Goal: Task Accomplishment & Management: Manage account settings

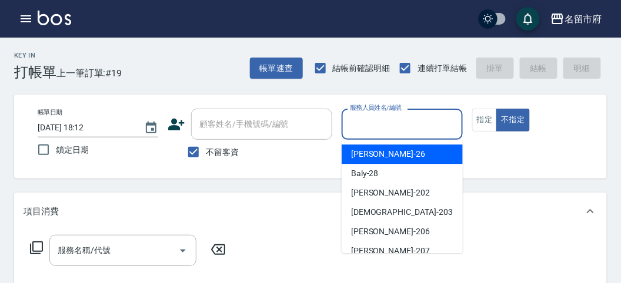
click at [406, 124] on input "服務人員姓名/編號" at bounding box center [402, 124] width 110 height 21
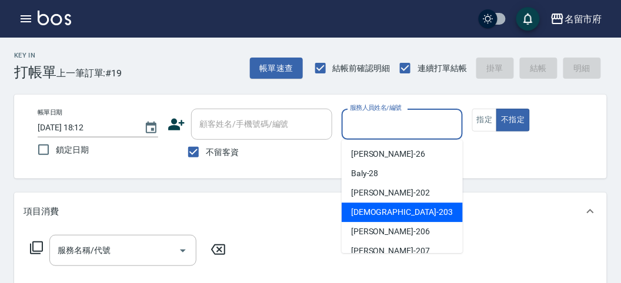
click at [401, 214] on div "聖德 -203" at bounding box center [401, 212] width 121 height 19
type input "聖德-203"
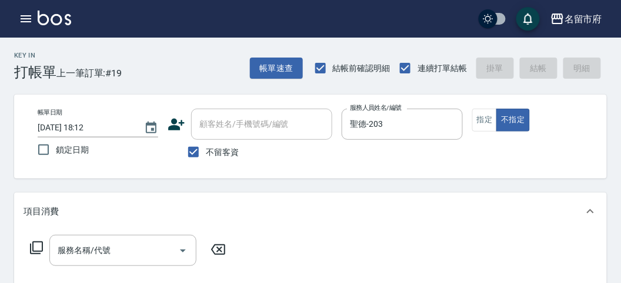
click at [39, 246] on icon at bounding box center [36, 248] width 14 height 14
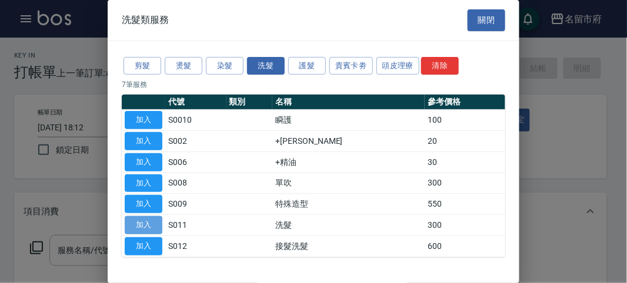
click at [149, 220] on button "加入" at bounding box center [144, 225] width 38 height 18
type input "洗髮(S011)"
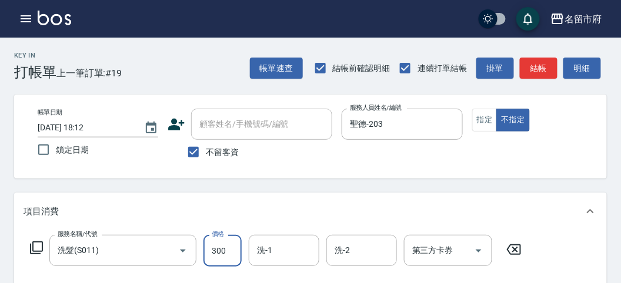
click at [227, 248] on input "300" at bounding box center [222, 251] width 38 height 32
type input "350"
drag, startPoint x: 592, startPoint y: 61, endPoint x: 527, endPoint y: 129, distance: 94.4
click at [592, 61] on button "明細" at bounding box center [582, 69] width 38 height 22
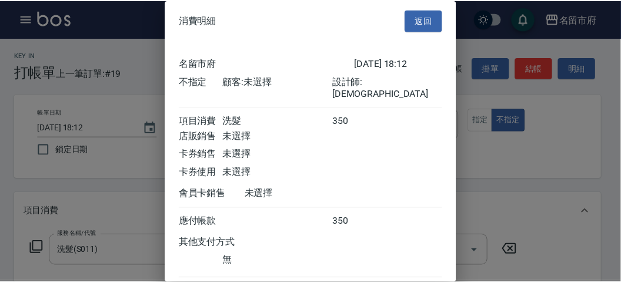
scroll to position [65, 0]
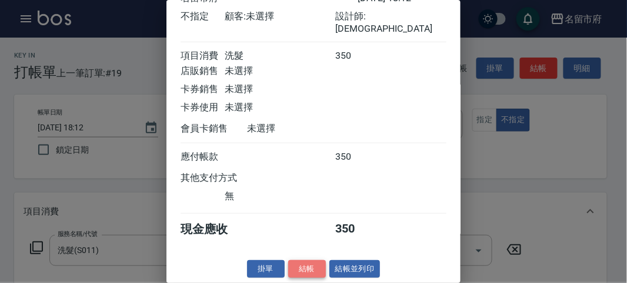
click at [316, 268] on button "結帳" at bounding box center [307, 269] width 38 height 18
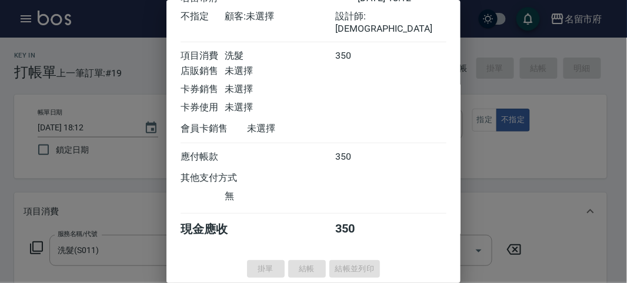
type input "[DATE] 18:50"
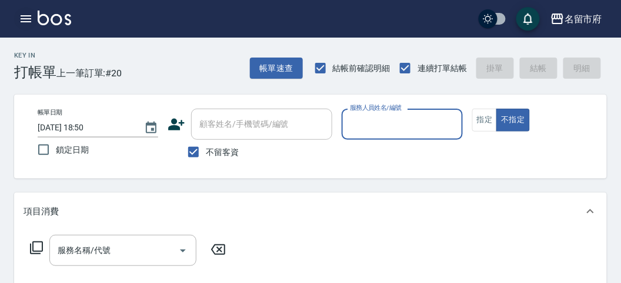
click at [27, 16] on icon "button" at bounding box center [26, 19] width 14 height 14
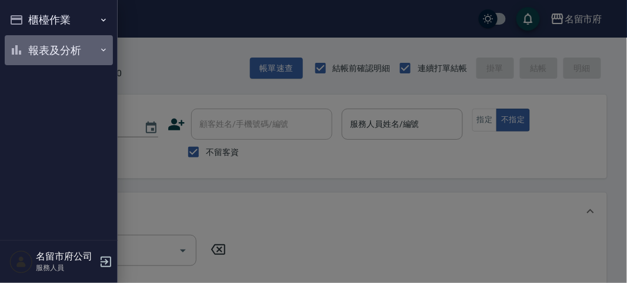
click at [32, 48] on button "報表及分析" at bounding box center [59, 50] width 108 height 31
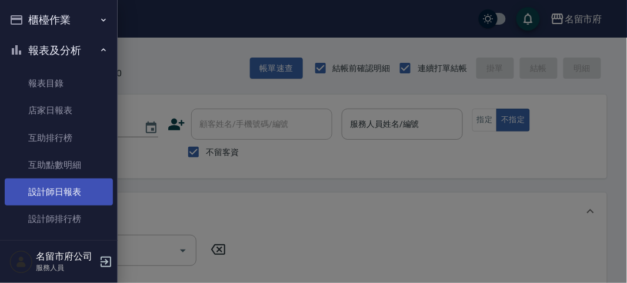
click at [79, 189] on link "設計師日報表" at bounding box center [59, 192] width 108 height 27
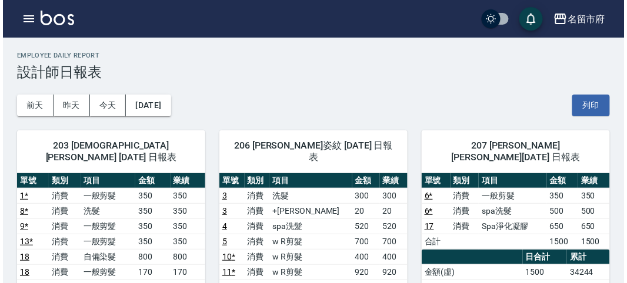
scroll to position [130, 0]
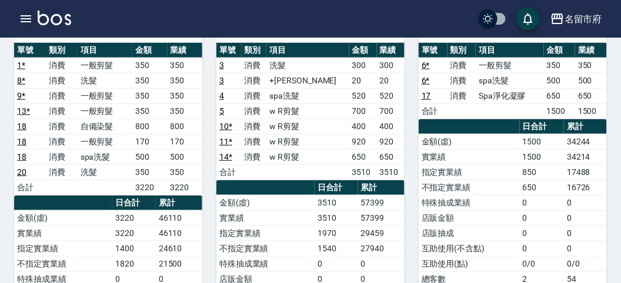
click at [23, 12] on icon "button" at bounding box center [26, 19] width 14 height 14
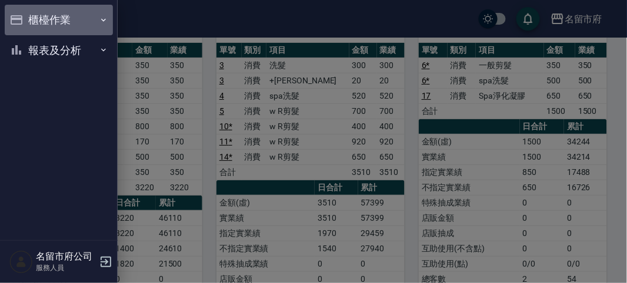
click at [23, 14] on button "櫃檯作業" at bounding box center [59, 20] width 108 height 31
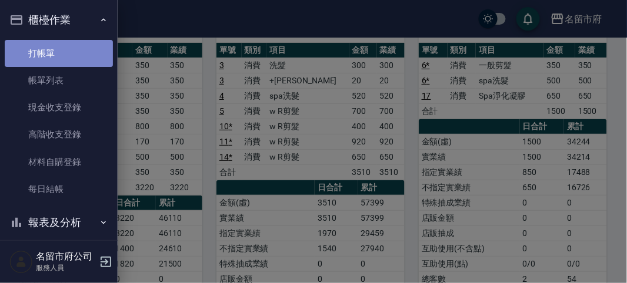
click at [68, 60] on link "打帳單" at bounding box center [59, 53] width 108 height 27
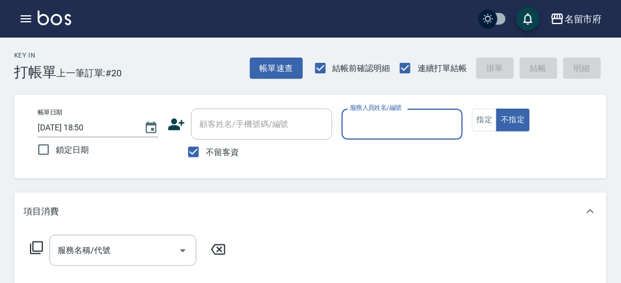
click at [419, 120] on input "服務人員姓名/編號" at bounding box center [402, 124] width 110 height 21
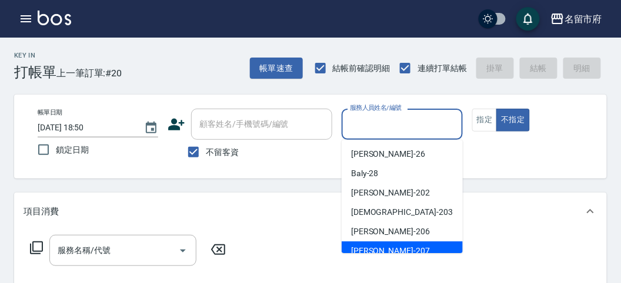
click at [378, 244] on div "[PERSON_NAME] -207" at bounding box center [401, 251] width 121 height 19
type input "[PERSON_NAME]-207"
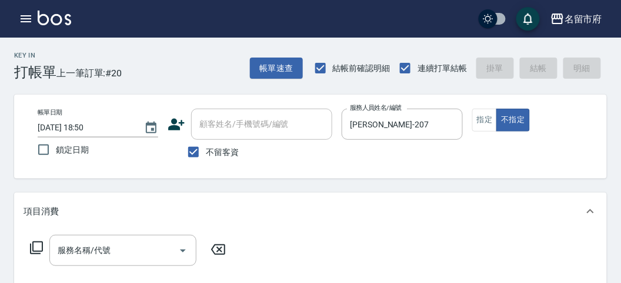
click at [39, 250] on icon at bounding box center [36, 248] width 14 height 14
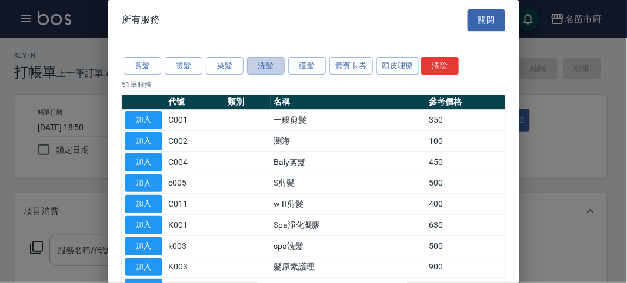
drag, startPoint x: 265, startPoint y: 64, endPoint x: 239, endPoint y: 80, distance: 30.3
click at [264, 64] on button "洗髮" at bounding box center [266, 66] width 38 height 18
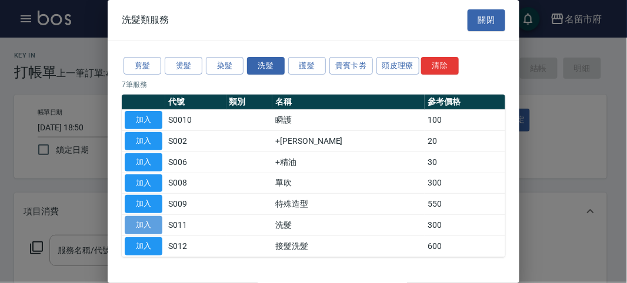
click at [148, 220] on button "加入" at bounding box center [144, 225] width 38 height 18
type input "洗髮(S011)"
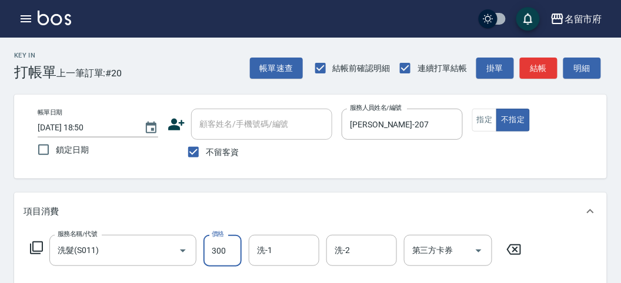
click at [236, 245] on input "300" at bounding box center [222, 251] width 38 height 32
click at [37, 253] on icon at bounding box center [36, 248] width 14 height 14
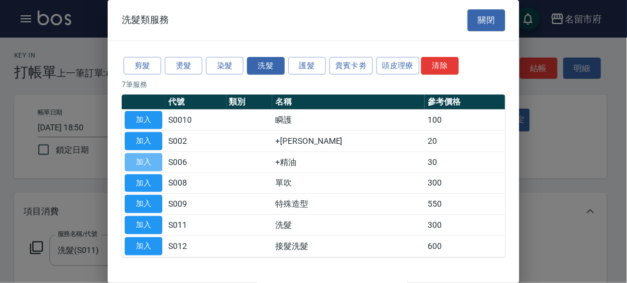
click at [155, 159] on button "加入" at bounding box center [144, 162] width 38 height 18
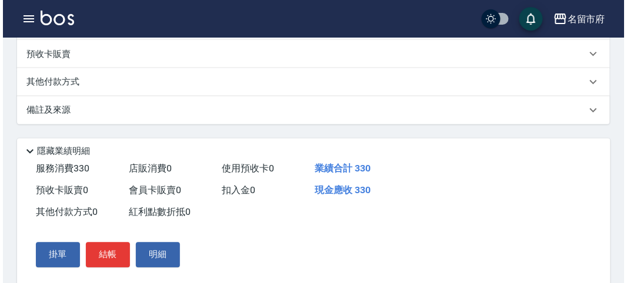
scroll to position [390, 0]
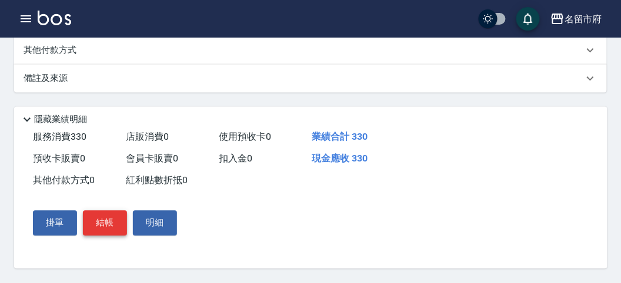
click at [104, 223] on button "結帳" at bounding box center [105, 223] width 44 height 25
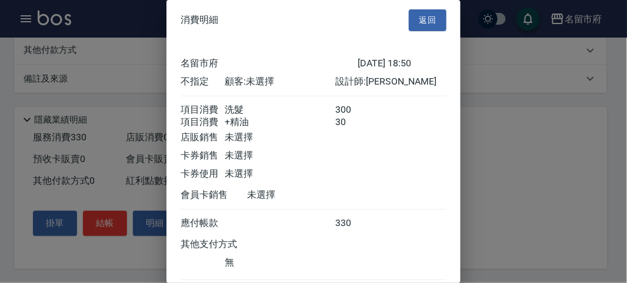
scroll to position [78, 0]
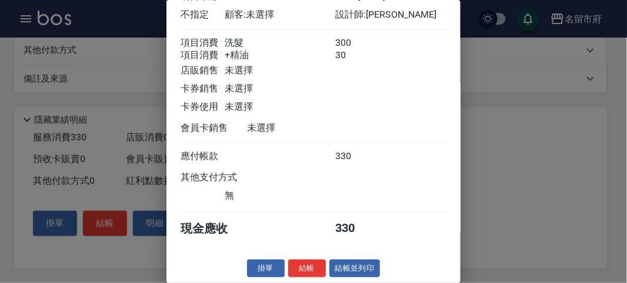
click at [306, 272] on button "結帳" at bounding box center [307, 269] width 38 height 18
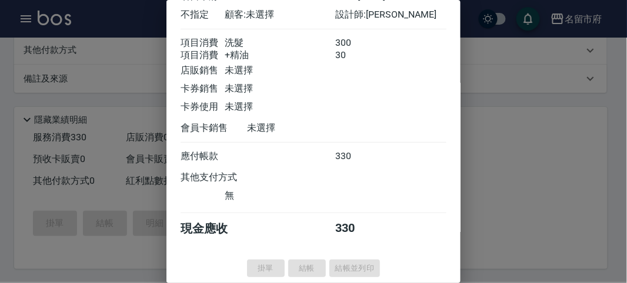
type input "[DATE] 19:03"
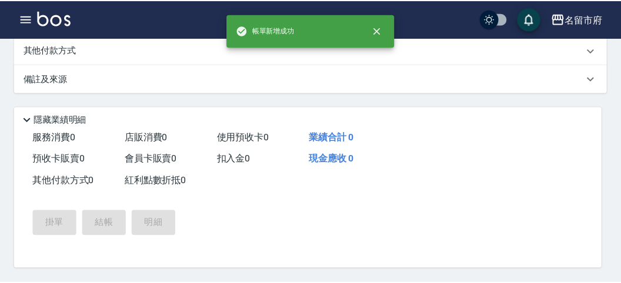
scroll to position [0, 0]
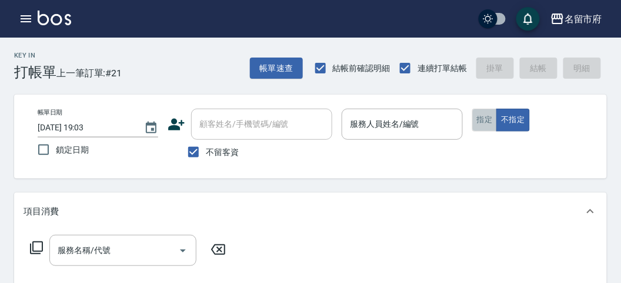
click at [482, 121] on button "指定" at bounding box center [484, 120] width 25 height 23
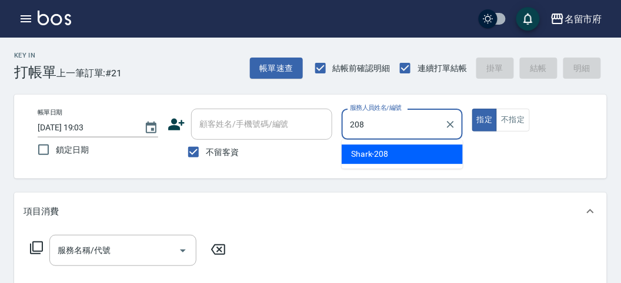
click at [377, 150] on span "Shark -208" at bounding box center [370, 154] width 38 height 12
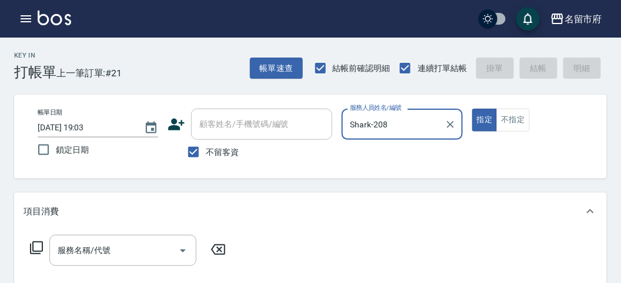
type input "Shark-208"
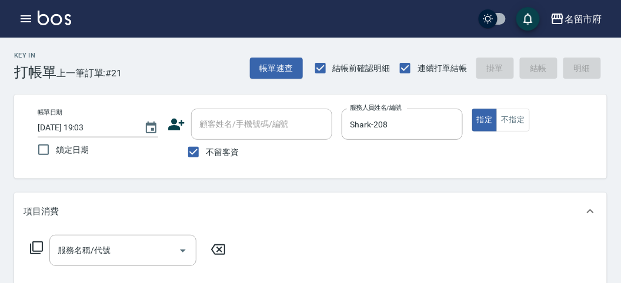
click at [32, 247] on icon at bounding box center [36, 248] width 13 height 13
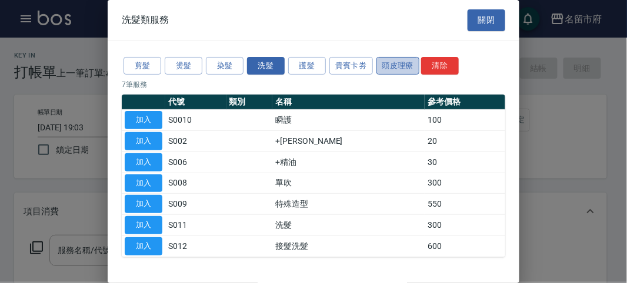
click at [400, 68] on button "頭皮理療" at bounding box center [397, 66] width 43 height 18
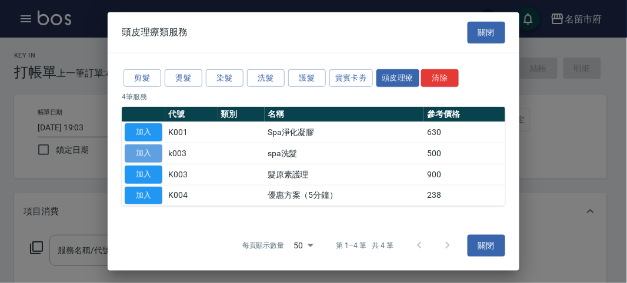
click at [153, 152] on button "加入" at bounding box center [144, 154] width 38 height 18
type input "spa洗髮(k003)"
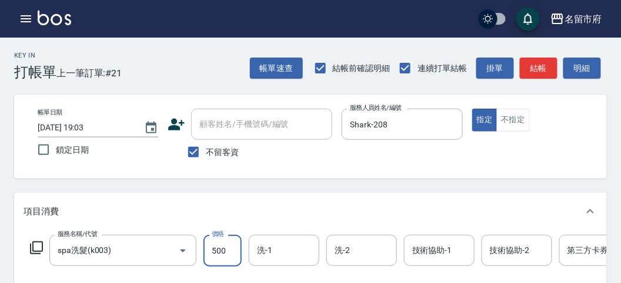
click at [227, 250] on input "500" at bounding box center [222, 251] width 38 height 32
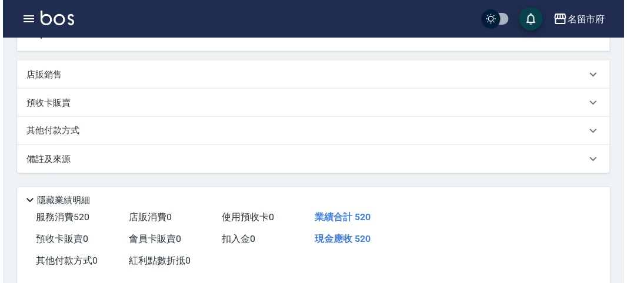
scroll to position [355, 0]
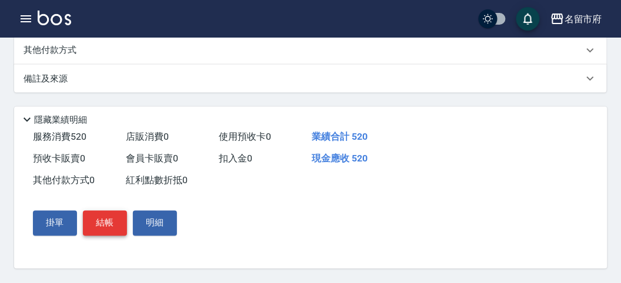
type input "520"
click at [106, 222] on button "結帳" at bounding box center [105, 223] width 44 height 25
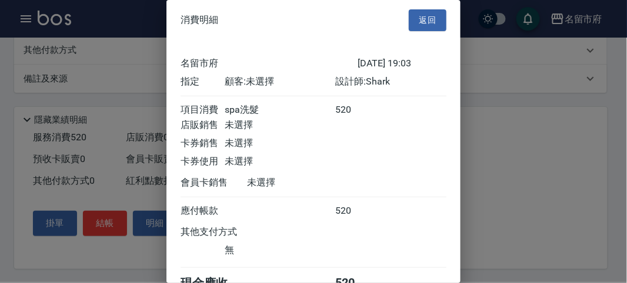
scroll to position [65, 0]
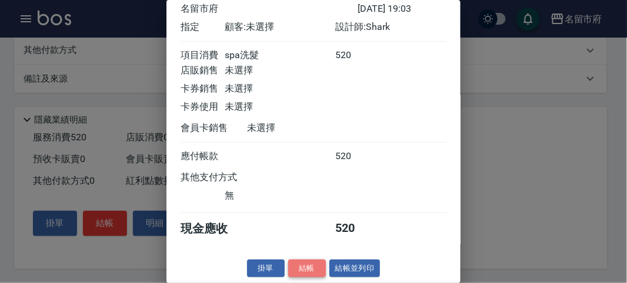
click at [306, 268] on button "結帳" at bounding box center [307, 269] width 38 height 18
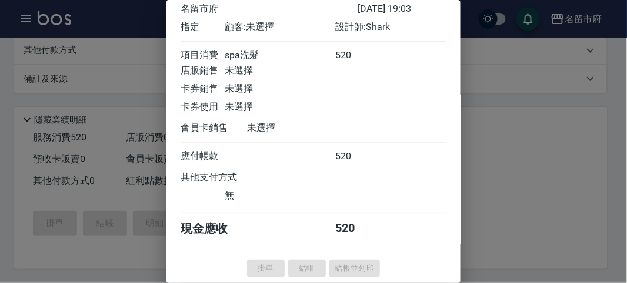
type input "[DATE] 19:11"
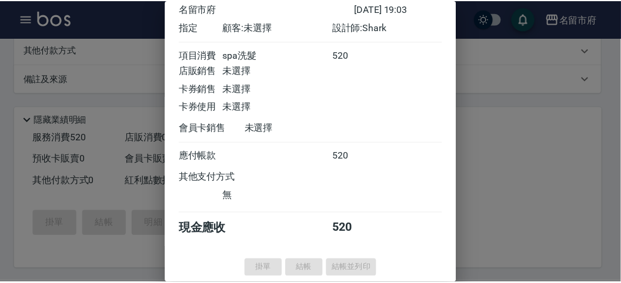
scroll to position [0, 0]
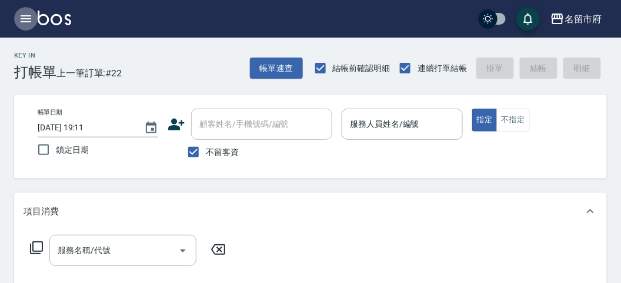
click at [29, 21] on icon "button" at bounding box center [26, 19] width 14 height 14
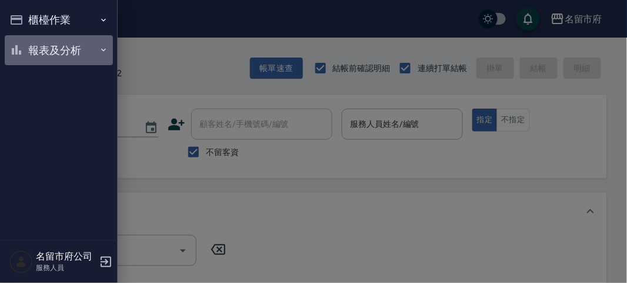
click at [43, 57] on button "報表及分析" at bounding box center [59, 50] width 108 height 31
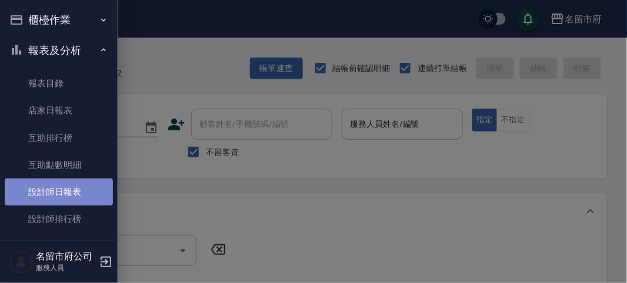
click at [66, 195] on link "設計師日報表" at bounding box center [59, 192] width 108 height 27
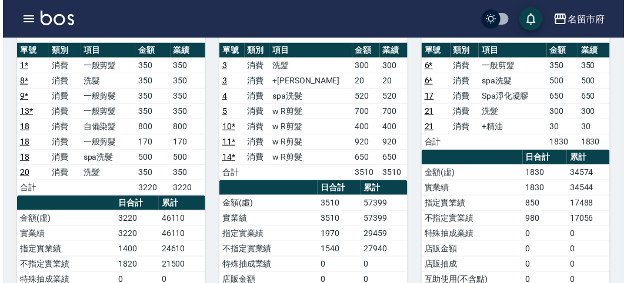
scroll to position [196, 0]
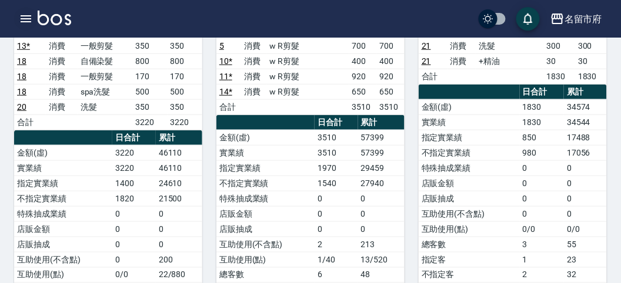
click at [25, 19] on icon "button" at bounding box center [26, 19] width 14 height 14
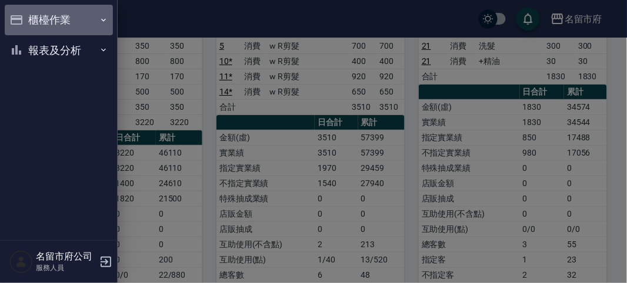
click at [48, 17] on button "櫃檯作業" at bounding box center [59, 20] width 108 height 31
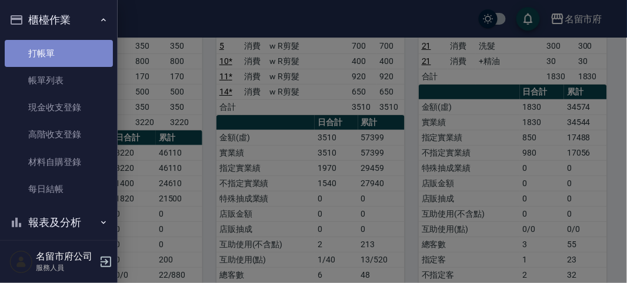
click at [63, 49] on link "打帳單" at bounding box center [59, 53] width 108 height 27
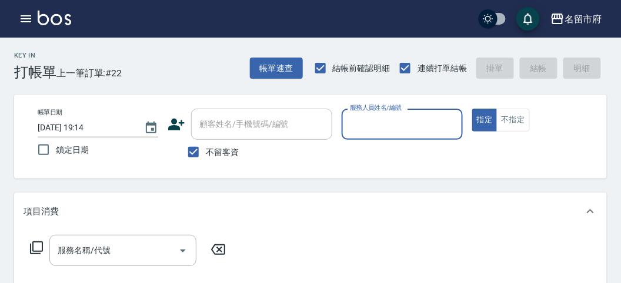
click at [395, 129] on input "服務人員姓名/編號" at bounding box center [402, 124] width 110 height 21
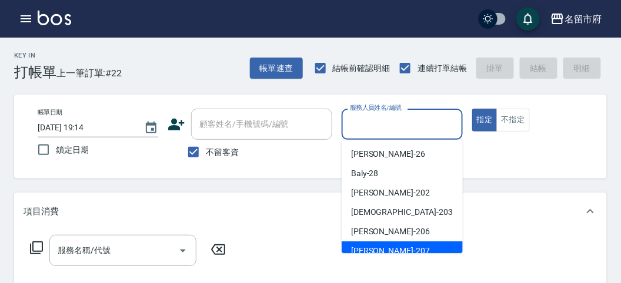
click at [366, 249] on span "[PERSON_NAME] -207" at bounding box center [390, 251] width 79 height 12
type input "[PERSON_NAME]-207"
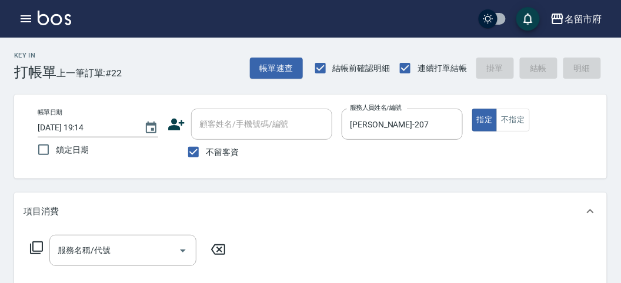
click at [30, 251] on icon at bounding box center [36, 248] width 13 height 13
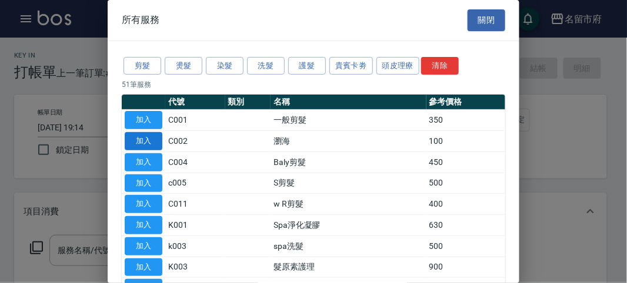
click at [151, 141] on button "加入" at bounding box center [144, 141] width 38 height 18
type input "瀏海(C002)"
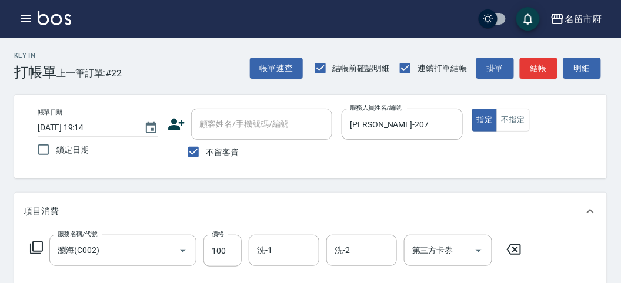
click at [39, 249] on icon at bounding box center [36, 248] width 14 height 14
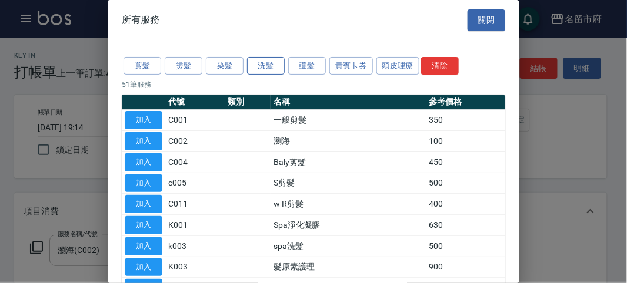
click at [268, 72] on button "洗髮" at bounding box center [266, 66] width 38 height 18
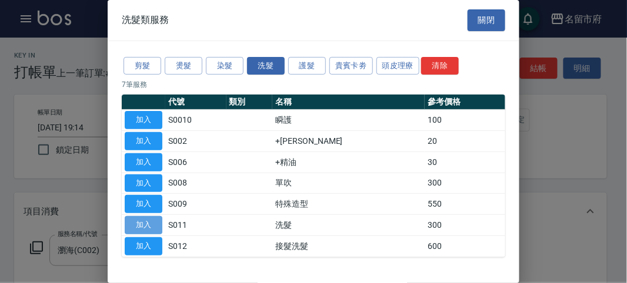
click at [147, 219] on button "加入" at bounding box center [144, 225] width 38 height 18
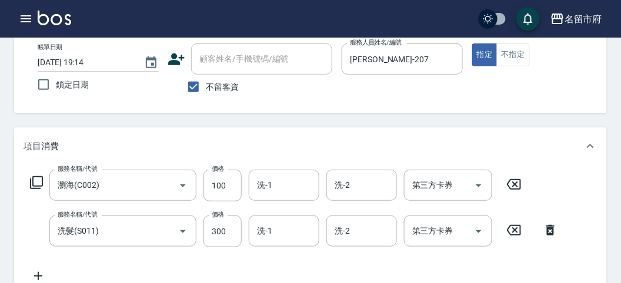
scroll to position [196, 0]
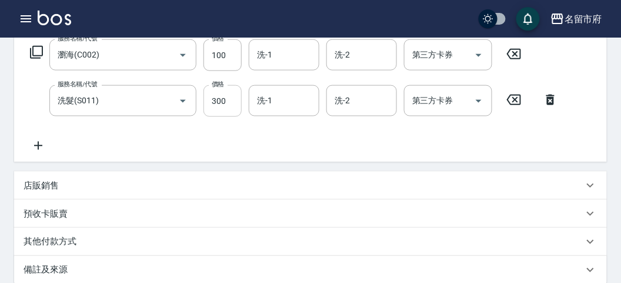
click at [232, 105] on input "300" at bounding box center [222, 101] width 38 height 32
type input "350"
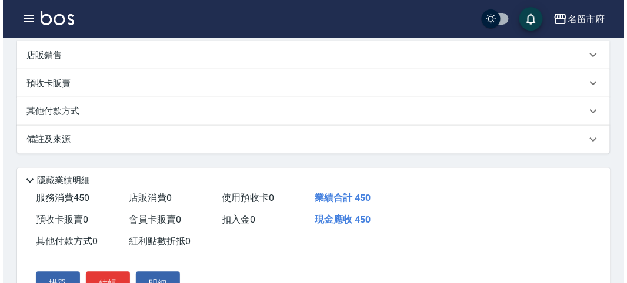
scroll to position [390, 0]
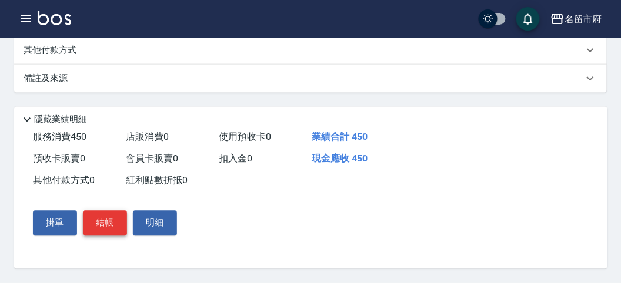
click at [118, 212] on button "結帳" at bounding box center [105, 223] width 44 height 25
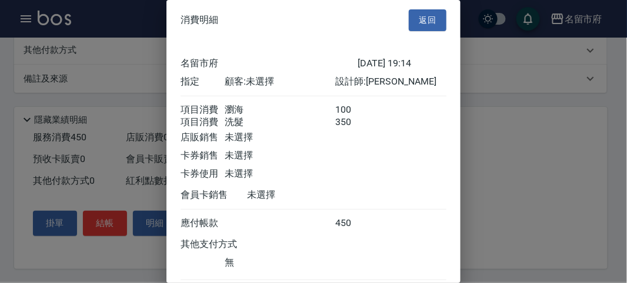
scroll to position [78, 0]
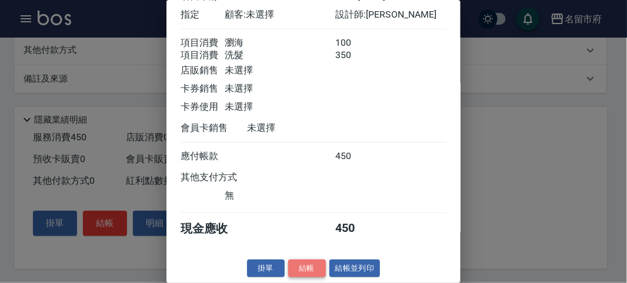
click at [307, 272] on button "結帳" at bounding box center [307, 269] width 38 height 18
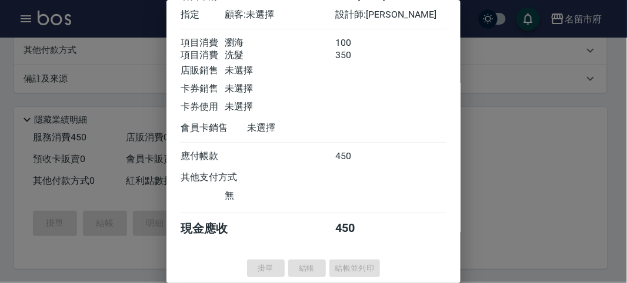
type input "[DATE] 19:43"
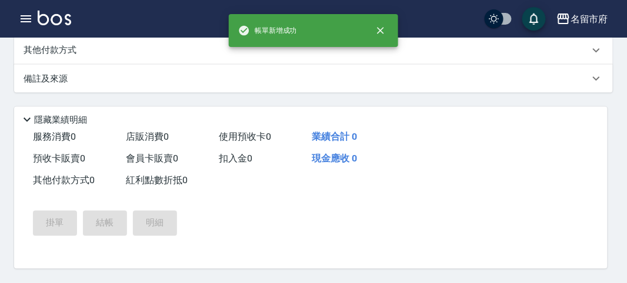
scroll to position [0, 0]
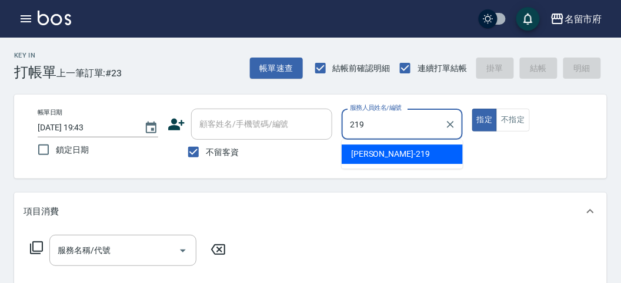
type input "[PERSON_NAME]-219"
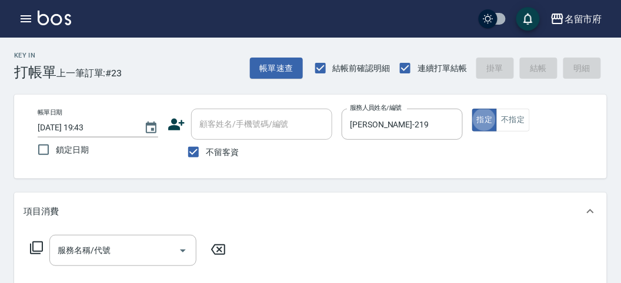
type button "true"
click at [28, 245] on div "服務名稱/代號 服務名稱/代號" at bounding box center [128, 250] width 209 height 31
click at [34, 247] on icon at bounding box center [36, 248] width 14 height 14
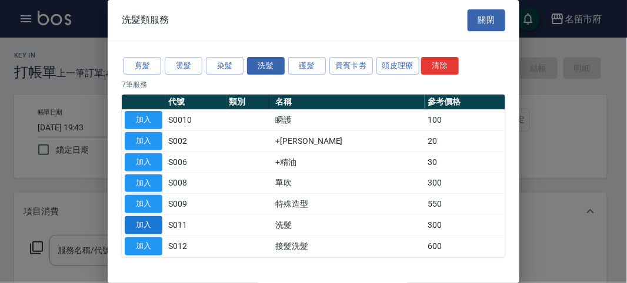
click at [157, 222] on button "加入" at bounding box center [144, 225] width 38 height 18
type input "洗髮(S011)"
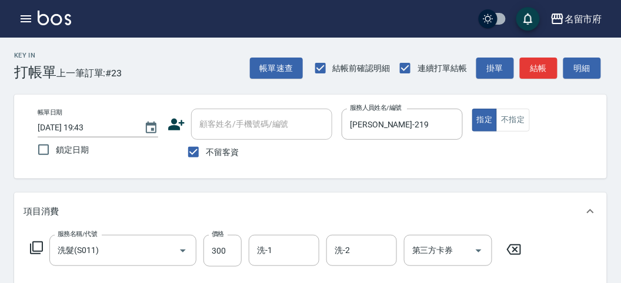
click at [37, 246] on icon at bounding box center [36, 248] width 14 height 14
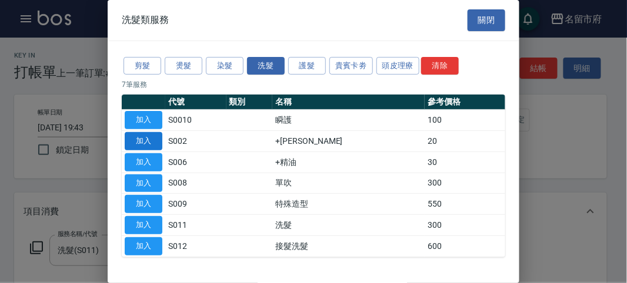
click at [140, 140] on button "加入" at bounding box center [144, 141] width 38 height 18
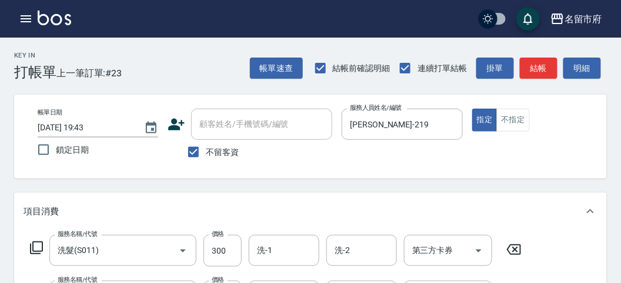
click at [36, 250] on icon at bounding box center [36, 248] width 14 height 14
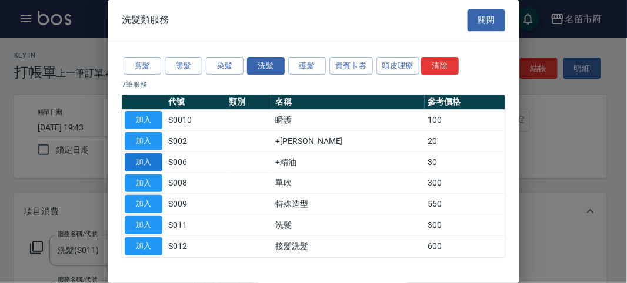
click at [138, 167] on button "加入" at bounding box center [144, 162] width 38 height 18
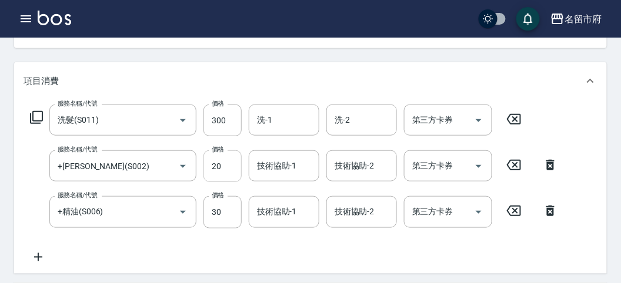
scroll to position [326, 0]
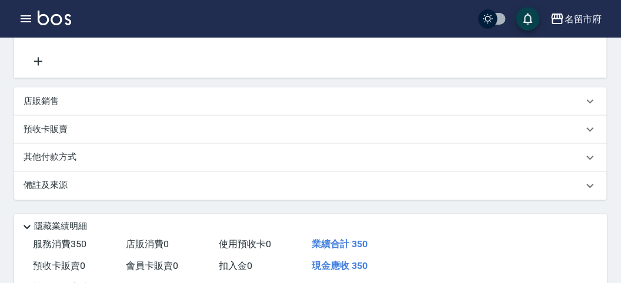
type input "[DATE] 20:23"
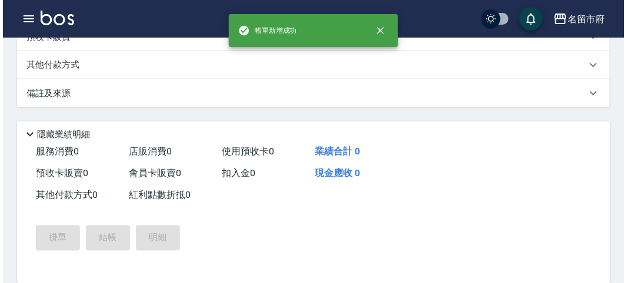
scroll to position [0, 0]
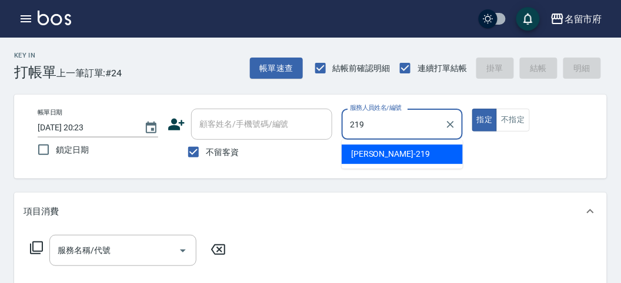
type input "[PERSON_NAME]-219"
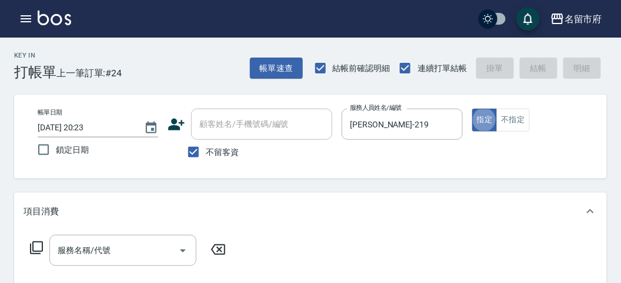
click at [37, 244] on icon at bounding box center [36, 248] width 14 height 14
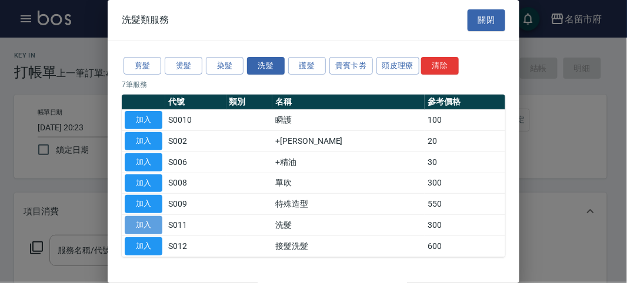
click at [146, 217] on button "加入" at bounding box center [144, 225] width 38 height 18
type input "洗髮(S011)"
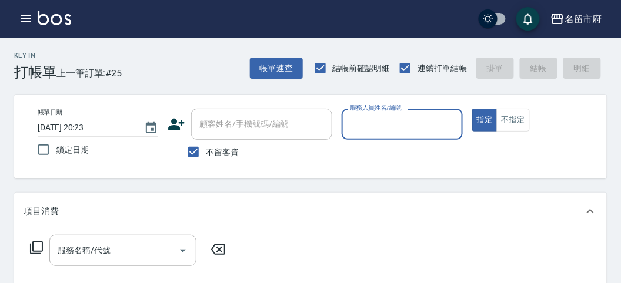
click at [374, 128] on input "服務人員姓名/編號" at bounding box center [402, 124] width 110 height 21
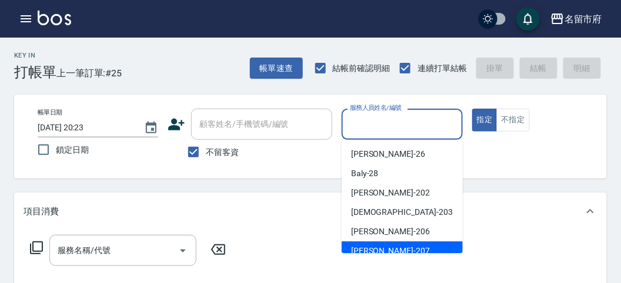
click at [376, 246] on span "[PERSON_NAME] -207" at bounding box center [390, 251] width 79 height 12
type input "[PERSON_NAME]-207"
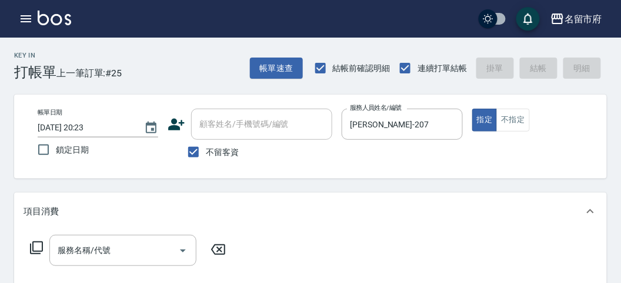
click at [34, 249] on icon at bounding box center [36, 248] width 14 height 14
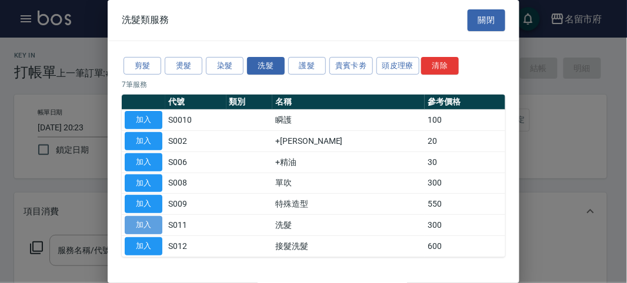
click at [151, 224] on button "加入" at bounding box center [144, 225] width 38 height 18
type input "洗髮(S011)"
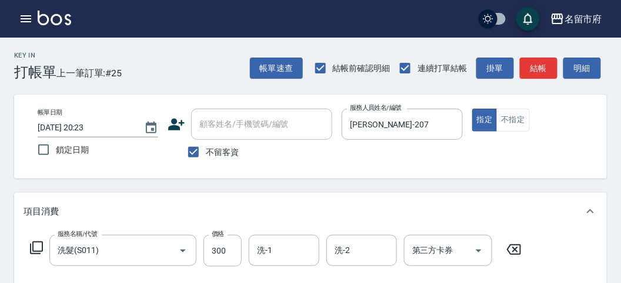
click at [32, 246] on icon at bounding box center [36, 248] width 13 height 13
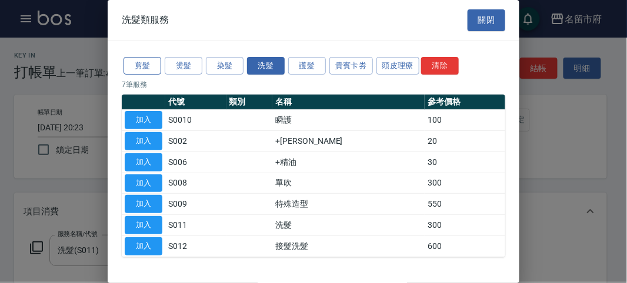
click at [144, 68] on button "剪髮" at bounding box center [142, 66] width 38 height 18
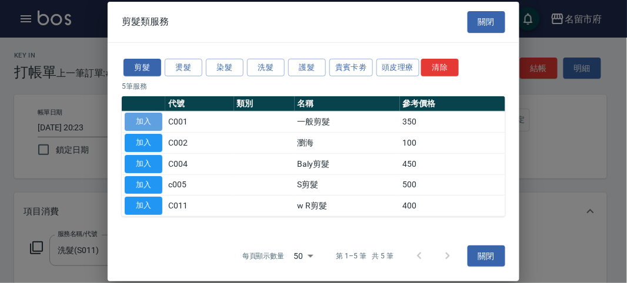
click at [128, 121] on button "加入" at bounding box center [144, 122] width 38 height 18
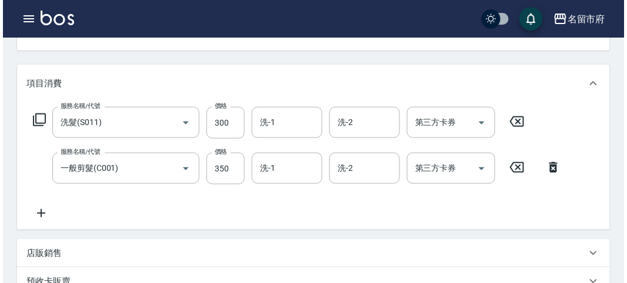
scroll to position [390, 0]
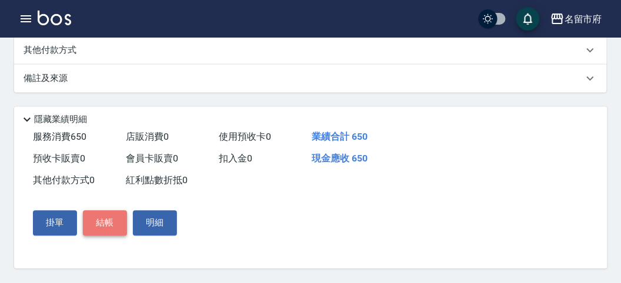
click at [89, 218] on button "結帳" at bounding box center [105, 223] width 44 height 25
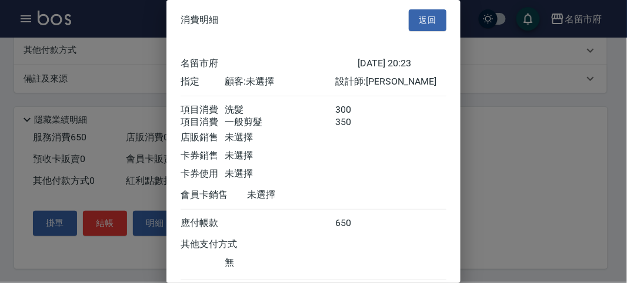
scroll to position [78, 0]
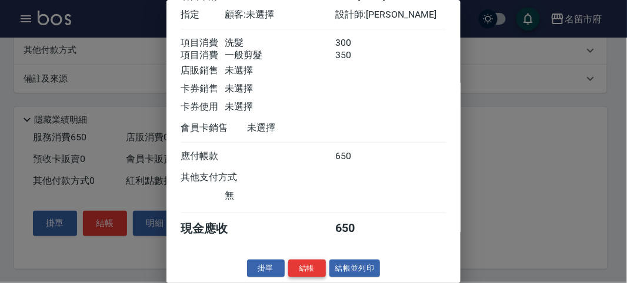
click at [306, 273] on button "結帳" at bounding box center [307, 269] width 38 height 18
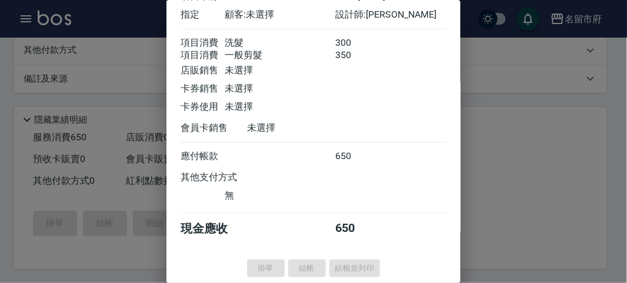
type input "[DATE] 20:35"
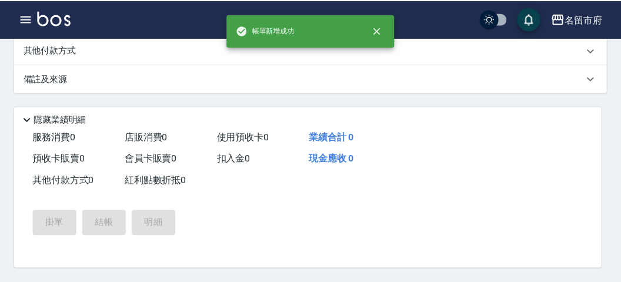
scroll to position [0, 0]
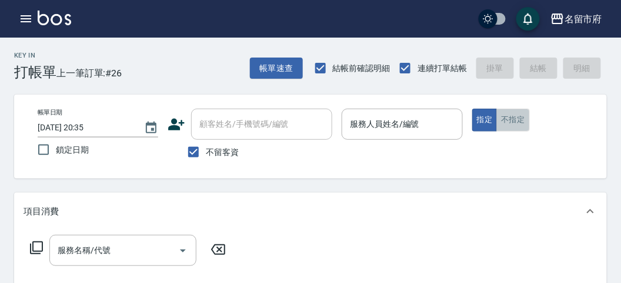
click at [513, 119] on button "不指定" at bounding box center [512, 120] width 33 height 23
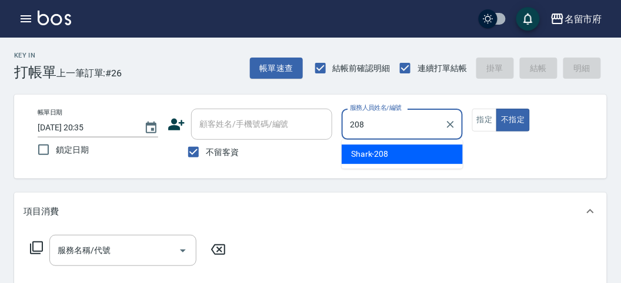
click at [357, 153] on span "Shark -208" at bounding box center [370, 154] width 38 height 12
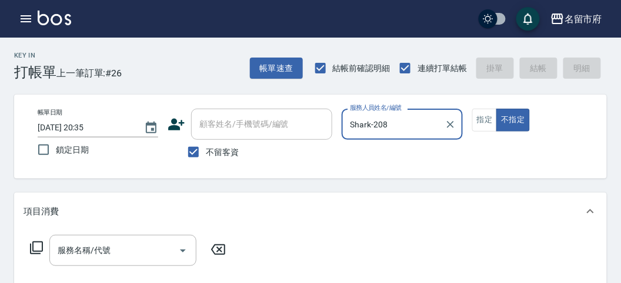
type input "Shark-208"
click at [36, 246] on icon at bounding box center [36, 248] width 14 height 14
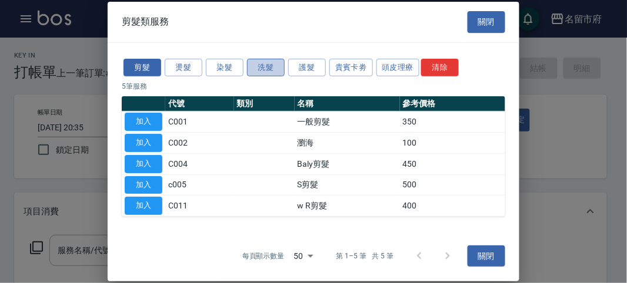
click at [267, 65] on button "洗髮" at bounding box center [266, 67] width 38 height 18
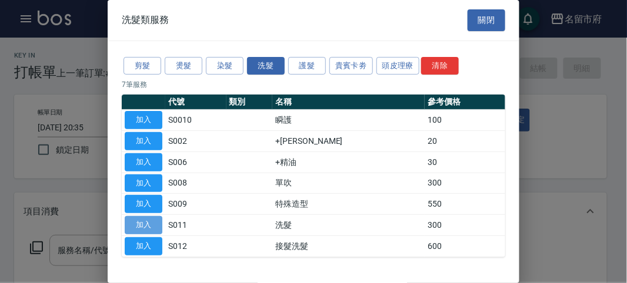
click at [141, 222] on button "加入" at bounding box center [144, 225] width 38 height 18
type input "洗髮(S011)"
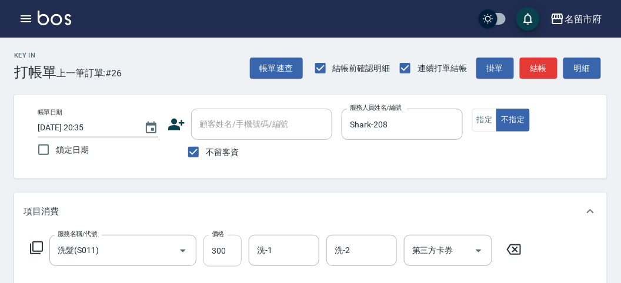
click at [228, 249] on input "300" at bounding box center [222, 251] width 38 height 32
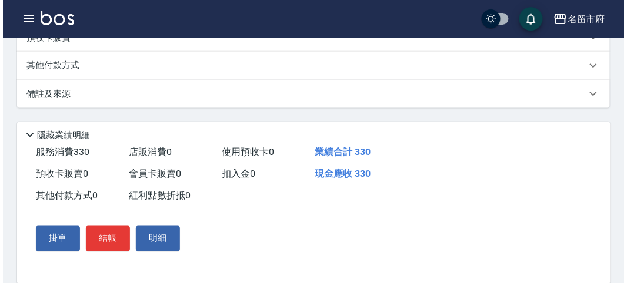
scroll to position [344, 0]
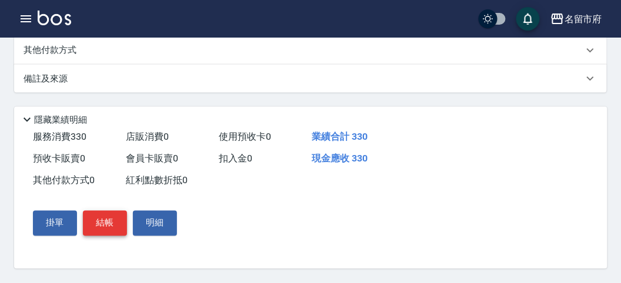
type input "330"
click at [108, 226] on button "結帳" at bounding box center [105, 223] width 44 height 25
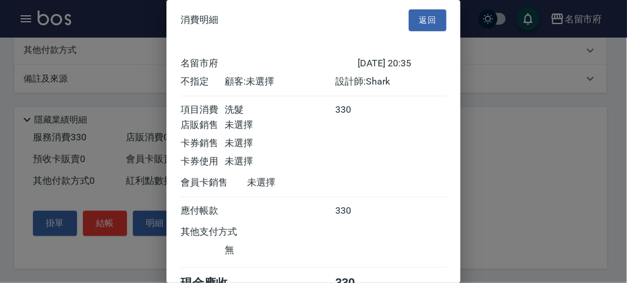
scroll to position [65, 0]
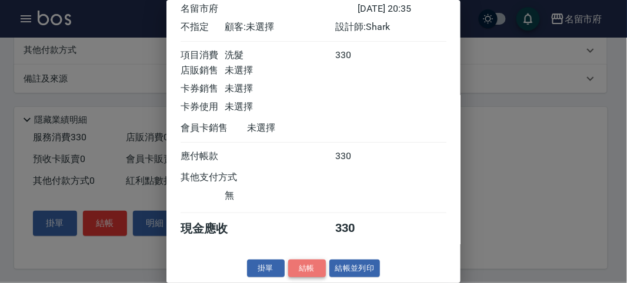
click at [304, 274] on button "結帳" at bounding box center [307, 269] width 38 height 18
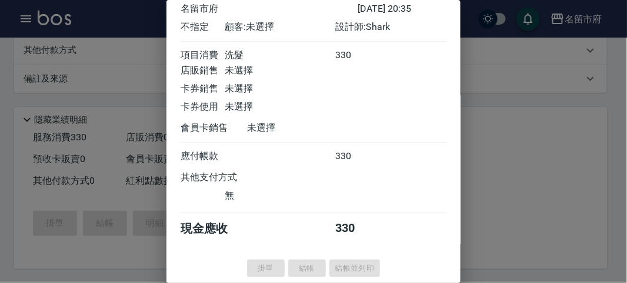
type input "[DATE] 20:37"
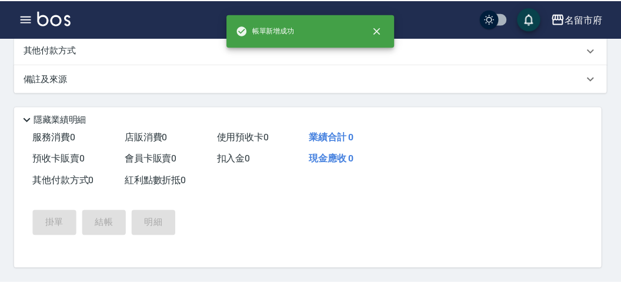
scroll to position [0, 0]
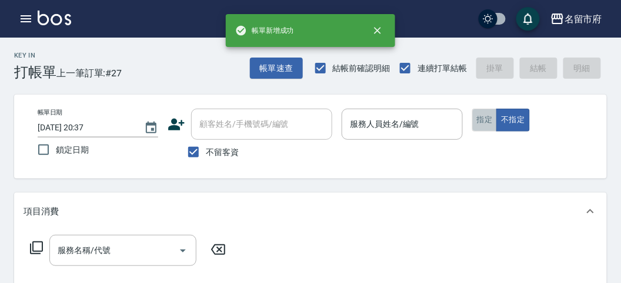
click at [484, 121] on button "指定" at bounding box center [484, 120] width 25 height 23
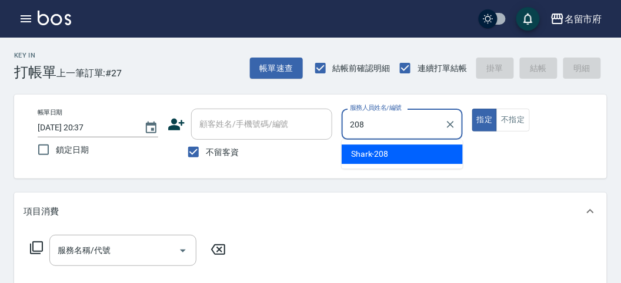
click at [359, 148] on div "Shark -208" at bounding box center [401, 154] width 121 height 19
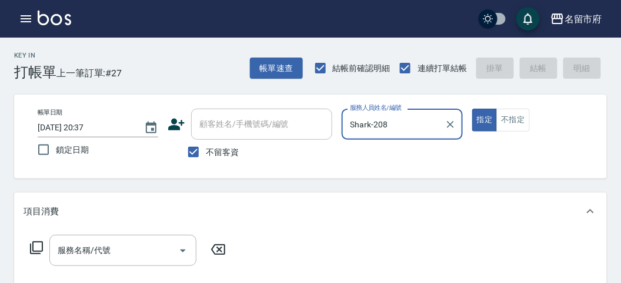
type input "Shark-208"
click at [36, 249] on icon at bounding box center [36, 248] width 14 height 14
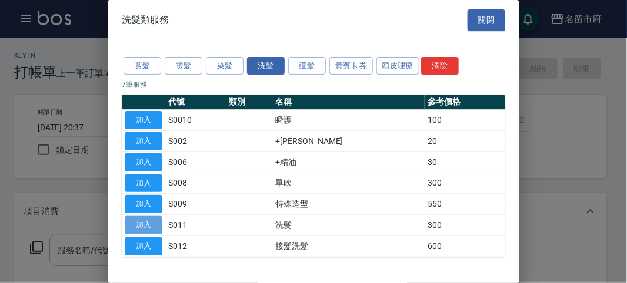
click at [147, 223] on button "加入" at bounding box center [144, 225] width 38 height 18
type input "洗髮(S011)"
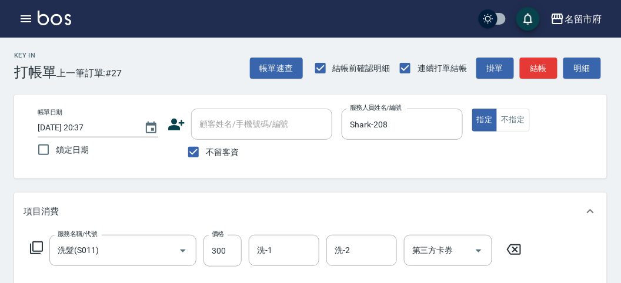
click at [39, 247] on icon at bounding box center [36, 248] width 14 height 14
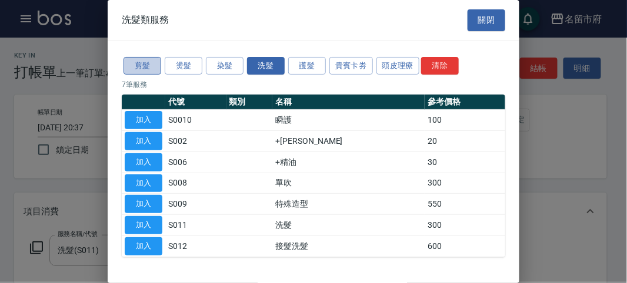
click at [135, 63] on button "剪髮" at bounding box center [142, 66] width 38 height 18
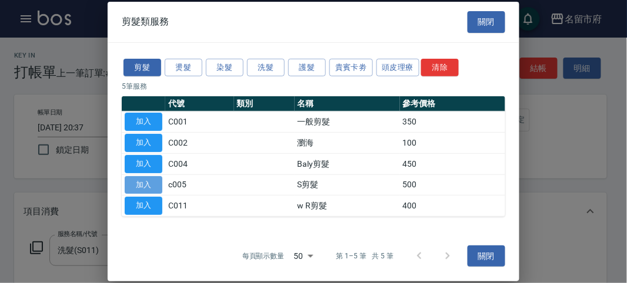
click at [138, 181] on button "加入" at bounding box center [144, 185] width 38 height 18
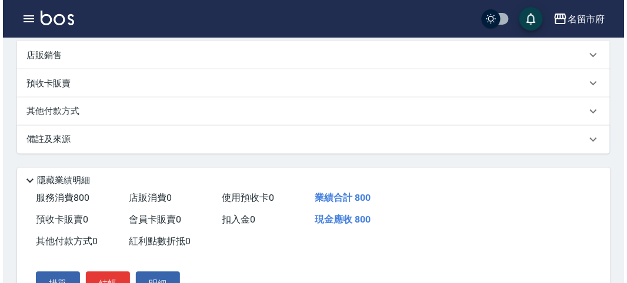
scroll to position [390, 0]
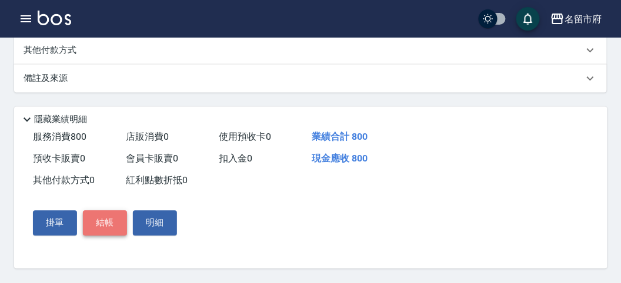
click at [94, 225] on button "結帳" at bounding box center [105, 223] width 44 height 25
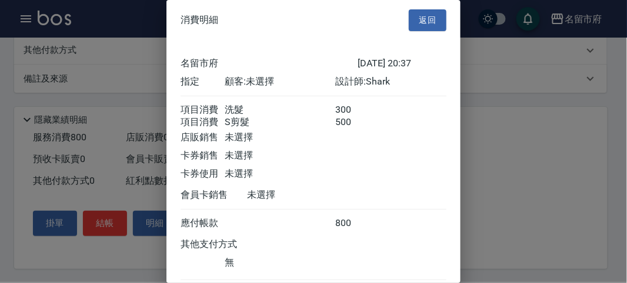
scroll to position [78, 0]
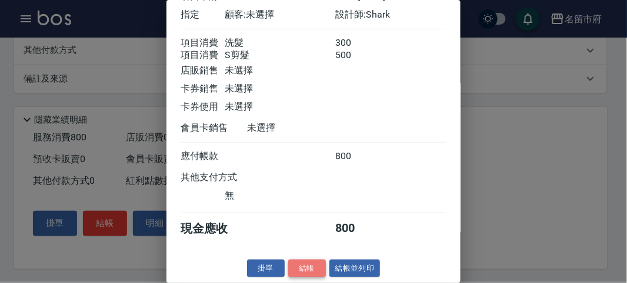
click at [293, 272] on button "結帳" at bounding box center [307, 269] width 38 height 18
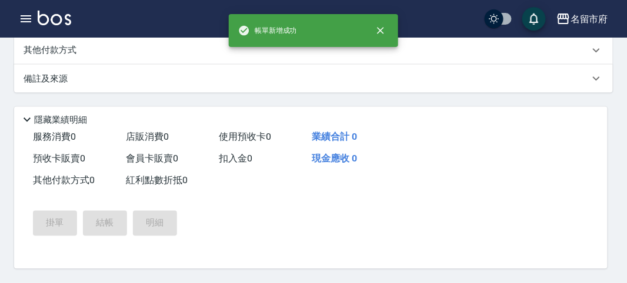
scroll to position [0, 0]
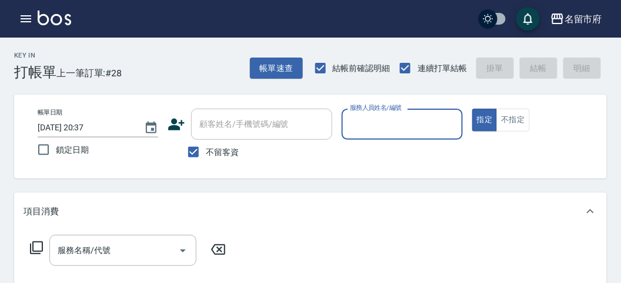
drag, startPoint x: 395, startPoint y: 142, endPoint x: 397, endPoint y: 134, distance: 8.6
click at [397, 136] on div "服務人員姓名/編號 服務人員姓名/編號" at bounding box center [401, 130] width 120 height 43
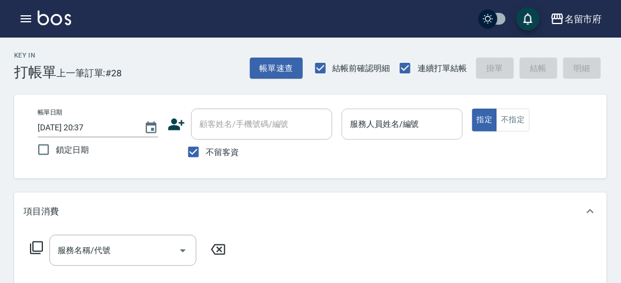
click at [397, 132] on input "服務人員姓名/編號" at bounding box center [402, 124] width 110 height 21
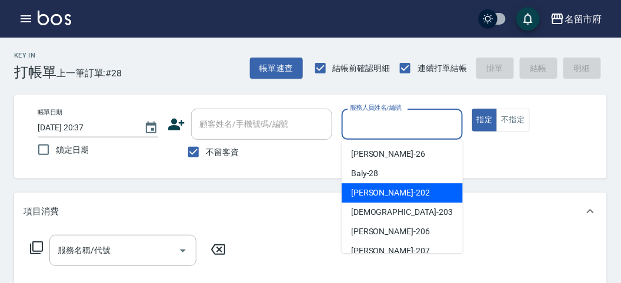
click at [353, 192] on span "[PERSON_NAME] -202" at bounding box center [390, 193] width 79 height 12
type input "[PERSON_NAME]-202"
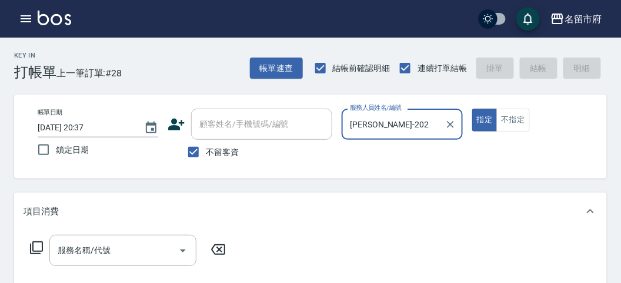
click at [451, 128] on icon "Clear" at bounding box center [450, 125] width 12 height 12
drag, startPoint x: 400, startPoint y: 125, endPoint x: 393, endPoint y: 130, distance: 8.8
click at [399, 125] on input "服務人員姓名/編號" at bounding box center [402, 124] width 110 height 21
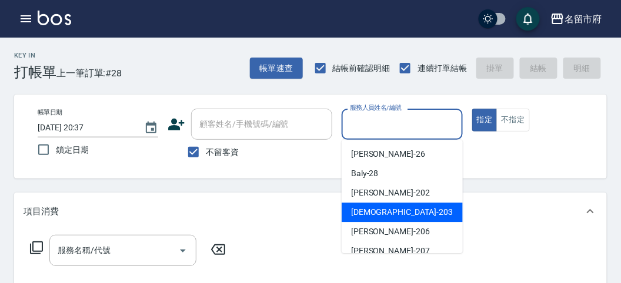
drag, startPoint x: 389, startPoint y: 209, endPoint x: 240, endPoint y: 226, distance: 149.7
click at [389, 207] on div "聖德 -203" at bounding box center [401, 212] width 121 height 19
type input "聖德-203"
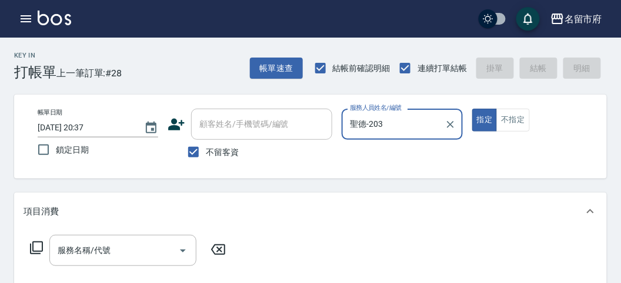
click at [37, 243] on icon at bounding box center [36, 248] width 14 height 14
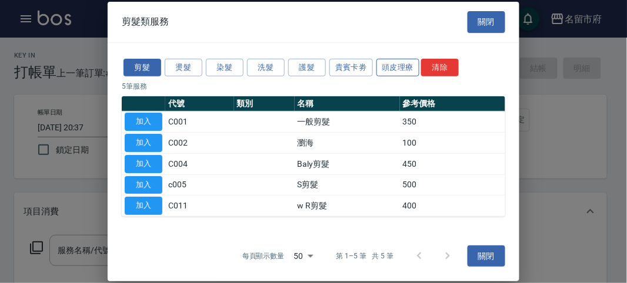
click at [396, 69] on button "頭皮理療" at bounding box center [397, 67] width 43 height 18
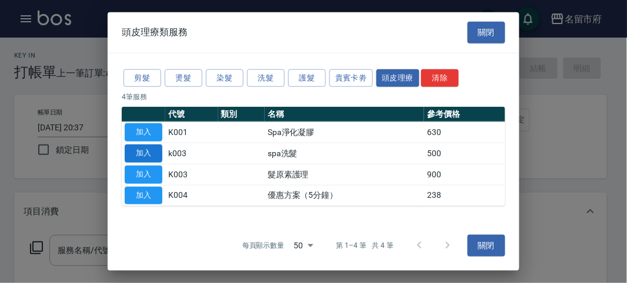
click at [138, 153] on button "加入" at bounding box center [144, 154] width 38 height 18
type input "spa洗髮(k003)"
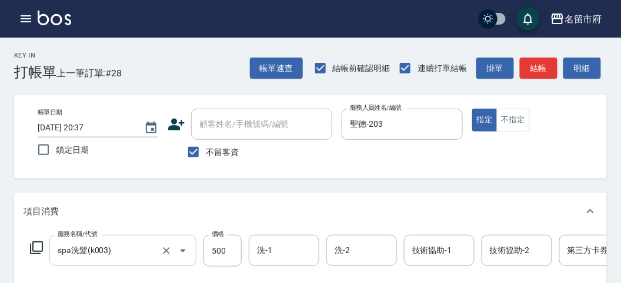
drag, startPoint x: 203, startPoint y: 247, endPoint x: 156, endPoint y: 239, distance: 47.7
click at [202, 247] on div "服務名稱/代號 spa洗髮(k003) 服務名稱/代號 價格 500 價格 洗-1 洗-1 洗-2 洗-2 技術協助-1 技術協助-1 技術協助-2 技術協助…" at bounding box center [354, 251] width 660 height 32
drag, startPoint x: 215, startPoint y: 256, endPoint x: 213, endPoint y: 263, distance: 7.3
click at [215, 256] on input "500" at bounding box center [222, 251] width 38 height 32
type input "520"
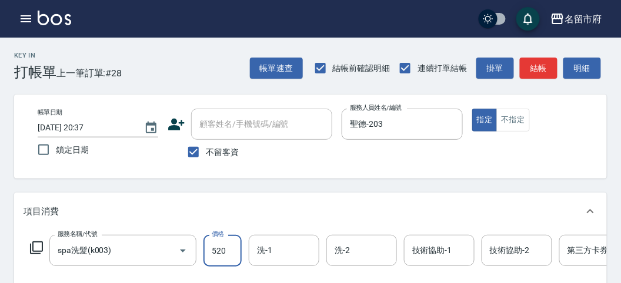
drag, startPoint x: 592, startPoint y: 75, endPoint x: 466, endPoint y: 126, distance: 135.8
click at [591, 75] on button "明細" at bounding box center [582, 69] width 38 height 22
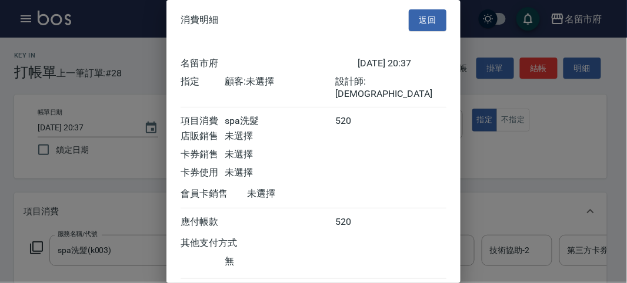
scroll to position [65, 0]
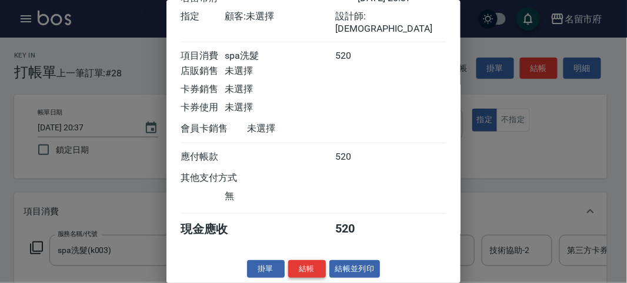
click at [317, 269] on button "結帳" at bounding box center [307, 269] width 38 height 18
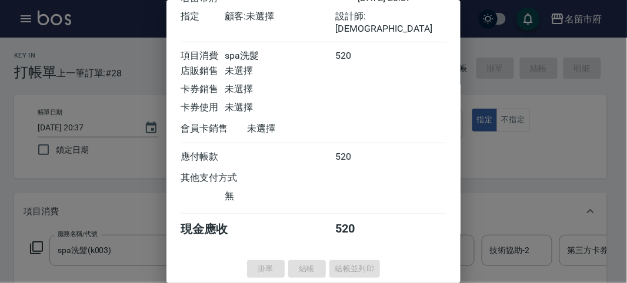
type input "[DATE] 20:39"
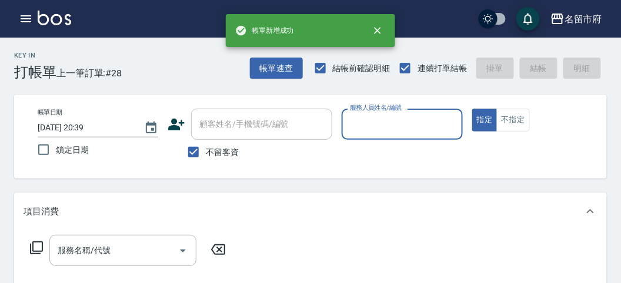
click at [380, 132] on input "服務人員姓名/編號" at bounding box center [402, 124] width 110 height 21
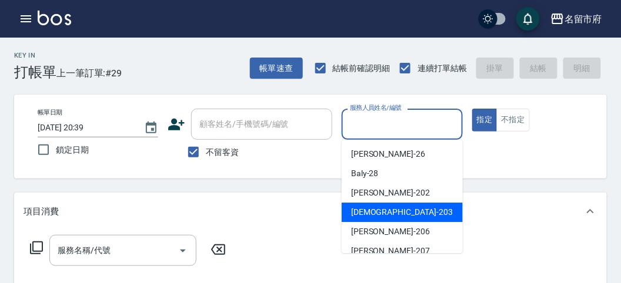
drag, startPoint x: 374, startPoint y: 213, endPoint x: 340, endPoint y: 218, distance: 33.8
click at [374, 215] on span "聖德 -203" at bounding box center [402, 212] width 102 height 12
type input "聖德-203"
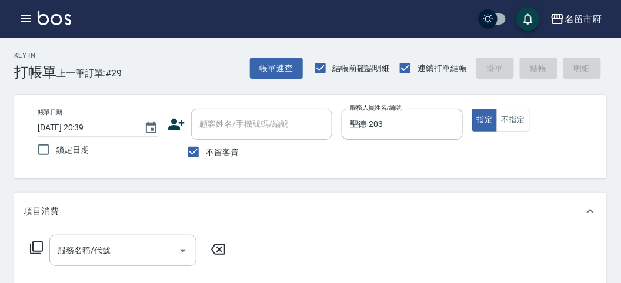
click at [34, 250] on icon at bounding box center [36, 248] width 14 height 14
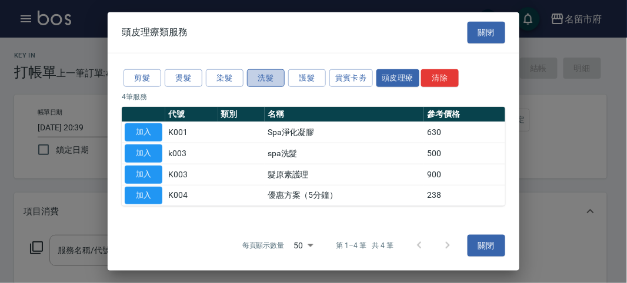
click at [256, 78] on button "洗髮" at bounding box center [266, 78] width 38 height 18
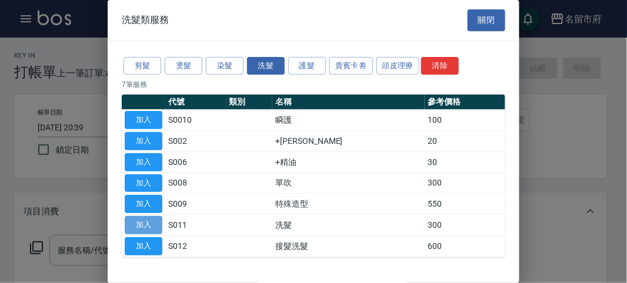
click at [142, 222] on button "加入" at bounding box center [144, 225] width 38 height 18
type input "洗髮(S011)"
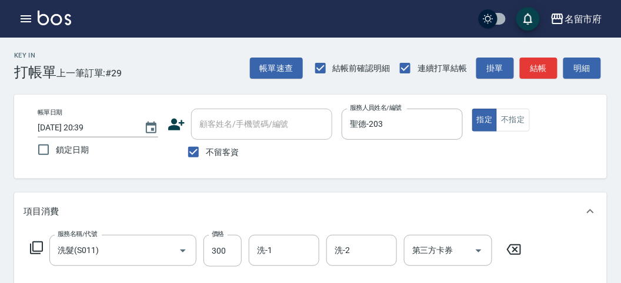
click at [40, 249] on icon at bounding box center [36, 248] width 14 height 14
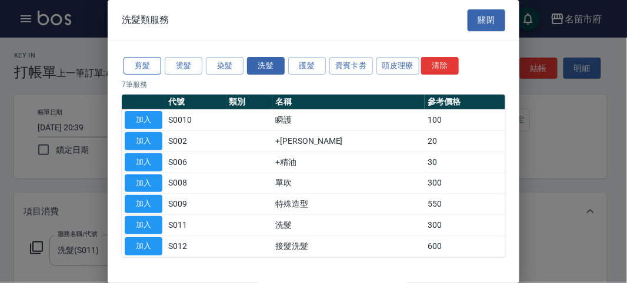
click at [134, 61] on button "剪髮" at bounding box center [142, 66] width 38 height 18
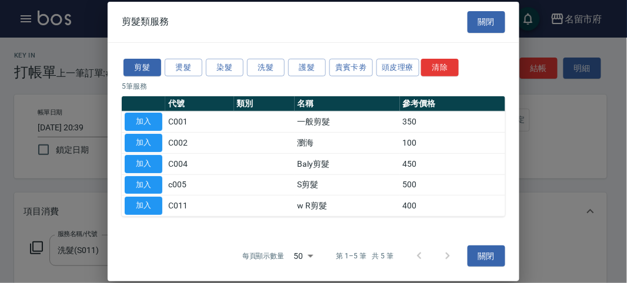
drag, startPoint x: 147, startPoint y: 121, endPoint x: 605, endPoint y: 83, distance: 459.4
click at [147, 122] on button "加入" at bounding box center [144, 122] width 38 height 18
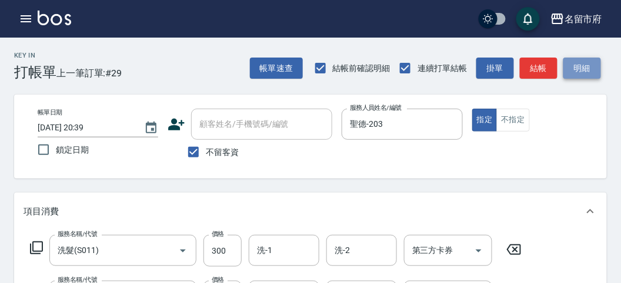
drag, startPoint x: 599, startPoint y: 72, endPoint x: 578, endPoint y: 78, distance: 21.6
click at [598, 72] on button "明細" at bounding box center [582, 69] width 38 height 22
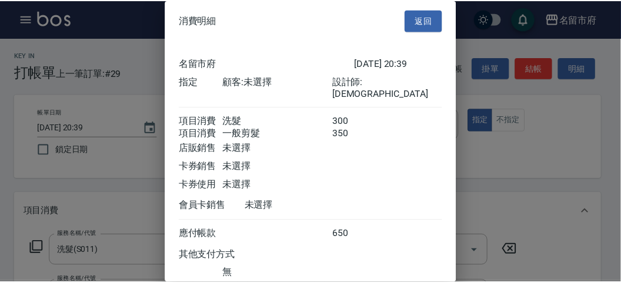
scroll to position [78, 0]
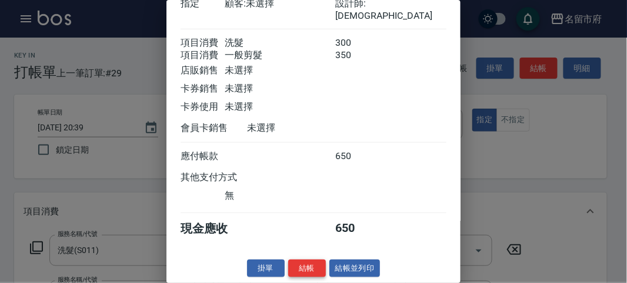
click at [309, 268] on button "結帳" at bounding box center [307, 269] width 38 height 18
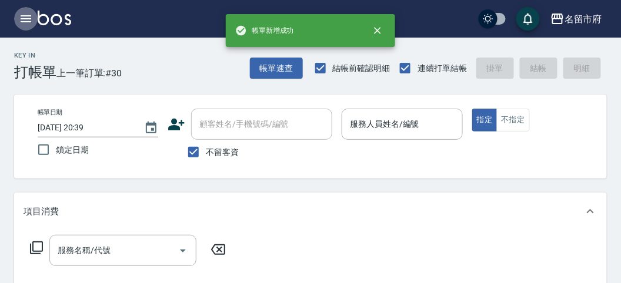
click at [28, 12] on icon "button" at bounding box center [26, 19] width 14 height 14
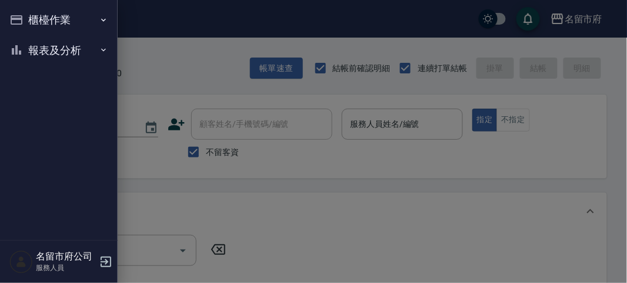
click at [42, 46] on button "報表及分析" at bounding box center [59, 50] width 108 height 31
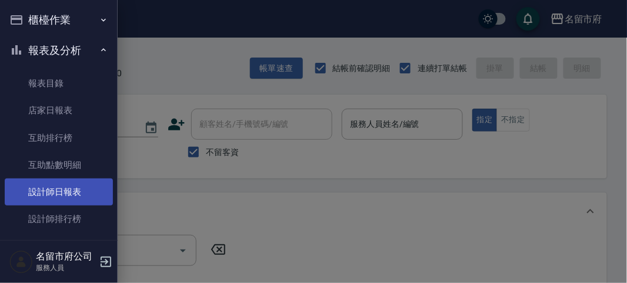
click at [59, 192] on link "設計師日報表" at bounding box center [59, 192] width 108 height 27
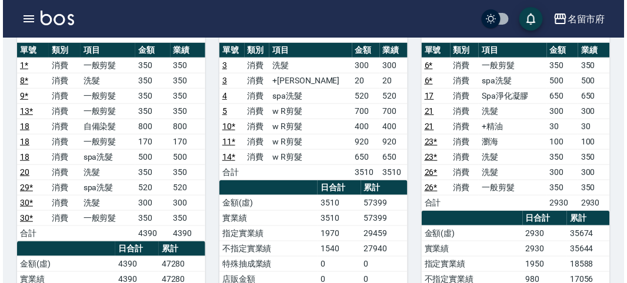
scroll to position [65, 0]
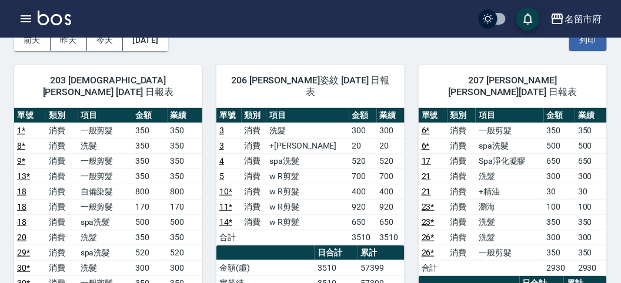
click at [24, 21] on icon "button" at bounding box center [26, 18] width 11 height 7
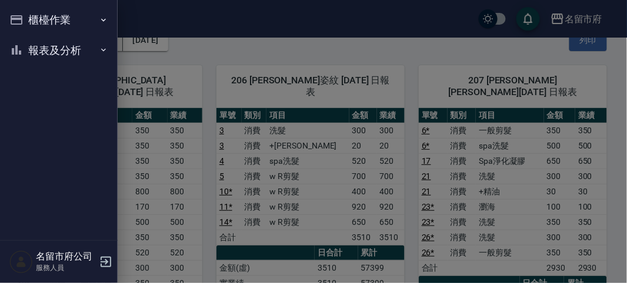
click at [24, 21] on button "櫃檯作業" at bounding box center [59, 20] width 108 height 31
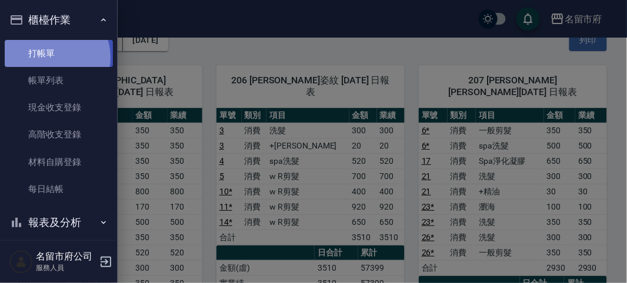
click at [50, 57] on link "打帳單" at bounding box center [59, 53] width 108 height 27
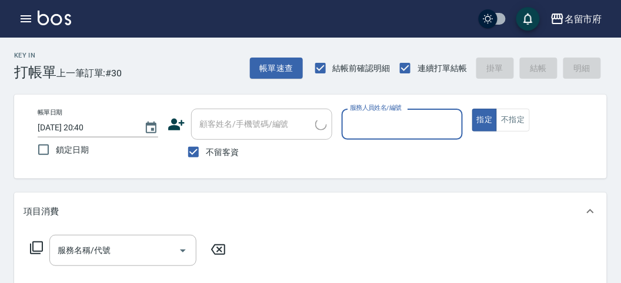
click at [164, 77] on div "Key In 打帳單 上一筆訂單:#30 帳單速查 結帳前確認明細 連續打單結帳 掛單 結帳 明細" at bounding box center [303, 59] width 607 height 43
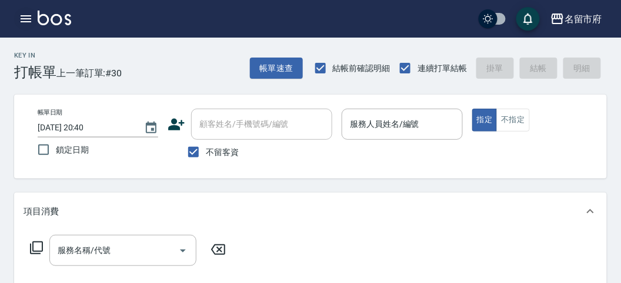
click at [19, 18] on icon "button" at bounding box center [26, 19] width 14 height 14
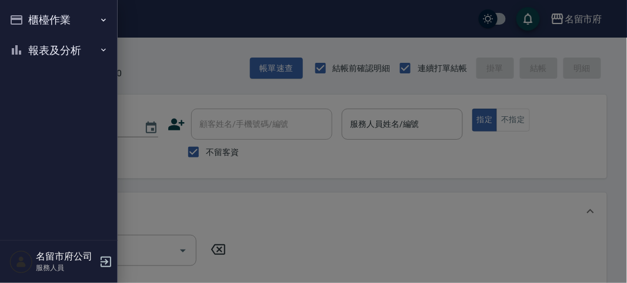
click at [36, 48] on button "報表及分析" at bounding box center [59, 50] width 108 height 31
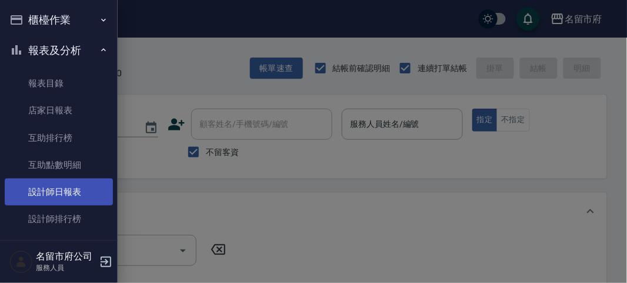
click at [48, 195] on link "設計師日報表" at bounding box center [59, 192] width 108 height 27
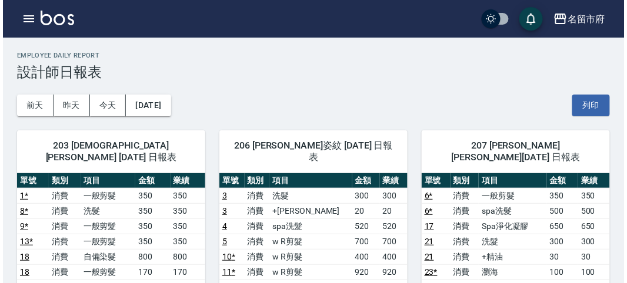
scroll to position [130, 0]
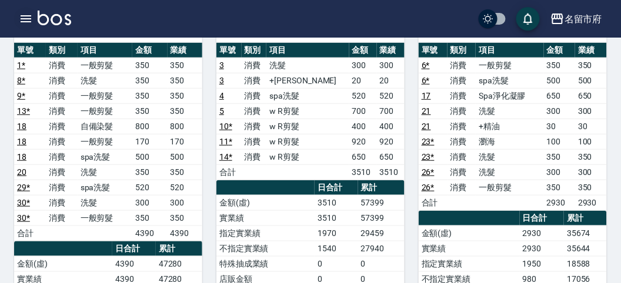
click at [29, 22] on icon "button" at bounding box center [26, 18] width 11 height 7
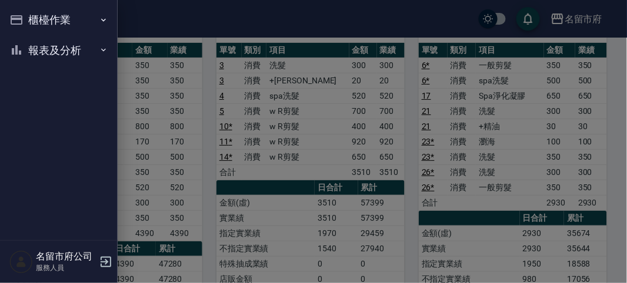
click at [29, 22] on button "櫃檯作業" at bounding box center [59, 20] width 108 height 31
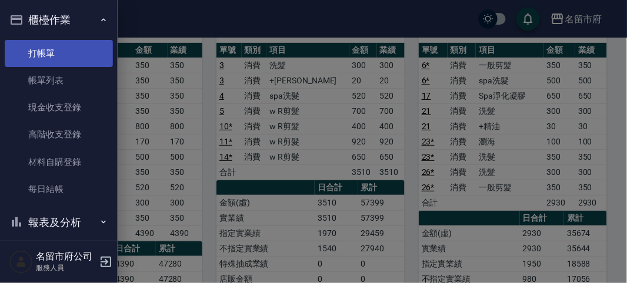
click at [54, 61] on link "打帳單" at bounding box center [59, 53] width 108 height 27
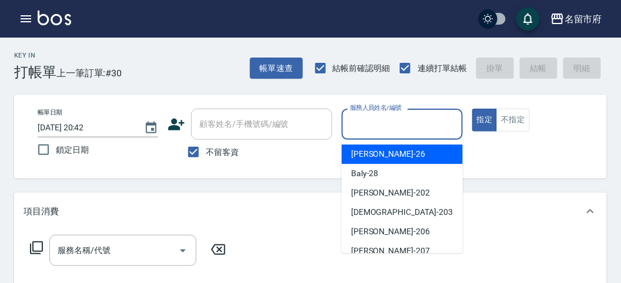
click at [362, 117] on input "服務人員姓名/編號" at bounding box center [402, 124] width 110 height 21
click at [386, 151] on div "[PERSON_NAME] -26" at bounding box center [401, 154] width 121 height 19
type input "[PERSON_NAME]-26"
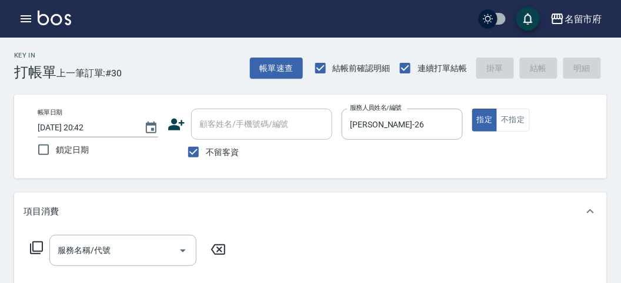
click at [34, 246] on icon at bounding box center [36, 248] width 14 height 14
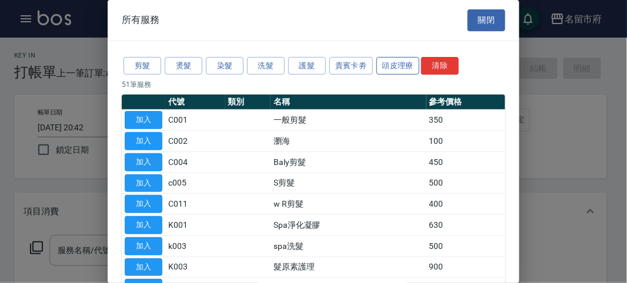
click at [408, 66] on button "頭皮理療" at bounding box center [397, 66] width 43 height 18
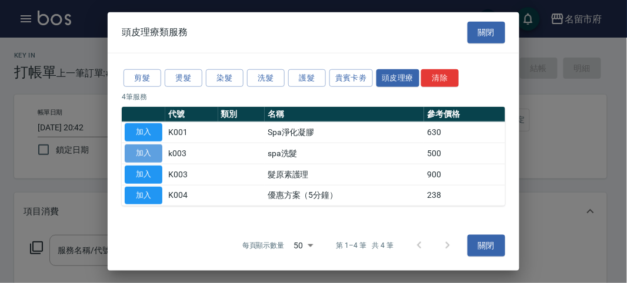
click at [139, 154] on button "加入" at bounding box center [144, 154] width 38 height 18
type input "spa洗髮(k003)"
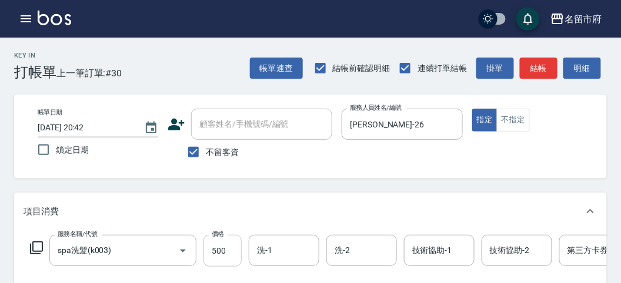
click at [235, 262] on input "500" at bounding box center [222, 251] width 38 height 32
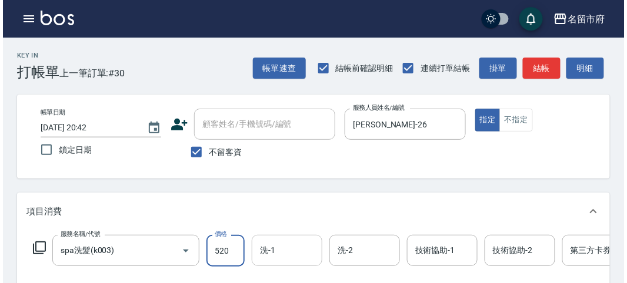
scroll to position [355, 0]
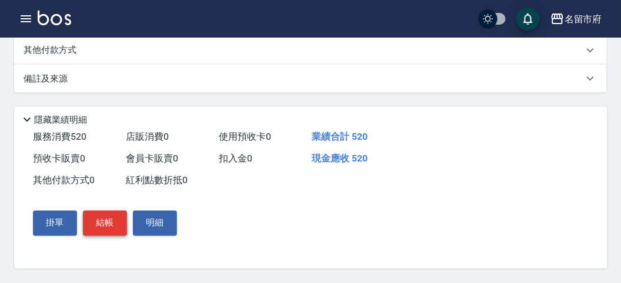
type input "520"
click at [109, 227] on button "結帳" at bounding box center [105, 223] width 44 height 25
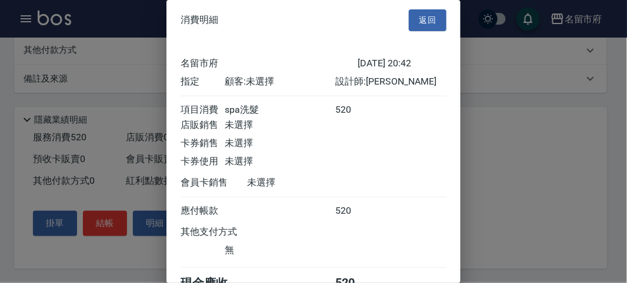
scroll to position [65, 0]
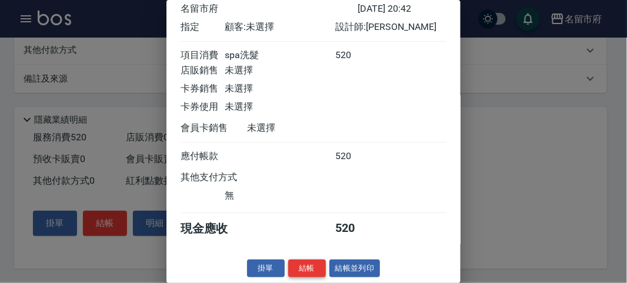
click at [305, 269] on button "結帳" at bounding box center [307, 269] width 38 height 18
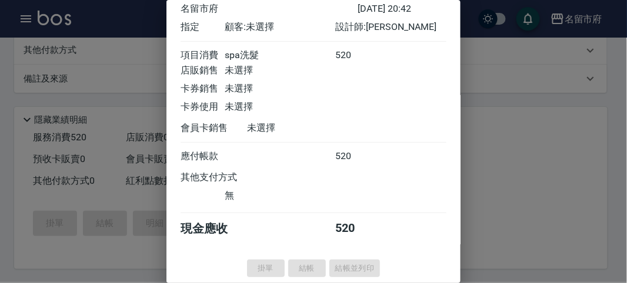
type input "[DATE] 20:43"
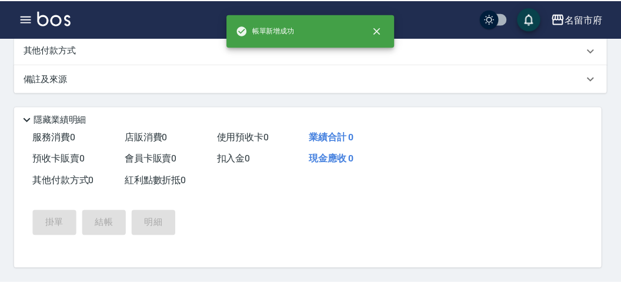
scroll to position [0, 0]
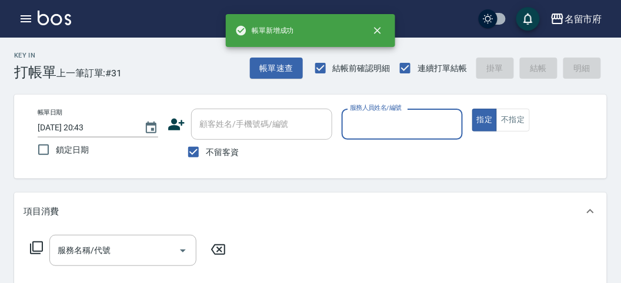
click at [366, 118] on input "服務人員姓名/編號" at bounding box center [402, 124] width 110 height 21
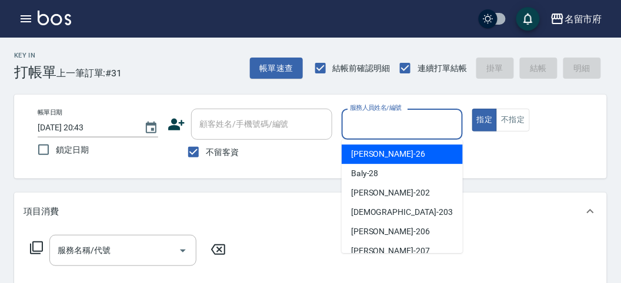
click at [370, 157] on span "[PERSON_NAME] -26" at bounding box center [388, 154] width 74 height 12
type input "[PERSON_NAME]-26"
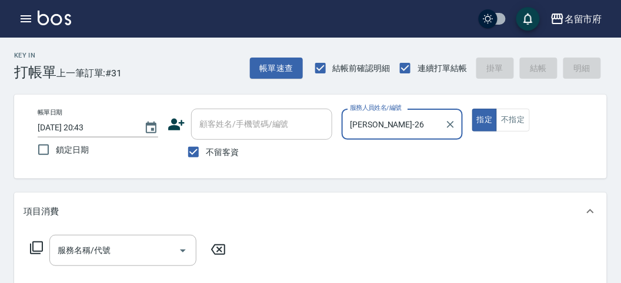
click at [36, 247] on icon at bounding box center [36, 248] width 14 height 14
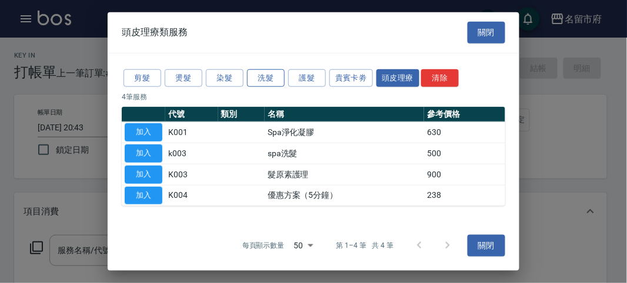
click at [266, 78] on button "洗髮" at bounding box center [266, 78] width 38 height 18
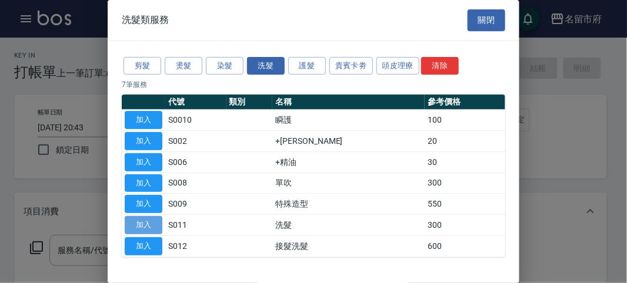
click at [140, 219] on button "加入" at bounding box center [144, 225] width 38 height 18
type input "洗髮(S011)"
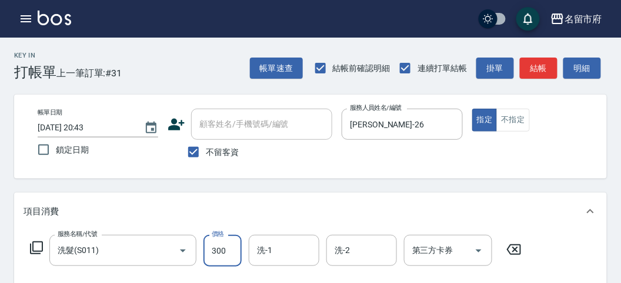
click at [237, 253] on input "300" at bounding box center [222, 251] width 38 height 32
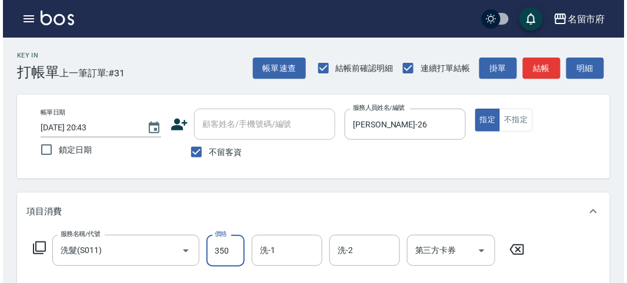
scroll to position [344, 0]
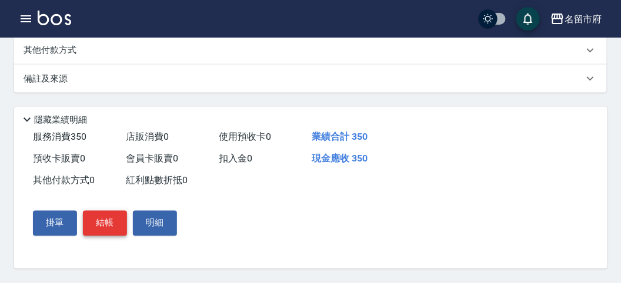
type input "350"
click at [94, 222] on button "結帳" at bounding box center [105, 223] width 44 height 25
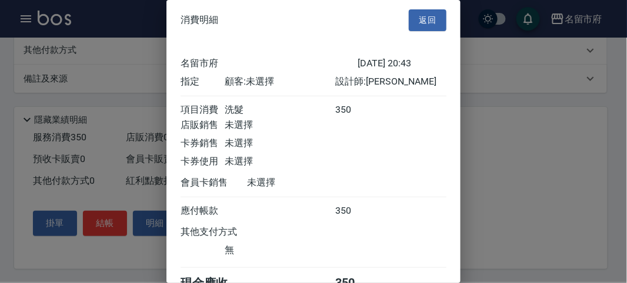
scroll to position [65, 0]
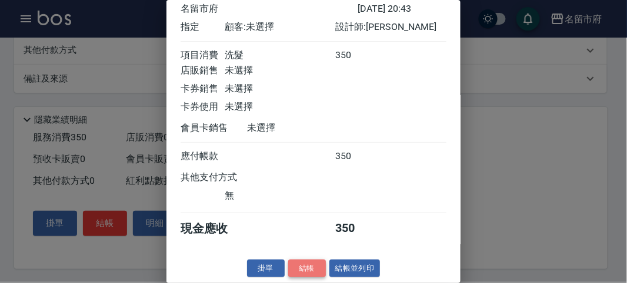
click at [312, 266] on button "結帳" at bounding box center [307, 269] width 38 height 18
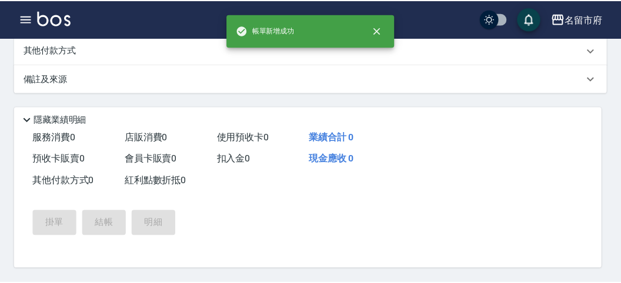
scroll to position [0, 0]
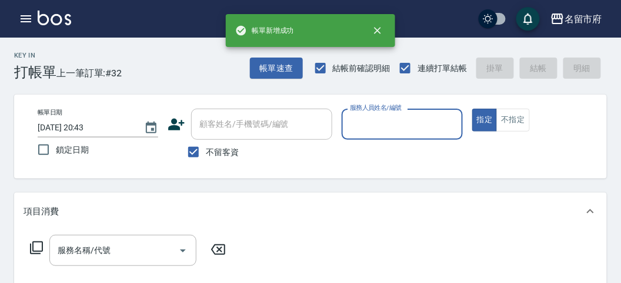
click at [367, 125] on input "服務人員姓名/編號" at bounding box center [402, 124] width 110 height 21
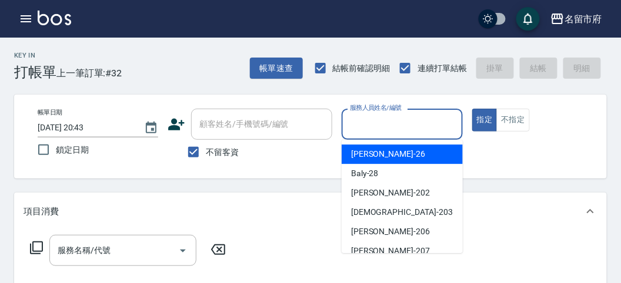
click at [377, 152] on span "[PERSON_NAME] -26" at bounding box center [388, 154] width 74 height 12
type input "[PERSON_NAME]-26"
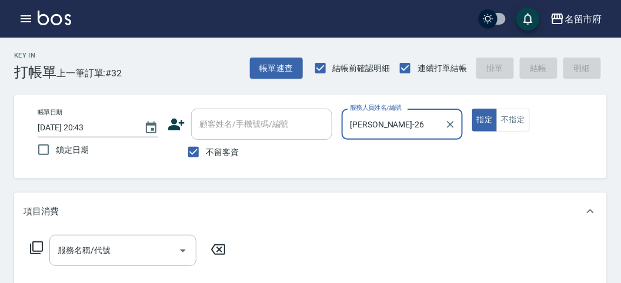
click at [34, 245] on icon at bounding box center [36, 248] width 14 height 14
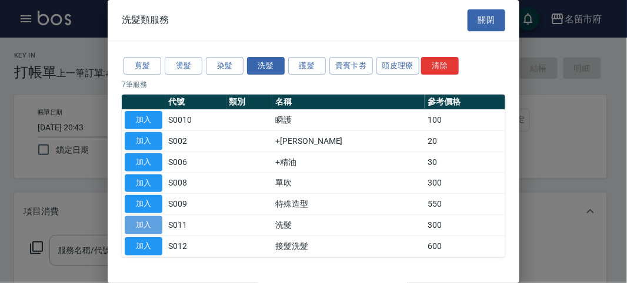
click at [142, 226] on button "加入" at bounding box center [144, 225] width 38 height 18
type input "洗髮(S011)"
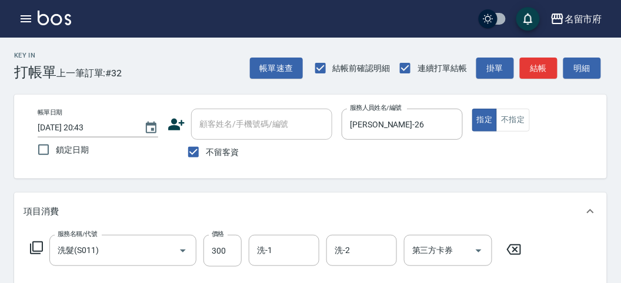
click at [36, 250] on icon at bounding box center [36, 248] width 14 height 14
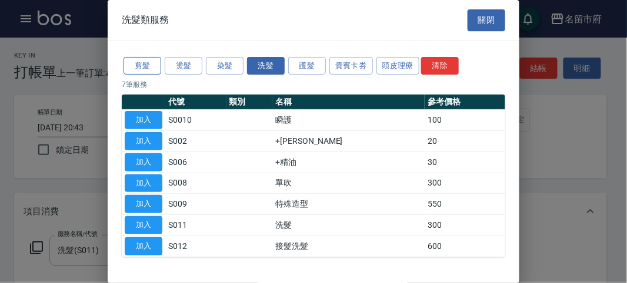
click at [153, 65] on button "剪髮" at bounding box center [142, 66] width 38 height 18
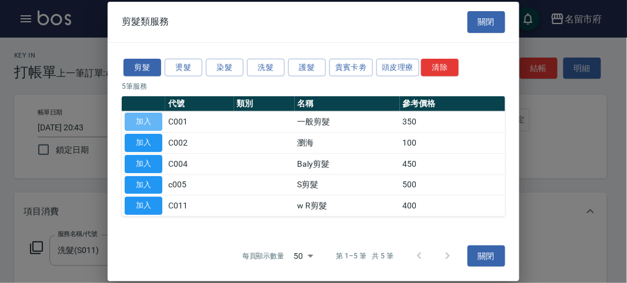
click at [138, 115] on button "加入" at bounding box center [144, 122] width 38 height 18
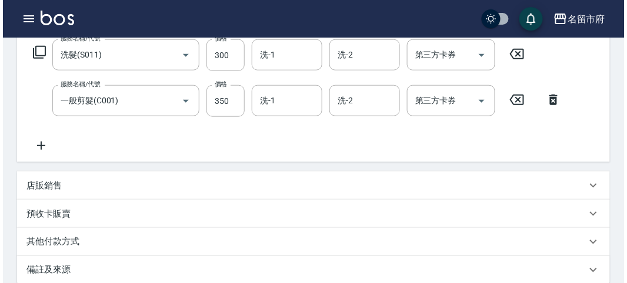
scroll to position [390, 0]
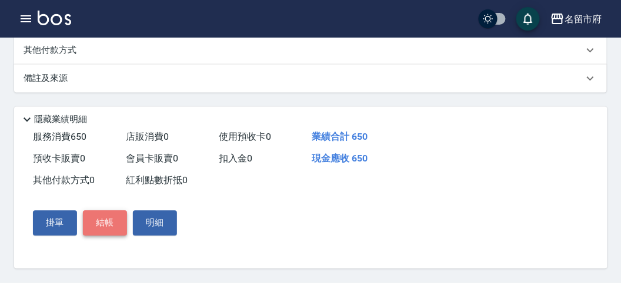
click at [114, 226] on button "結帳" at bounding box center [105, 223] width 44 height 25
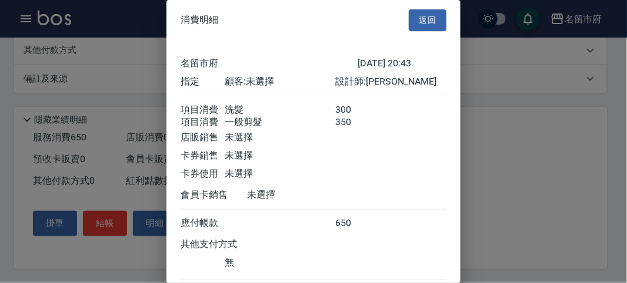
scroll to position [78, 0]
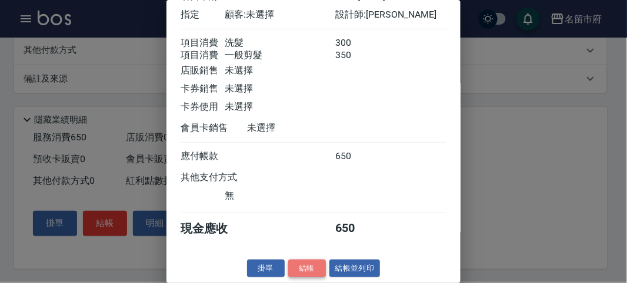
click at [295, 266] on button "結帳" at bounding box center [307, 269] width 38 height 18
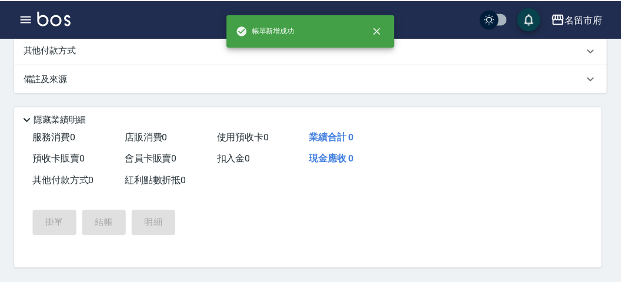
scroll to position [0, 0]
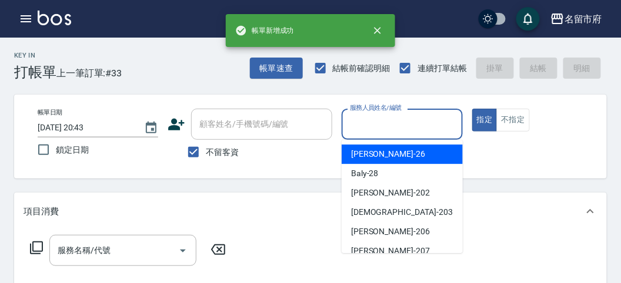
click at [397, 131] on input "服務人員姓名/編號" at bounding box center [402, 124] width 110 height 21
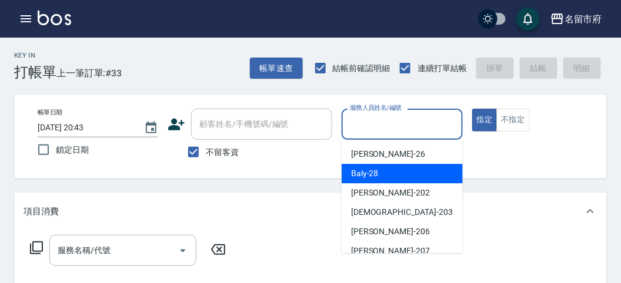
click at [399, 166] on div "Baly -28" at bounding box center [401, 173] width 121 height 19
type input "Baly-28"
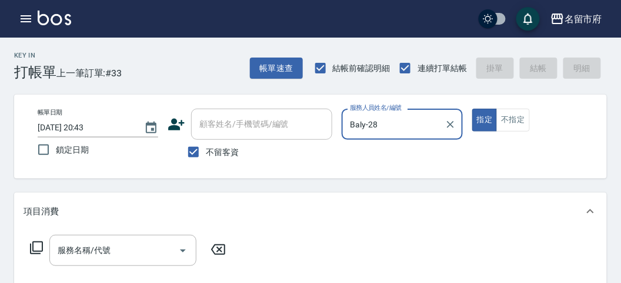
click at [38, 249] on icon at bounding box center [36, 248] width 14 height 14
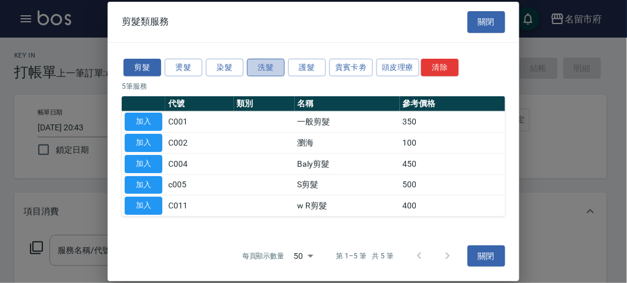
click at [273, 68] on button "洗髮" at bounding box center [266, 67] width 38 height 18
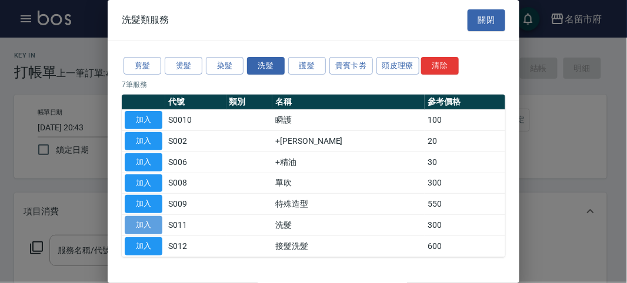
click at [139, 219] on button "加入" at bounding box center [144, 225] width 38 height 18
type input "洗髮(S011)"
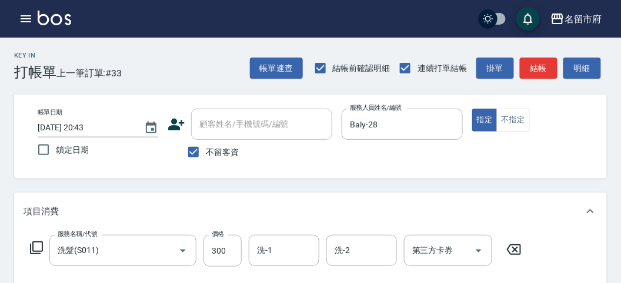
click at [36, 247] on icon at bounding box center [36, 248] width 14 height 14
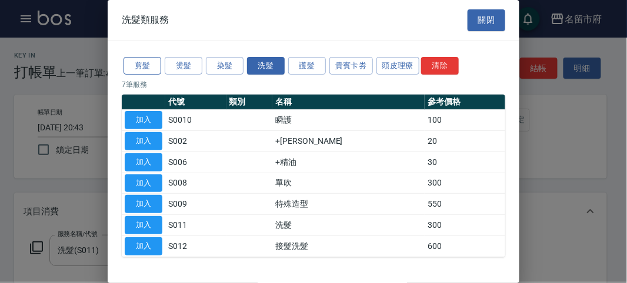
click at [152, 65] on button "剪髮" at bounding box center [142, 66] width 38 height 18
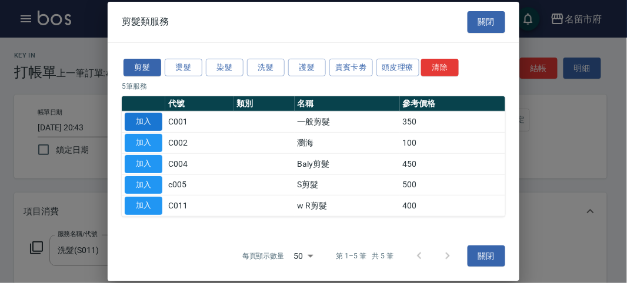
click at [136, 120] on button "加入" at bounding box center [144, 122] width 38 height 18
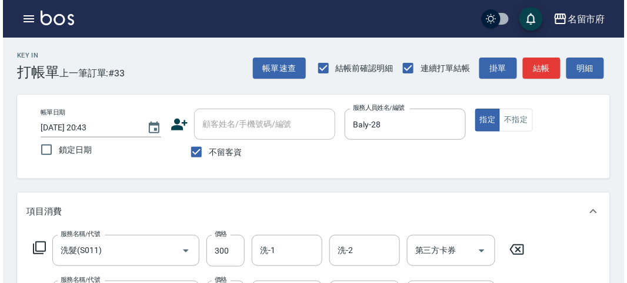
scroll to position [390, 0]
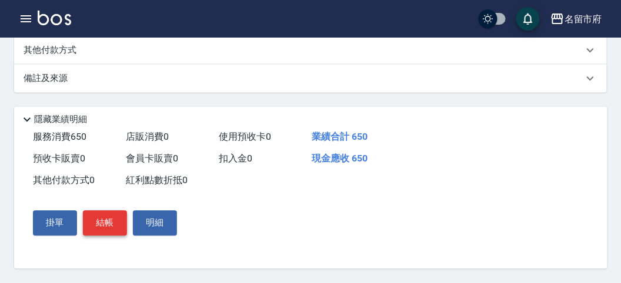
click at [101, 222] on button "結帳" at bounding box center [105, 223] width 44 height 25
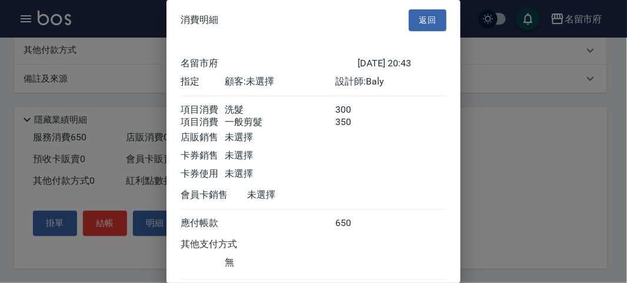
scroll to position [78, 0]
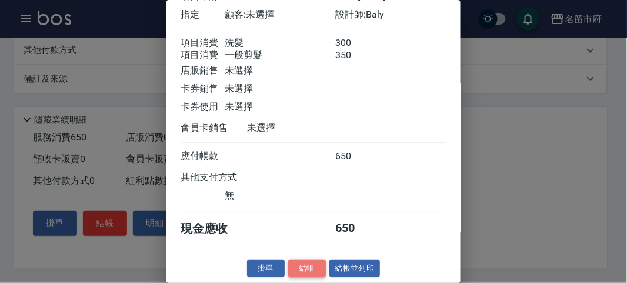
click at [297, 266] on button "結帳" at bounding box center [307, 269] width 38 height 18
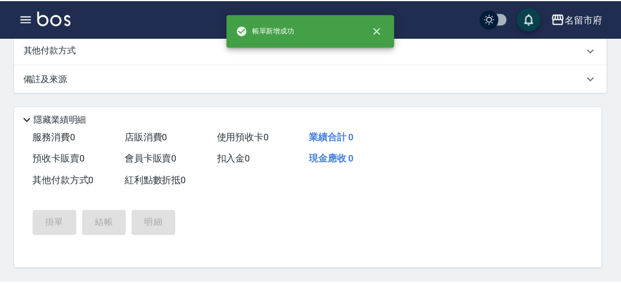
scroll to position [0, 0]
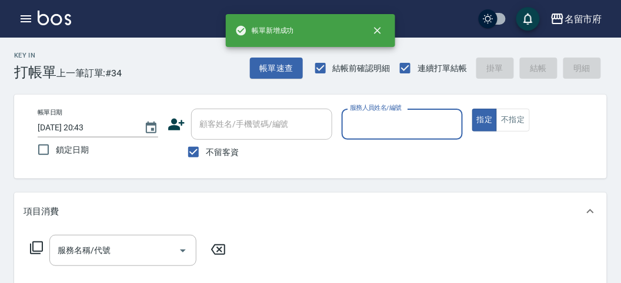
click at [373, 116] on input "服務人員姓名/編號" at bounding box center [402, 124] width 110 height 21
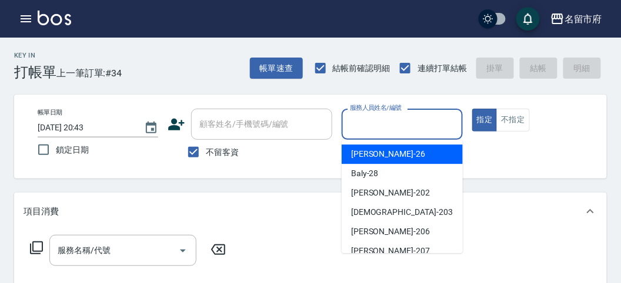
click at [373, 153] on span "[PERSON_NAME] -26" at bounding box center [388, 154] width 74 height 12
type input "[PERSON_NAME]-26"
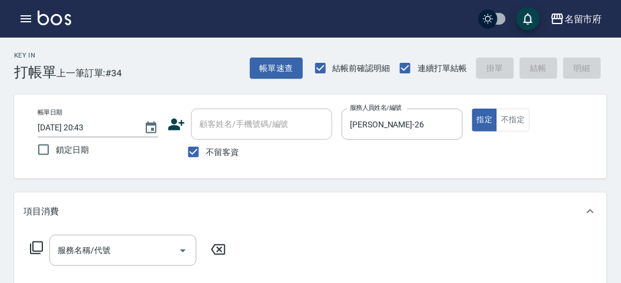
click at [39, 243] on icon at bounding box center [36, 248] width 14 height 14
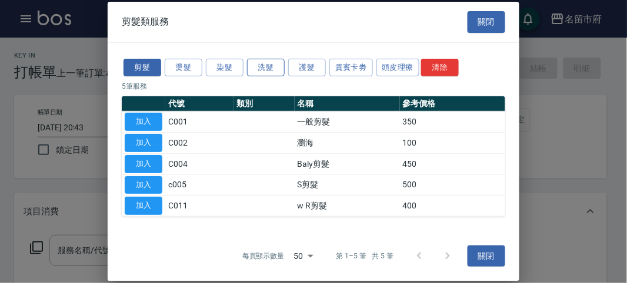
click at [263, 65] on button "洗髮" at bounding box center [266, 67] width 38 height 18
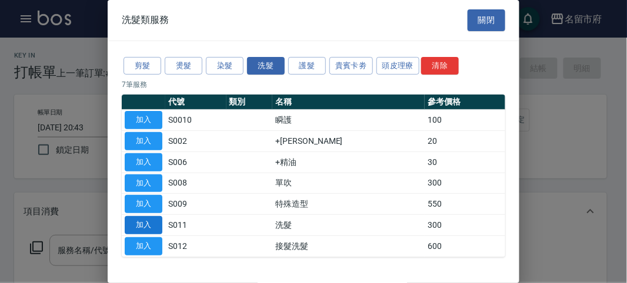
click at [143, 222] on button "加入" at bounding box center [144, 225] width 38 height 18
type input "洗髮(S011)"
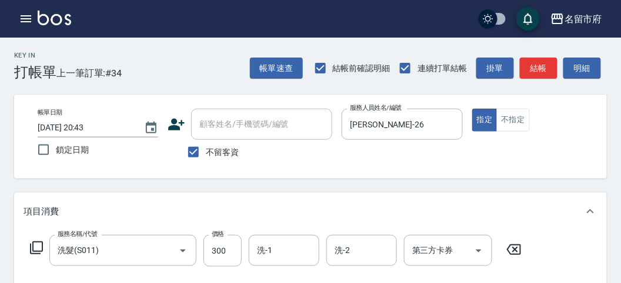
click at [39, 247] on icon at bounding box center [36, 248] width 14 height 14
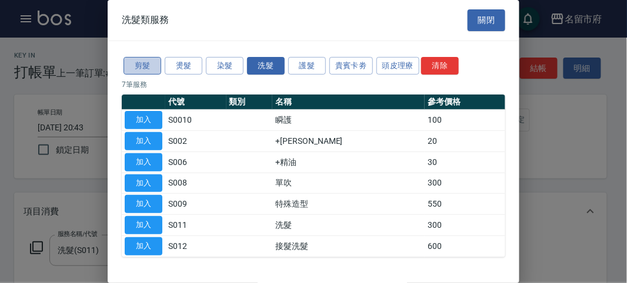
click at [142, 70] on button "剪髮" at bounding box center [142, 66] width 38 height 18
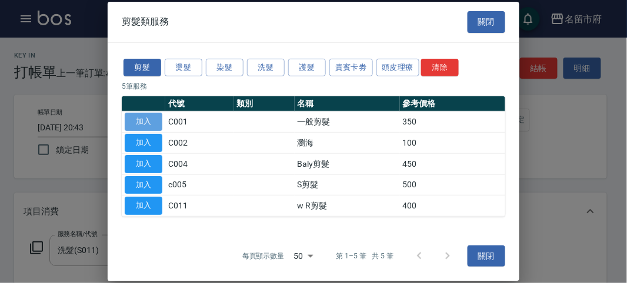
click at [152, 125] on button "加入" at bounding box center [144, 122] width 38 height 18
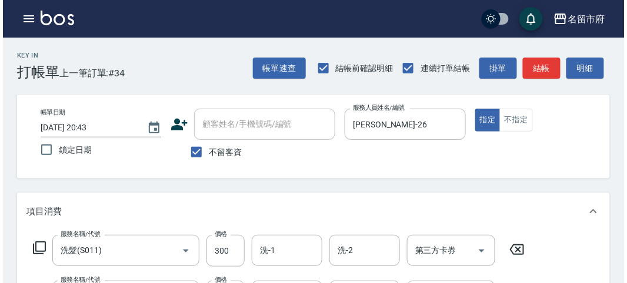
scroll to position [390, 0]
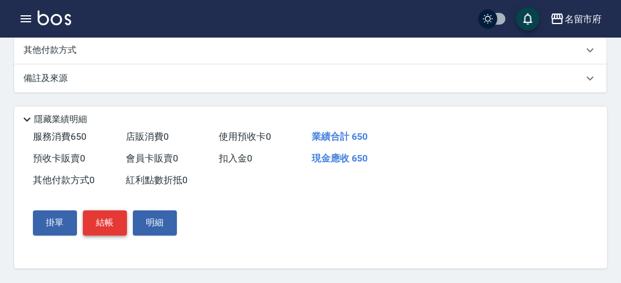
click at [118, 219] on button "結帳" at bounding box center [105, 223] width 44 height 25
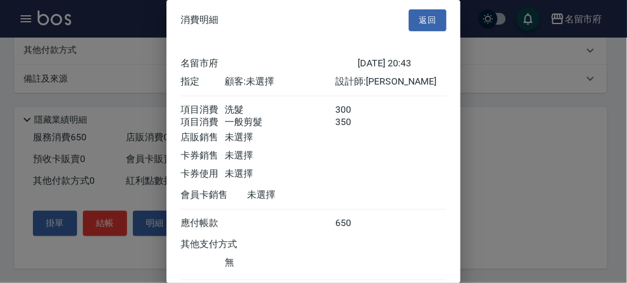
scroll to position [78, 0]
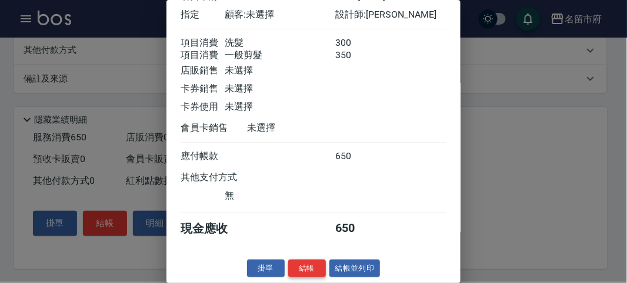
click at [305, 267] on button "結帳" at bounding box center [307, 269] width 38 height 18
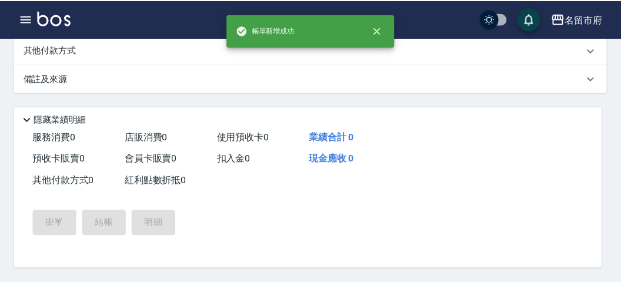
scroll to position [0, 0]
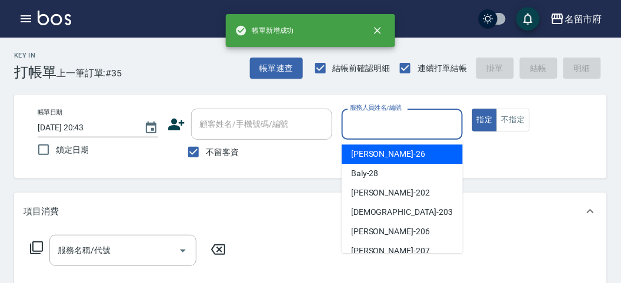
click at [396, 120] on input "服務人員姓名/編號" at bounding box center [402, 124] width 110 height 21
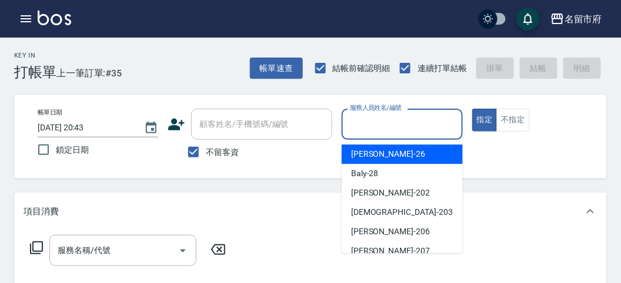
click at [399, 148] on div "[PERSON_NAME] -26" at bounding box center [401, 154] width 121 height 19
type input "[PERSON_NAME]-26"
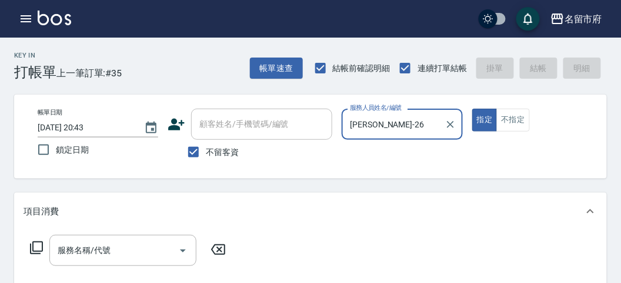
click at [38, 247] on icon at bounding box center [36, 248] width 14 height 14
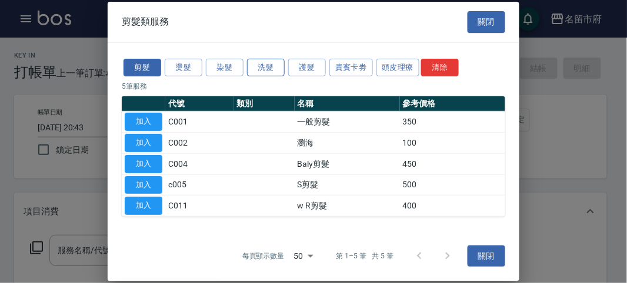
click at [272, 68] on button "洗髮" at bounding box center [266, 67] width 38 height 18
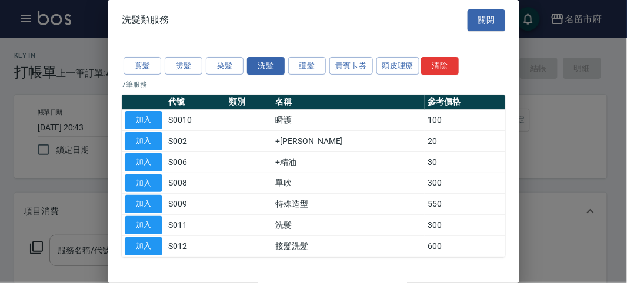
drag, startPoint x: 155, startPoint y: 223, endPoint x: 158, endPoint y: 216, distance: 7.9
click at [155, 223] on button "加入" at bounding box center [144, 225] width 38 height 18
type input "洗髮(S011)"
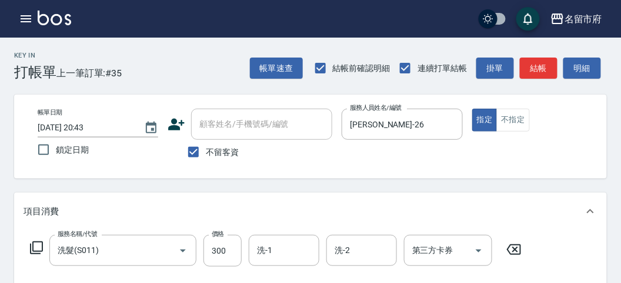
click at [39, 248] on icon at bounding box center [36, 248] width 14 height 14
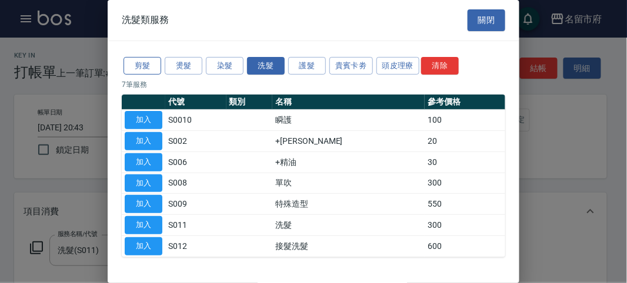
click at [147, 64] on button "剪髮" at bounding box center [142, 66] width 38 height 18
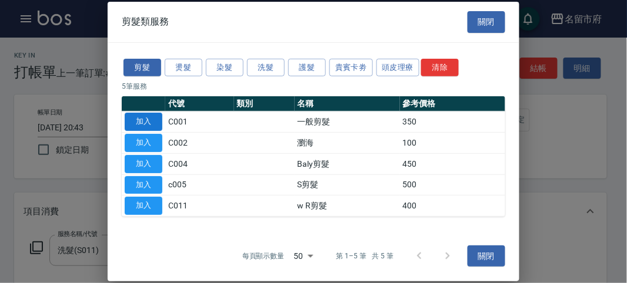
click at [147, 120] on button "加入" at bounding box center [144, 122] width 38 height 18
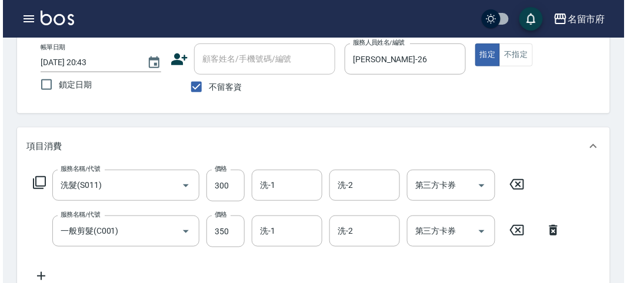
scroll to position [390, 0]
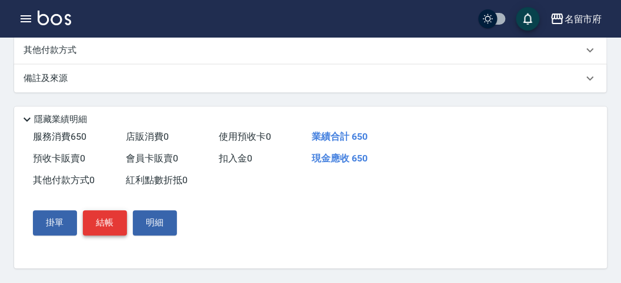
click at [109, 222] on button "結帳" at bounding box center [105, 223] width 44 height 25
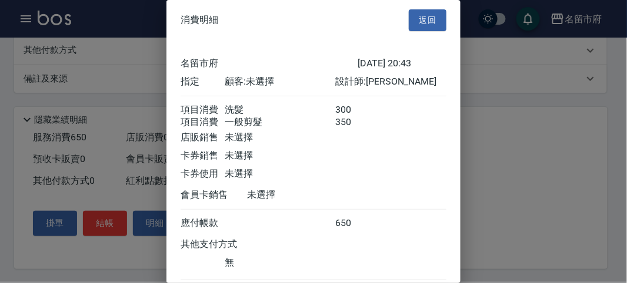
scroll to position [78, 0]
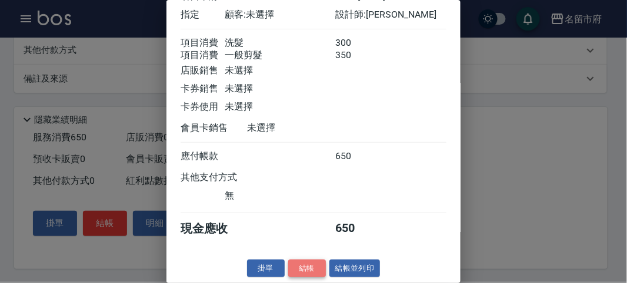
click at [300, 269] on button "結帳" at bounding box center [307, 269] width 38 height 18
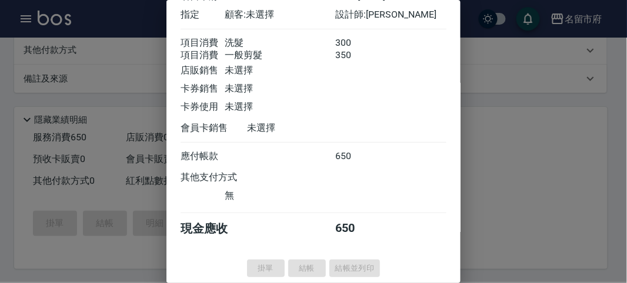
type input "[DATE] 20:44"
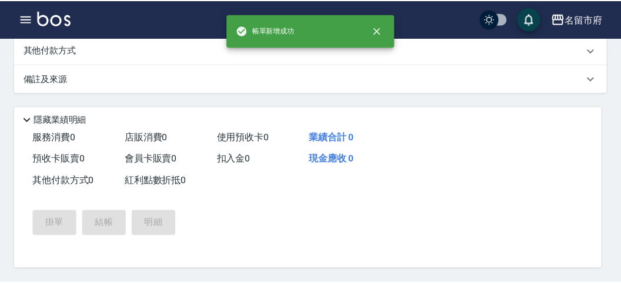
scroll to position [0, 0]
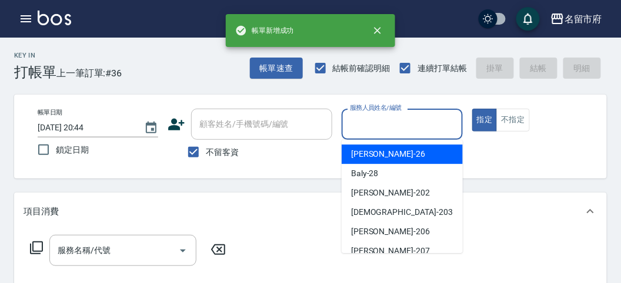
drag, startPoint x: 373, startPoint y: 114, endPoint x: 373, endPoint y: 126, distance: 11.8
click at [372, 119] on input "服務人員姓名/編號" at bounding box center [402, 124] width 110 height 21
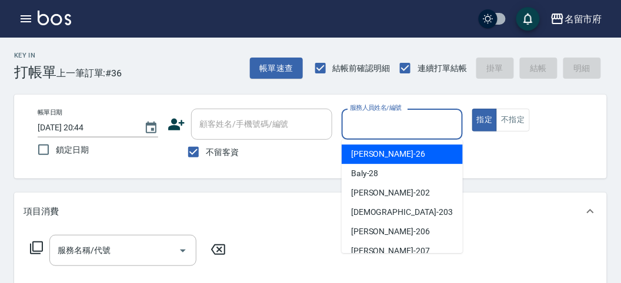
click at [374, 149] on span "[PERSON_NAME] -26" at bounding box center [388, 154] width 74 height 12
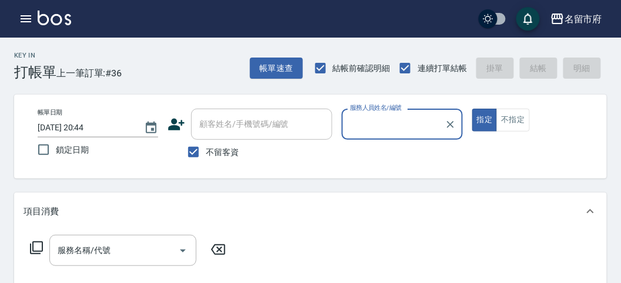
type input "[PERSON_NAME]-26"
click at [28, 242] on div "服務名稱/代號 服務名稱/代號" at bounding box center [128, 250] width 209 height 31
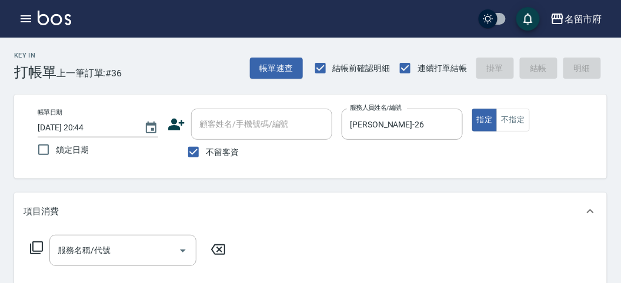
click at [35, 245] on icon at bounding box center [36, 248] width 14 height 14
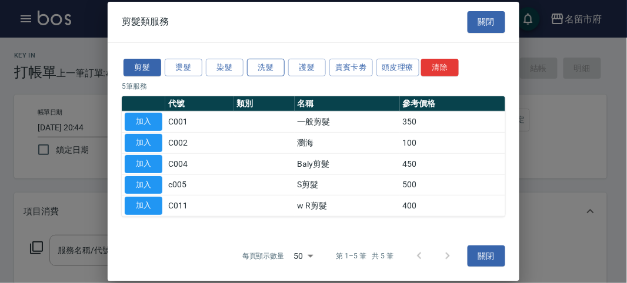
click at [264, 69] on button "洗髮" at bounding box center [266, 67] width 38 height 18
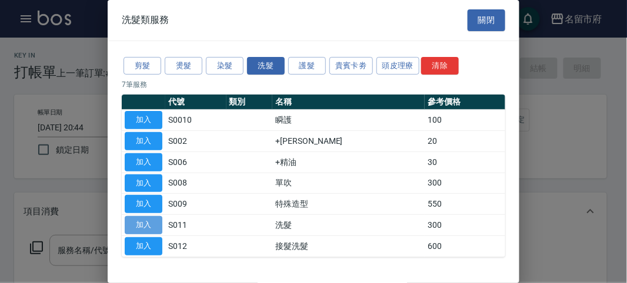
click at [155, 223] on button "加入" at bounding box center [144, 225] width 38 height 18
type input "洗髮(S011)"
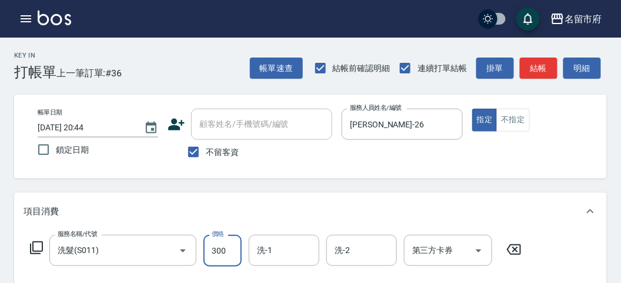
click at [226, 258] on input "300" at bounding box center [222, 251] width 38 height 32
type input "350"
click at [377, 197] on div "項目消費" at bounding box center [310, 212] width 592 height 38
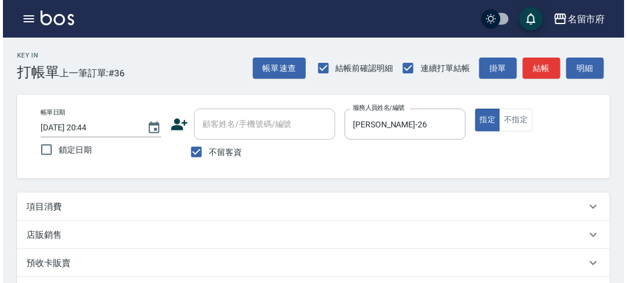
scroll to position [243, 0]
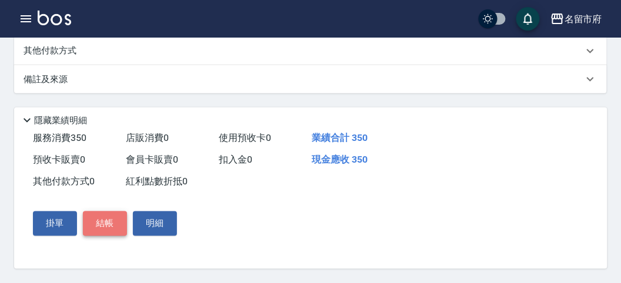
click at [111, 225] on button "結帳" at bounding box center [105, 224] width 44 height 25
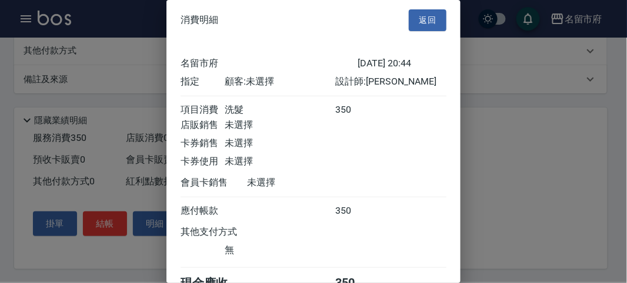
scroll to position [65, 0]
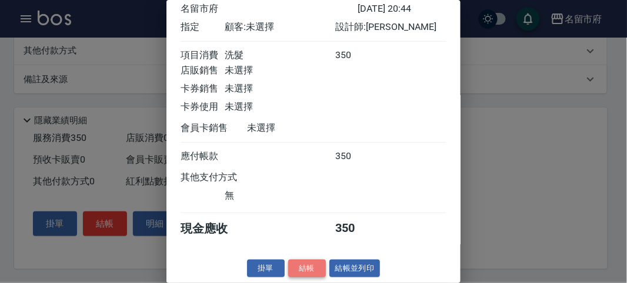
click at [315, 271] on button "結帳" at bounding box center [307, 269] width 38 height 18
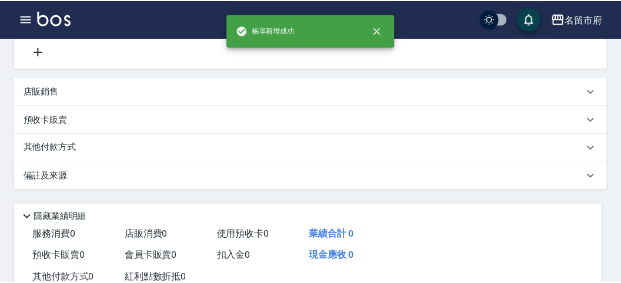
scroll to position [0, 0]
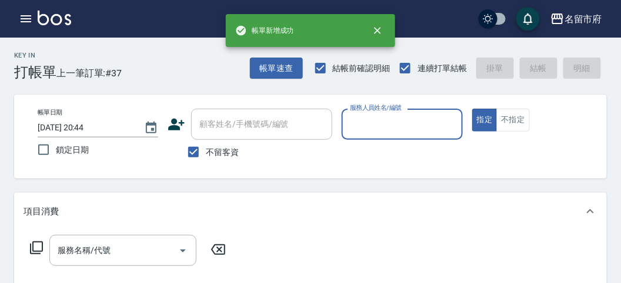
click at [377, 123] on input "服務人員姓名/編號" at bounding box center [402, 124] width 110 height 21
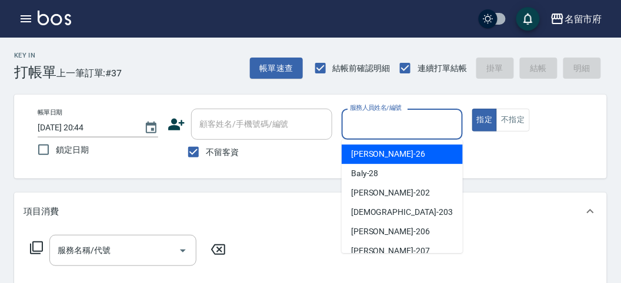
click at [404, 146] on div "[PERSON_NAME] -26" at bounding box center [401, 154] width 121 height 19
type input "[PERSON_NAME]-26"
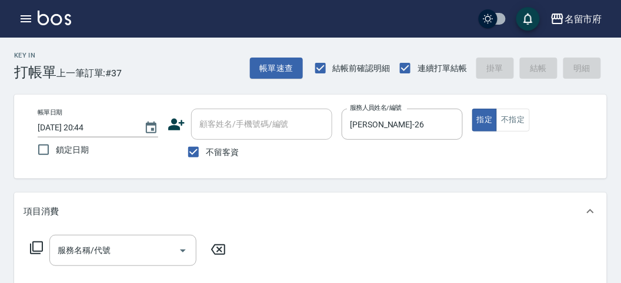
click at [32, 247] on icon at bounding box center [36, 248] width 13 height 13
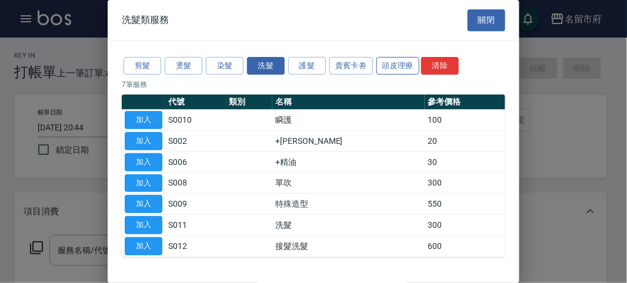
click at [389, 67] on button "頭皮理療" at bounding box center [397, 66] width 43 height 18
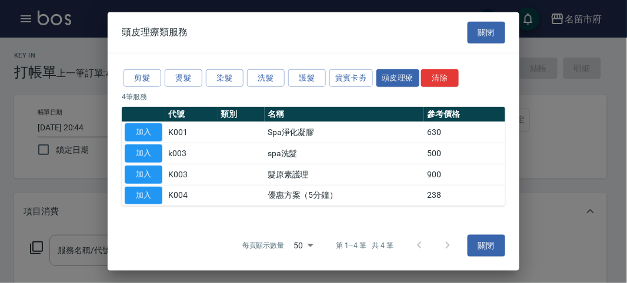
click at [149, 143] on td "加入" at bounding box center [143, 153] width 43 height 21
click at [146, 149] on button "加入" at bounding box center [144, 154] width 38 height 18
type input "spa洗髮(k003)"
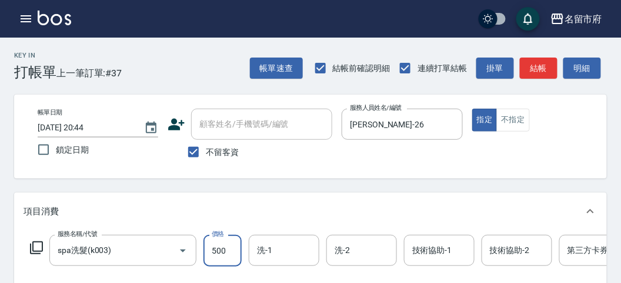
click at [232, 250] on input "500" at bounding box center [222, 251] width 38 height 32
type input "520"
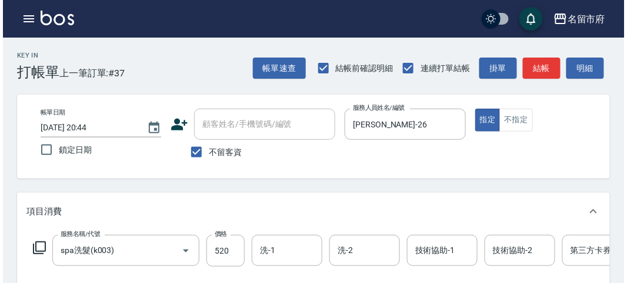
scroll to position [355, 0]
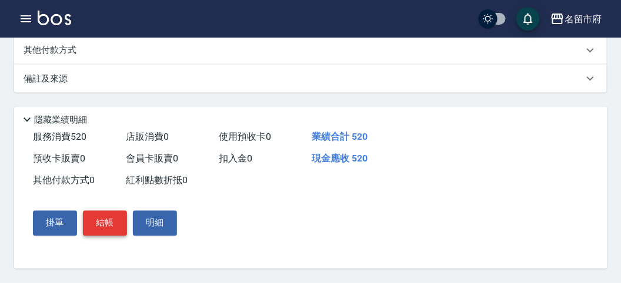
click at [103, 224] on button "結帳" at bounding box center [105, 223] width 44 height 25
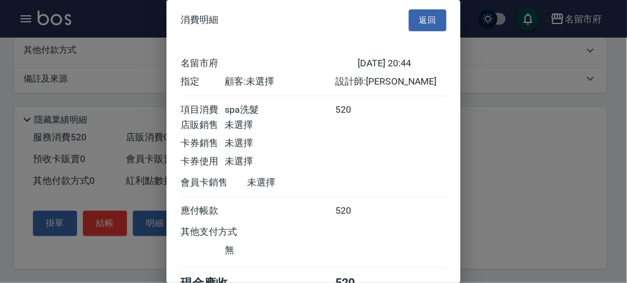
scroll to position [65, 0]
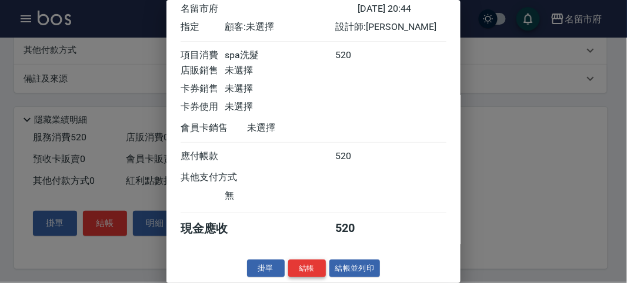
click at [312, 272] on button "結帳" at bounding box center [307, 269] width 38 height 18
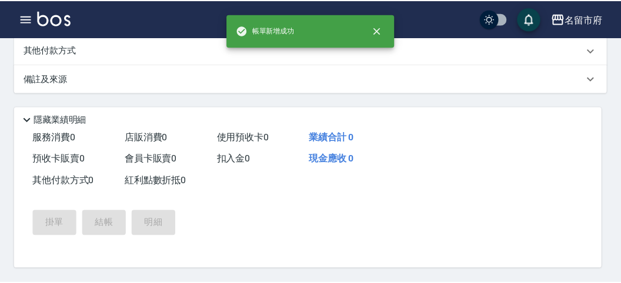
scroll to position [0, 0]
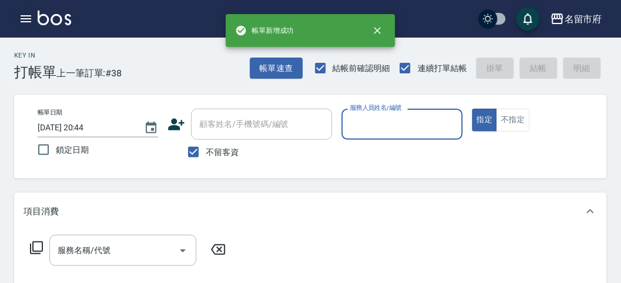
click at [25, 16] on icon "button" at bounding box center [26, 19] width 14 height 14
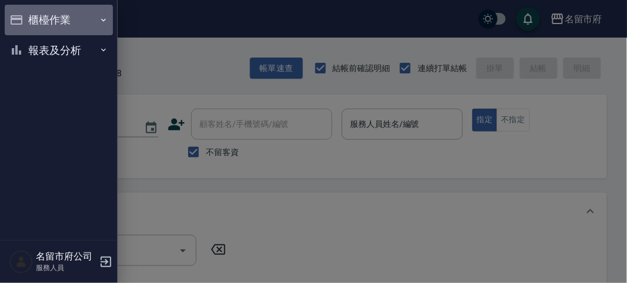
click at [25, 16] on button "櫃檯作業" at bounding box center [59, 20] width 108 height 31
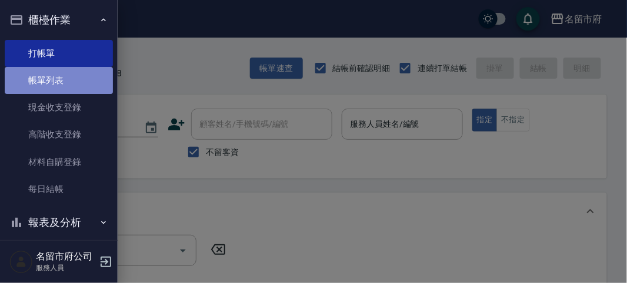
click at [59, 80] on link "帳單列表" at bounding box center [59, 80] width 108 height 27
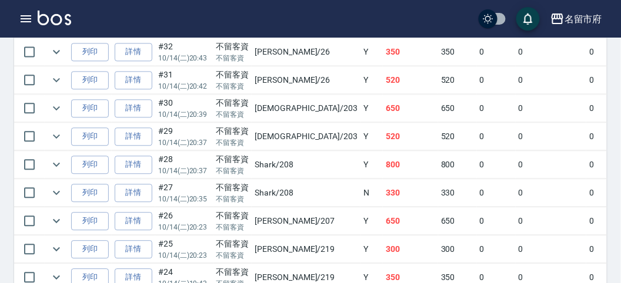
scroll to position [326, 0]
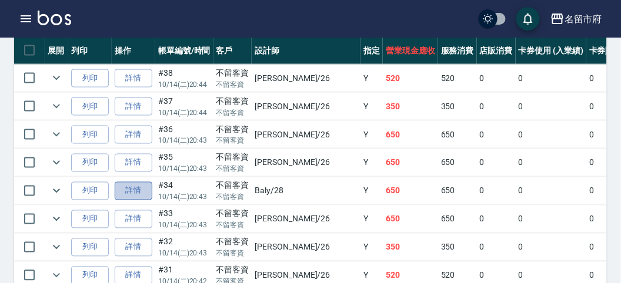
click at [128, 182] on link "詳情" at bounding box center [134, 191] width 38 height 18
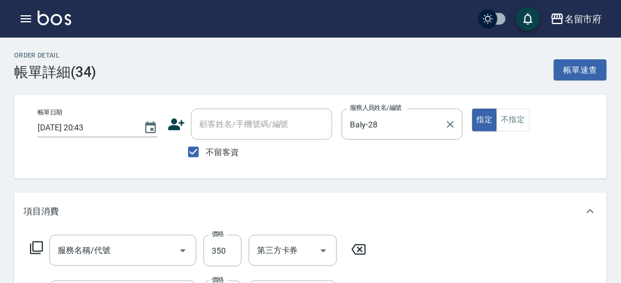
type input "[DATE] 20:43"
checkbox input "true"
type input "Baly-28"
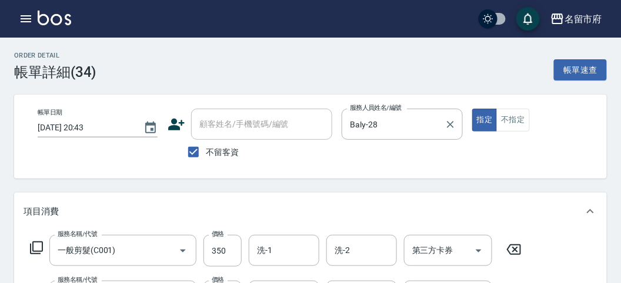
type input "一般剪髮(C001)"
type input "洗髮(S011)"
click at [366, 121] on input "Baly-28" at bounding box center [393, 124] width 92 height 21
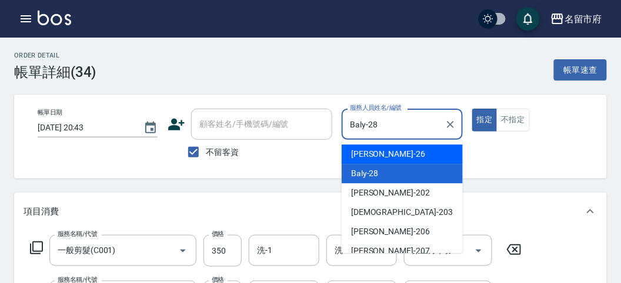
click at [367, 152] on span "[PERSON_NAME] -26" at bounding box center [388, 154] width 74 height 12
type input "[PERSON_NAME]-26"
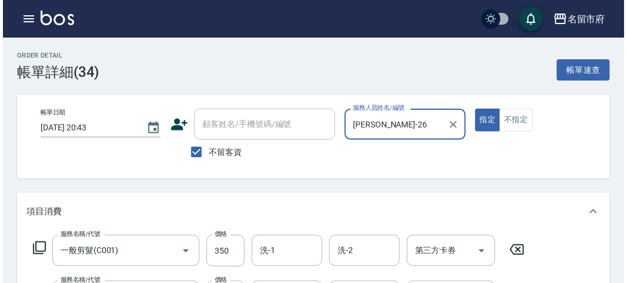
scroll to position [350, 0]
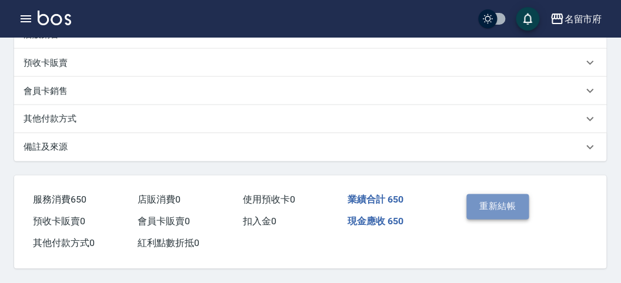
click at [495, 207] on button "重新結帳" at bounding box center [498, 207] width 62 height 25
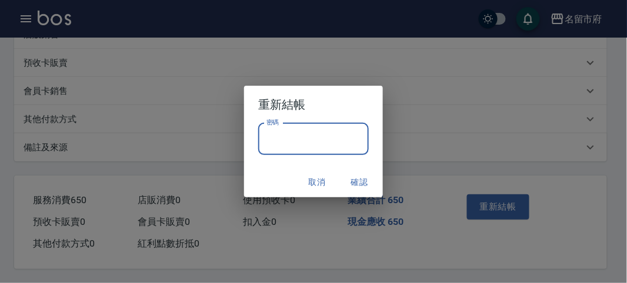
click at [295, 145] on input "密碼" at bounding box center [313, 139] width 111 height 32
type input "*****"
click at [363, 181] on button "確認" at bounding box center [359, 183] width 38 height 22
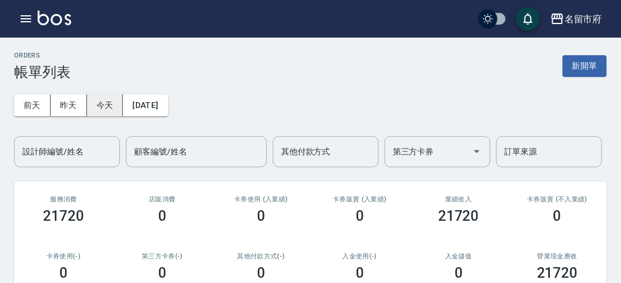
click at [99, 109] on button "今天" at bounding box center [105, 106] width 36 height 22
click at [99, 107] on button "今天" at bounding box center [105, 106] width 36 height 22
click at [66, 110] on button "昨天" at bounding box center [69, 106] width 36 height 22
click at [29, 16] on icon "button" at bounding box center [26, 19] width 14 height 14
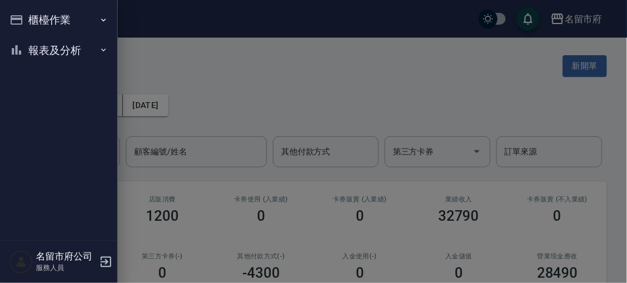
click at [28, 16] on button "櫃檯作業" at bounding box center [59, 20] width 108 height 31
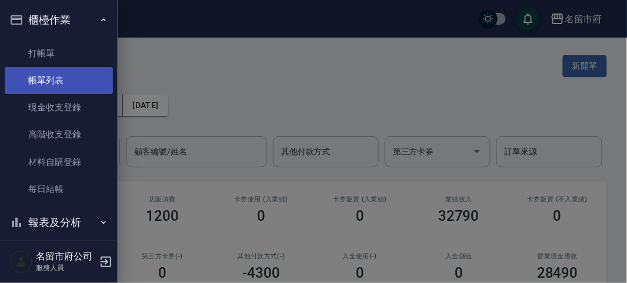
click at [66, 79] on link "帳單列表" at bounding box center [59, 80] width 108 height 27
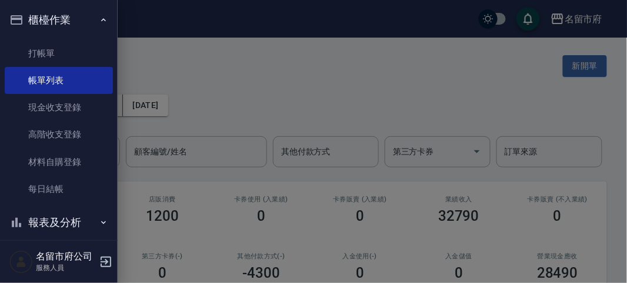
drag, startPoint x: 291, startPoint y: 75, endPoint x: 286, endPoint y: 83, distance: 9.5
click at [292, 80] on div at bounding box center [313, 141] width 627 height 283
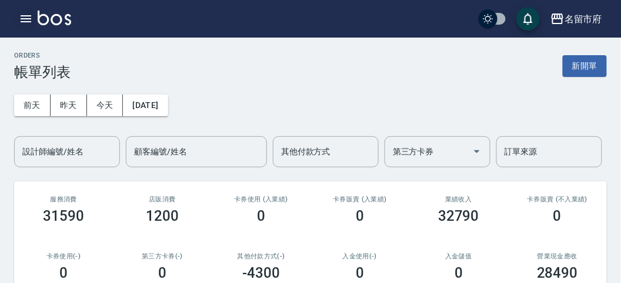
click at [31, 15] on icon "button" at bounding box center [26, 19] width 14 height 14
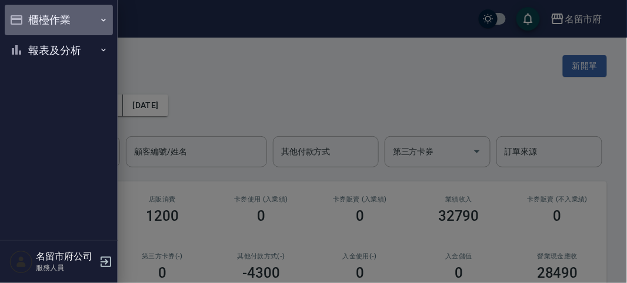
drag, startPoint x: 32, startPoint y: 18, endPoint x: 42, endPoint y: 36, distance: 20.5
click at [33, 19] on button "櫃檯作業" at bounding box center [59, 20] width 108 height 31
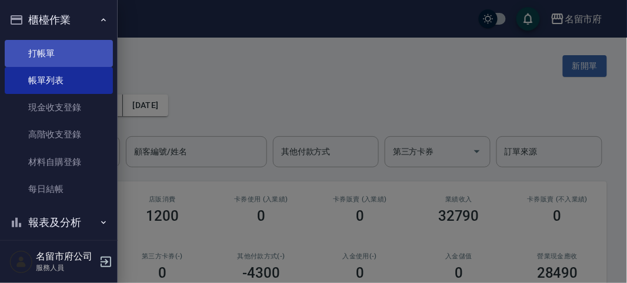
click at [53, 50] on link "打帳單" at bounding box center [59, 53] width 108 height 27
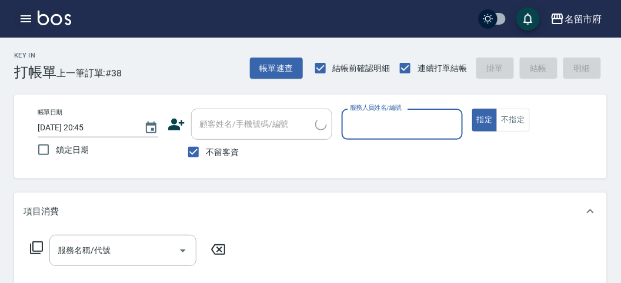
click at [25, 19] on icon "button" at bounding box center [26, 18] width 11 height 7
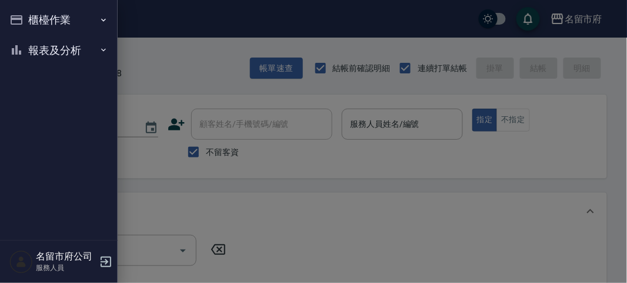
click at [47, 52] on button "報表及分析" at bounding box center [59, 50] width 108 height 31
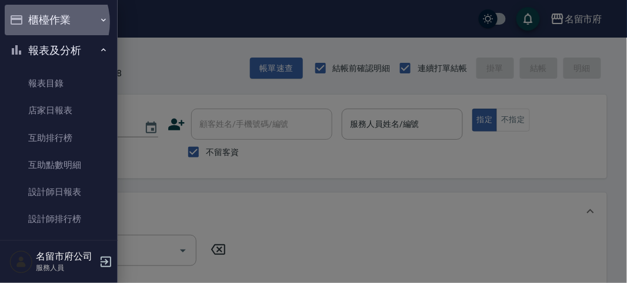
click at [43, 22] on button "櫃檯作業" at bounding box center [59, 20] width 108 height 31
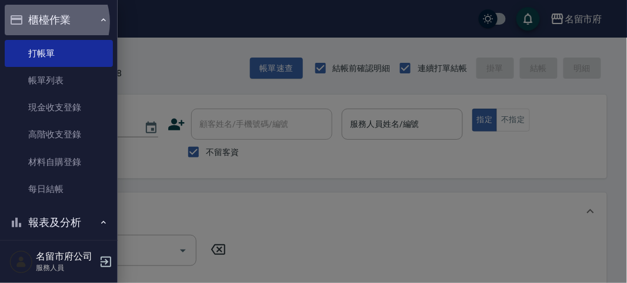
click at [43, 22] on button "櫃檯作業" at bounding box center [59, 20] width 108 height 31
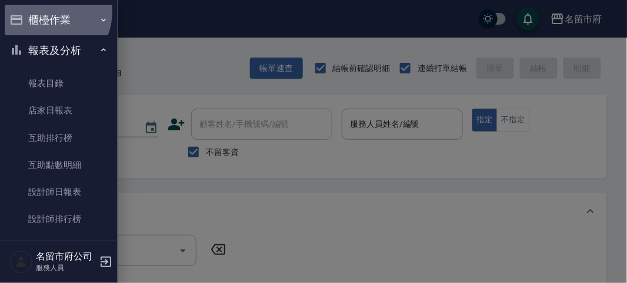
click at [46, 12] on button "櫃檯作業" at bounding box center [59, 20] width 108 height 31
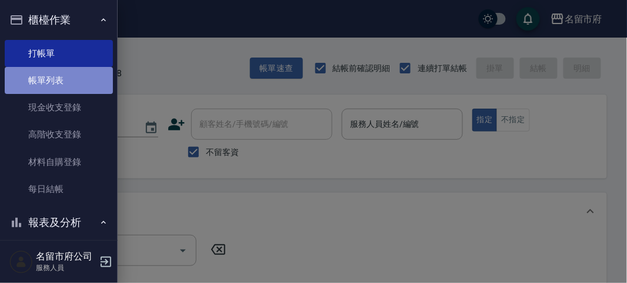
click at [63, 85] on link "帳單列表" at bounding box center [59, 80] width 108 height 27
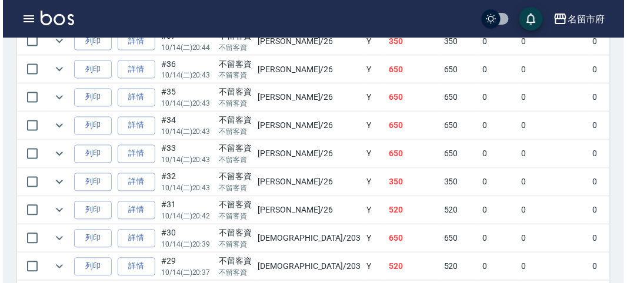
scroll to position [261, 0]
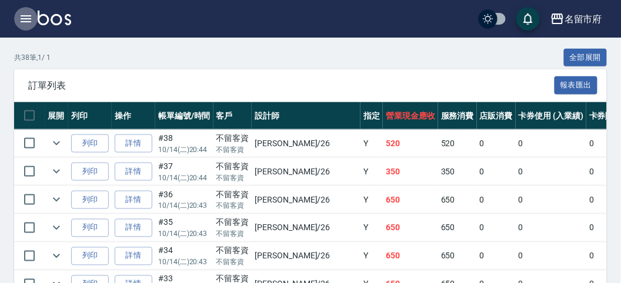
click at [22, 18] on icon "button" at bounding box center [26, 18] width 11 height 7
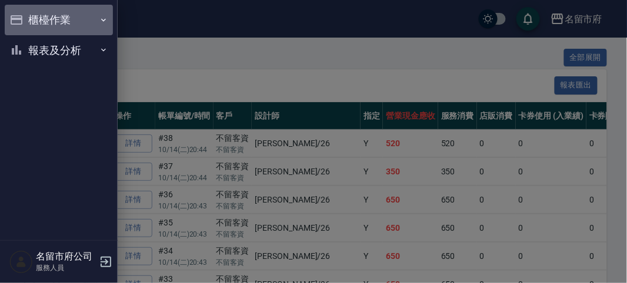
click at [36, 18] on button "櫃檯作業" at bounding box center [59, 20] width 108 height 31
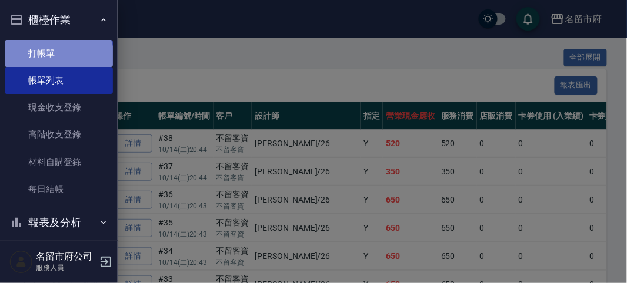
click at [58, 58] on link "打帳單" at bounding box center [59, 53] width 108 height 27
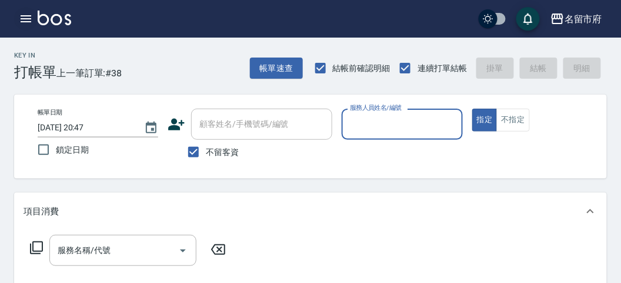
click at [20, 19] on icon "button" at bounding box center [26, 19] width 14 height 14
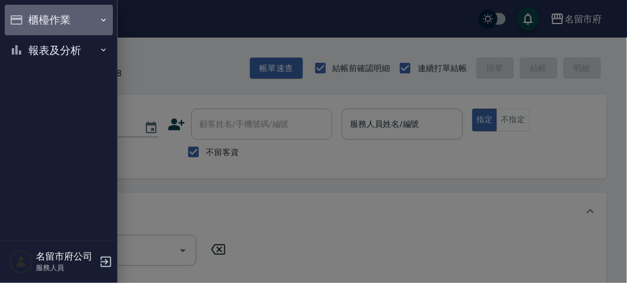
click at [42, 16] on button "櫃檯作業" at bounding box center [59, 20] width 108 height 31
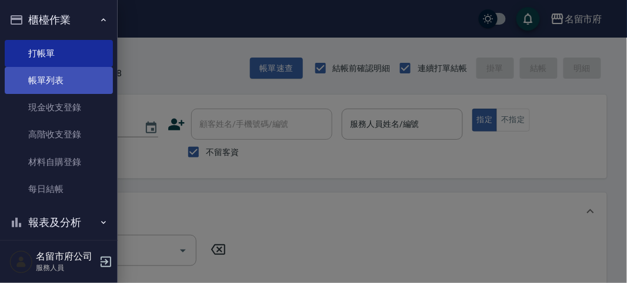
click at [63, 85] on link "帳單列表" at bounding box center [59, 80] width 108 height 27
drag, startPoint x: 63, startPoint y: 85, endPoint x: 56, endPoint y: 85, distance: 7.7
click at [63, 85] on link "帳單列表" at bounding box center [59, 80] width 108 height 27
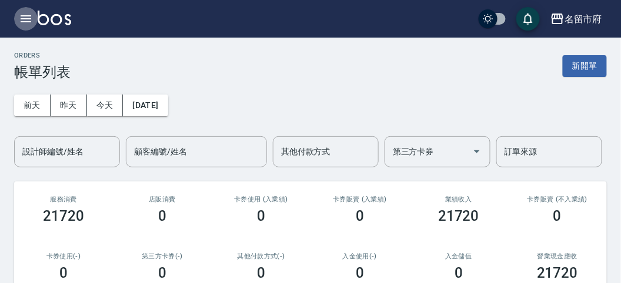
click at [28, 18] on icon "button" at bounding box center [26, 18] width 11 height 7
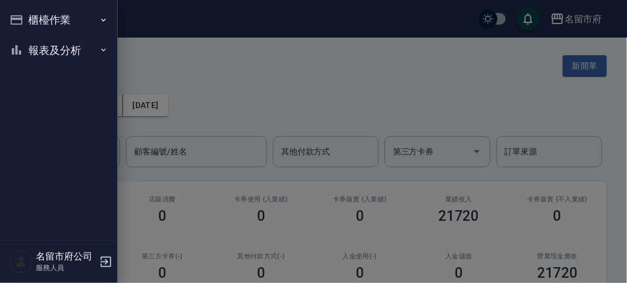
click at [28, 18] on button "櫃檯作業" at bounding box center [59, 20] width 108 height 31
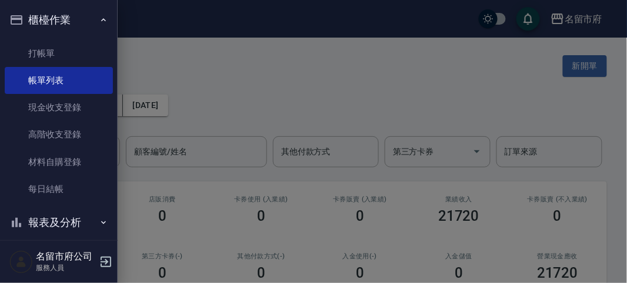
click at [58, 18] on button "櫃檯作業" at bounding box center [59, 20] width 108 height 31
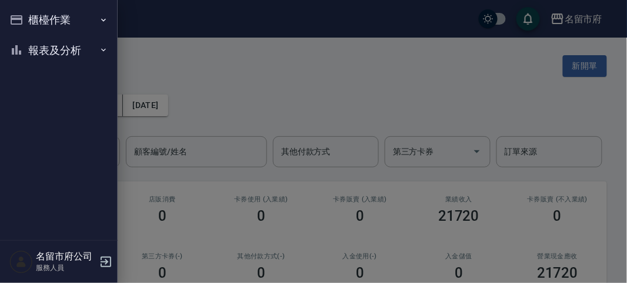
click at [56, 49] on button "報表及分析" at bounding box center [59, 50] width 108 height 31
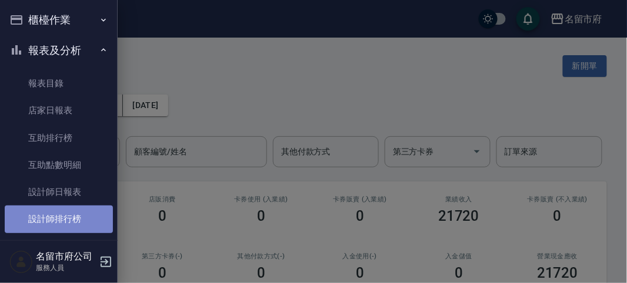
click at [69, 222] on link "設計師排行榜" at bounding box center [59, 219] width 108 height 27
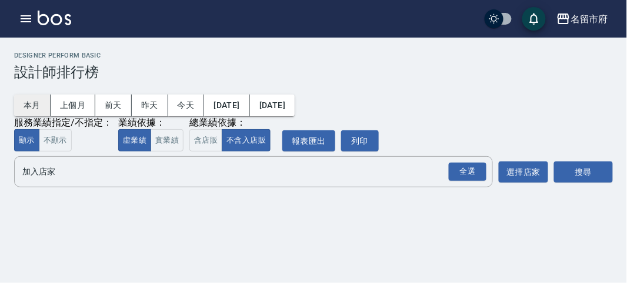
click at [36, 99] on button "本月" at bounding box center [32, 106] width 36 height 22
click at [471, 174] on div "全選" at bounding box center [467, 172] width 38 height 18
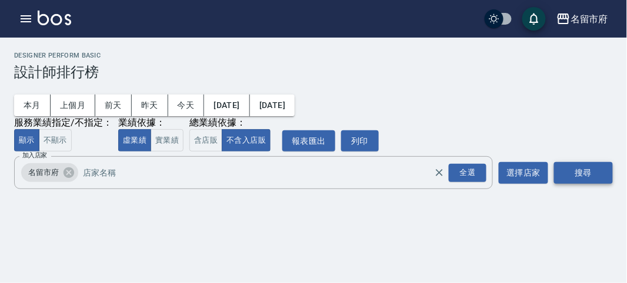
click at [573, 173] on button "搜尋" at bounding box center [583, 173] width 59 height 22
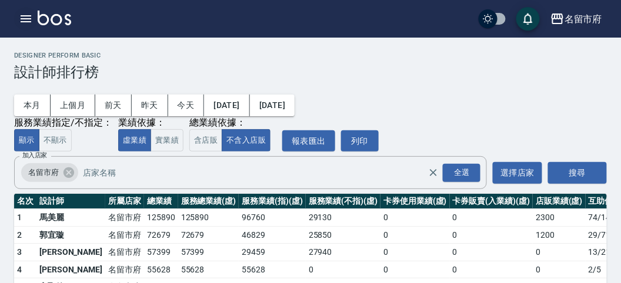
click at [27, 12] on icon "button" at bounding box center [26, 19] width 14 height 14
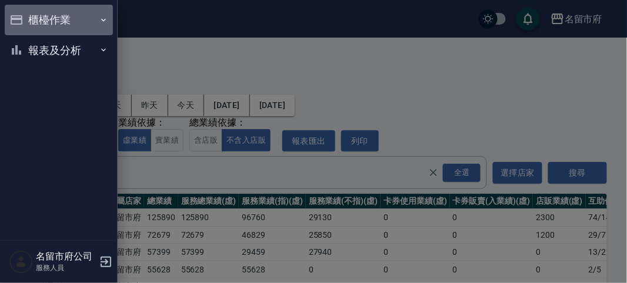
click at [48, 19] on button "櫃檯作業" at bounding box center [59, 20] width 108 height 31
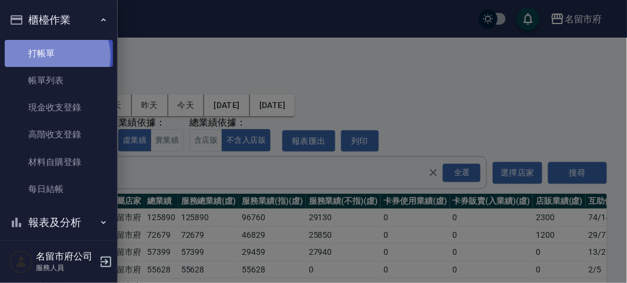
click at [54, 56] on link "打帳單" at bounding box center [59, 53] width 108 height 27
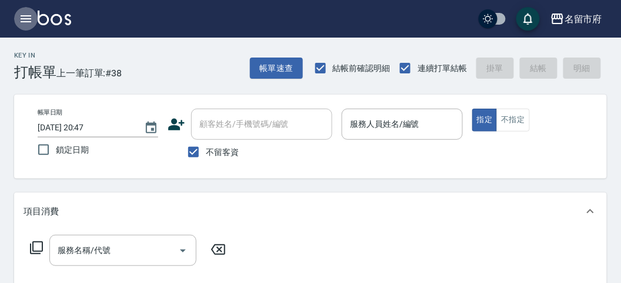
click at [28, 17] on icon "button" at bounding box center [26, 19] width 14 height 14
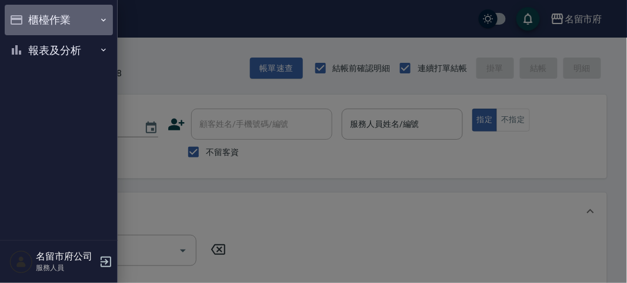
drag, startPoint x: 29, startPoint y: 17, endPoint x: 52, endPoint y: 29, distance: 26.3
click at [28, 18] on button "櫃檯作業" at bounding box center [59, 20] width 108 height 31
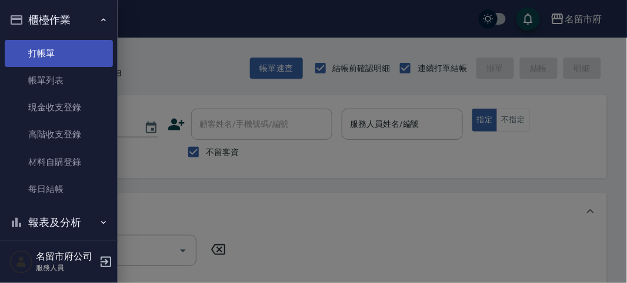
click at [57, 58] on link "打帳單" at bounding box center [59, 53] width 108 height 27
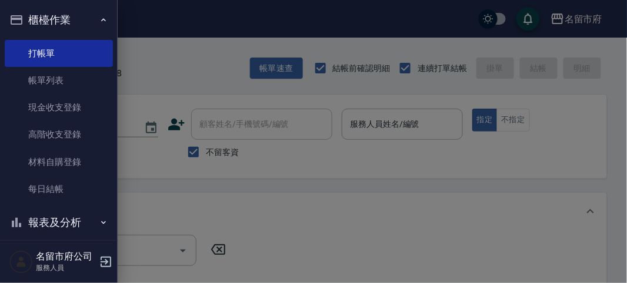
click at [160, 72] on div at bounding box center [313, 141] width 627 height 283
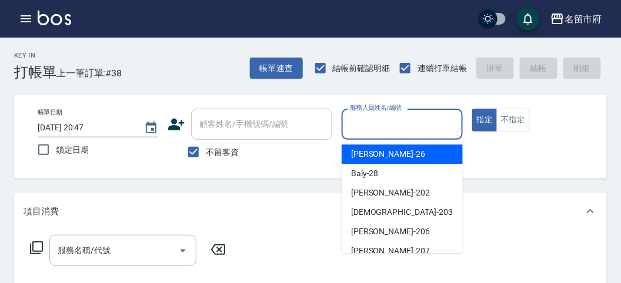
click at [377, 127] on input "服務人員姓名/編號" at bounding box center [402, 124] width 110 height 21
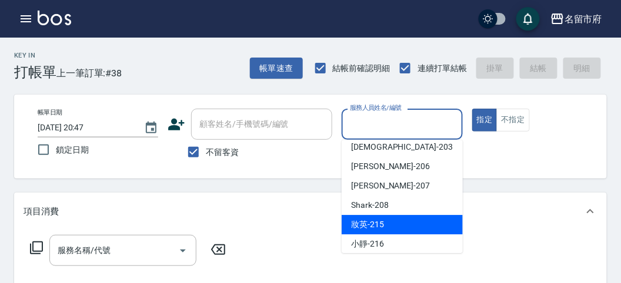
scroll to position [128, 0]
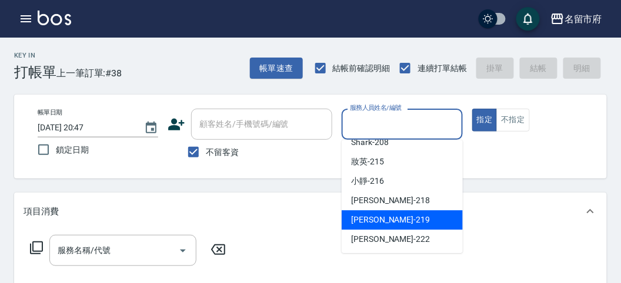
click at [401, 219] on div "[PERSON_NAME] -219" at bounding box center [401, 219] width 121 height 19
type input "[PERSON_NAME]-219"
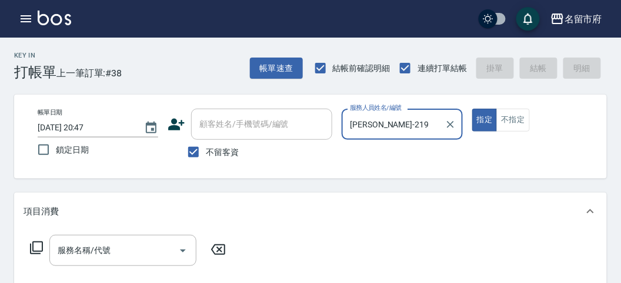
click at [36, 252] on icon at bounding box center [36, 248] width 13 height 13
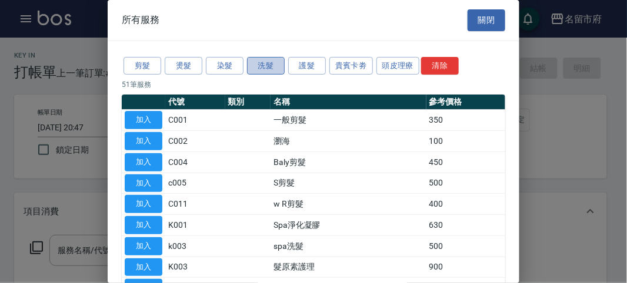
click at [261, 65] on button "洗髮" at bounding box center [266, 66] width 38 height 18
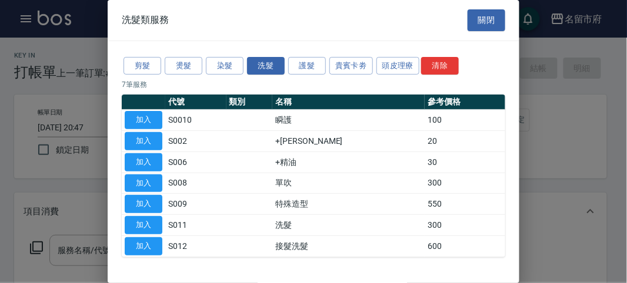
click at [143, 216] on button "加入" at bounding box center [144, 225] width 38 height 18
type input "洗髮(S011)"
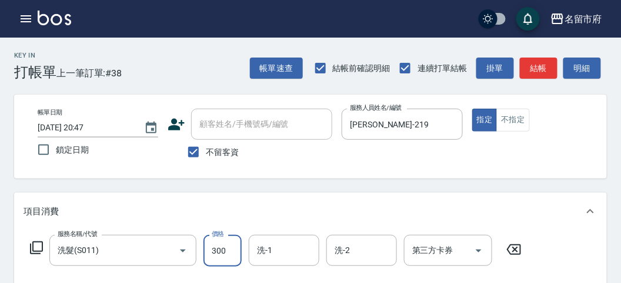
click at [210, 261] on input "300" at bounding box center [222, 251] width 38 height 32
type input "400"
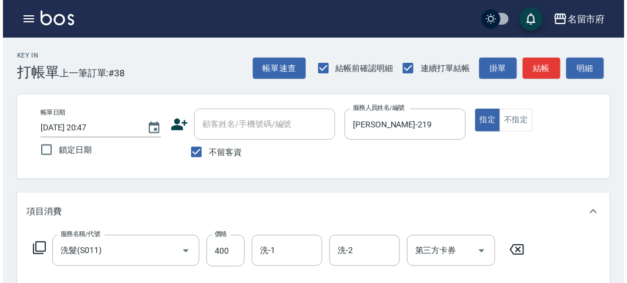
scroll to position [344, 0]
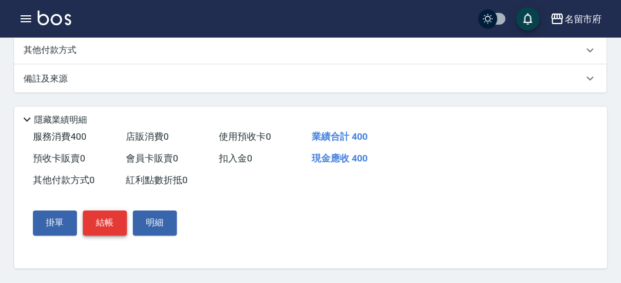
click at [109, 220] on button "結帳" at bounding box center [105, 223] width 44 height 25
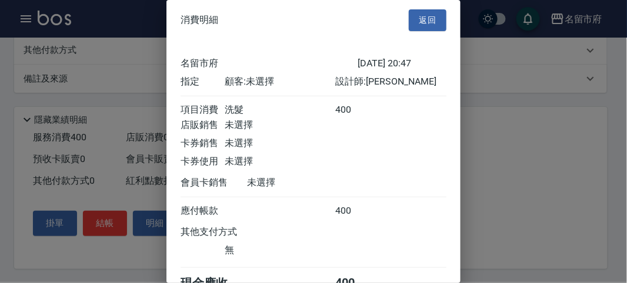
scroll to position [65, 0]
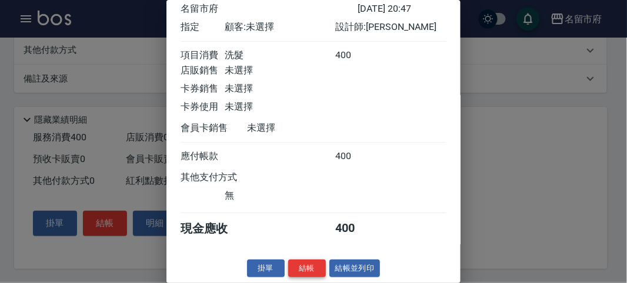
click at [304, 266] on button "結帳" at bounding box center [307, 269] width 38 height 18
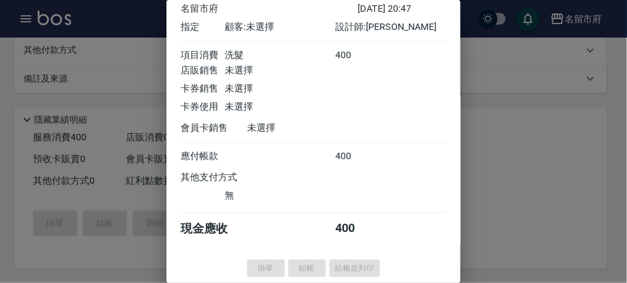
type input "[DATE] 20:51"
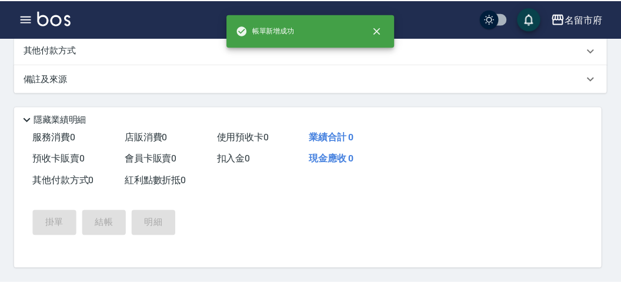
scroll to position [0, 0]
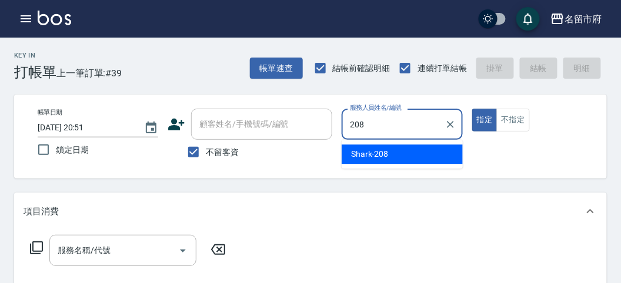
click at [374, 151] on span "Shark -208" at bounding box center [370, 154] width 38 height 12
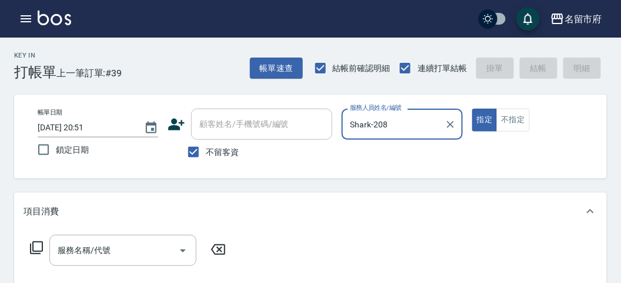
type input "Shark-208"
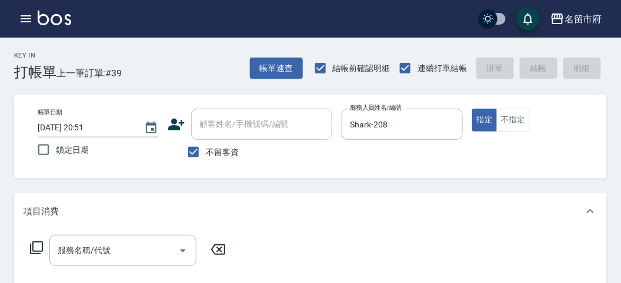
click at [38, 244] on icon at bounding box center [36, 248] width 14 height 14
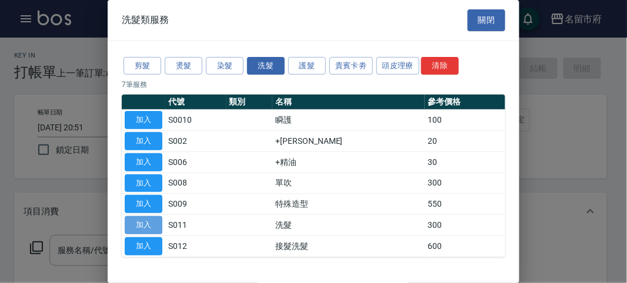
click at [140, 219] on button "加入" at bounding box center [144, 225] width 38 height 18
type input "洗髮(S011)"
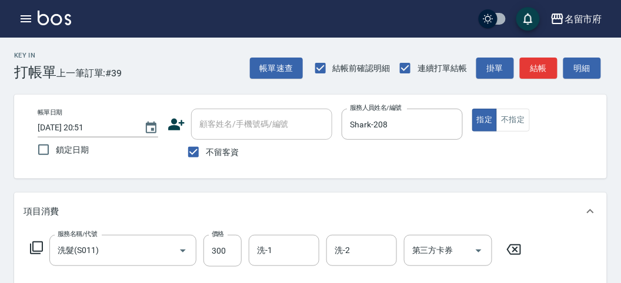
click at [39, 250] on icon at bounding box center [36, 248] width 14 height 14
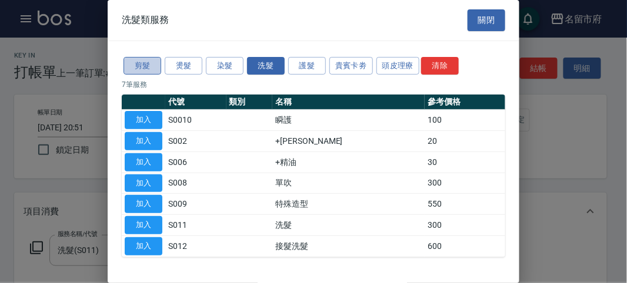
click at [142, 59] on button "剪髮" at bounding box center [142, 66] width 38 height 18
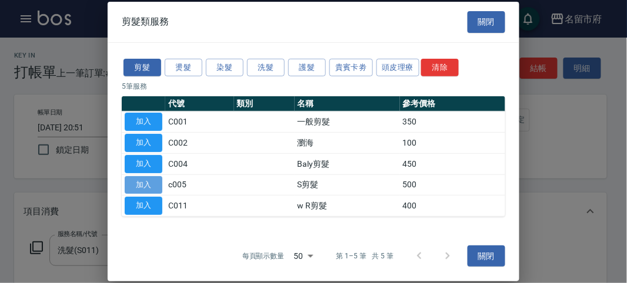
click at [138, 176] on button "加入" at bounding box center [144, 185] width 38 height 18
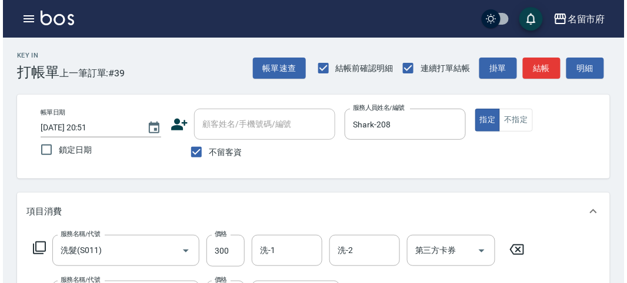
scroll to position [390, 0]
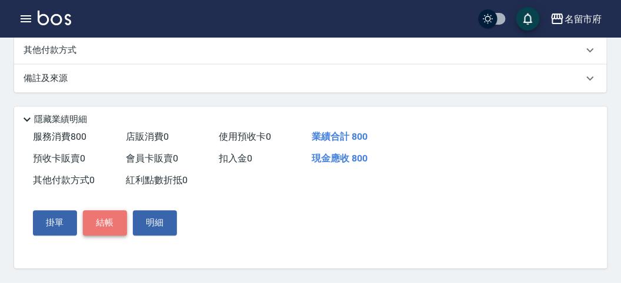
click at [98, 222] on button "結帳" at bounding box center [105, 223] width 44 height 25
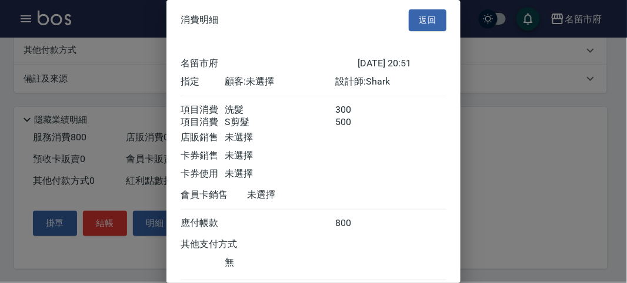
scroll to position [78, 0]
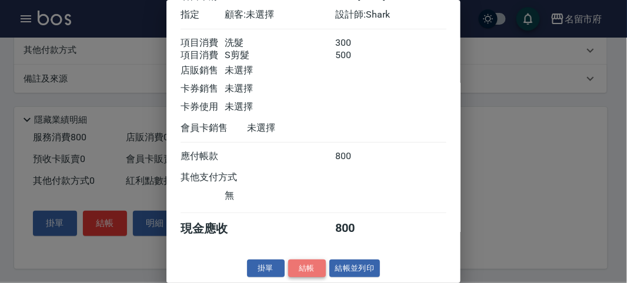
click at [303, 267] on button "結帳" at bounding box center [307, 269] width 38 height 18
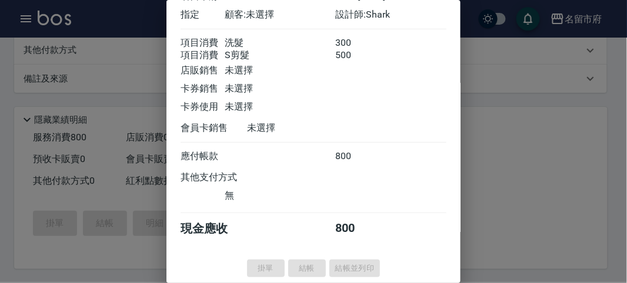
type input "[DATE] 20:54"
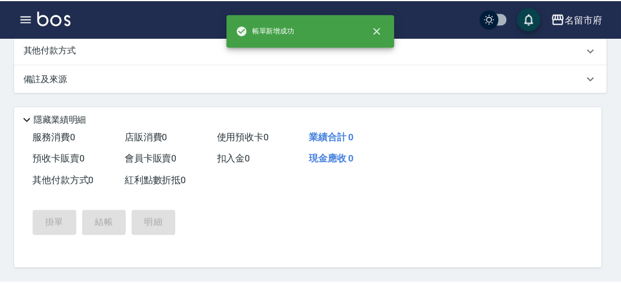
scroll to position [0, 0]
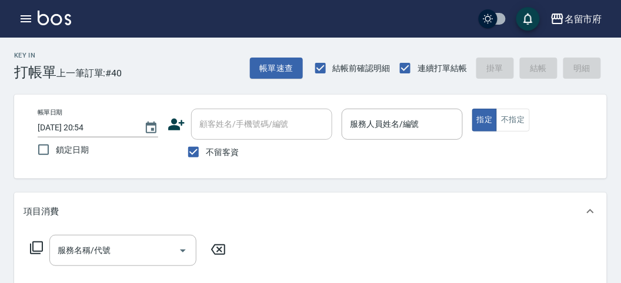
drag, startPoint x: 180, startPoint y: 48, endPoint x: 0, endPoint y: 11, distance: 183.6
click at [178, 48] on div "Key In 打帳單 上一筆訂單:#40 帳單速查 結帳前確認明細 連續打單結帳 掛單 結帳 明細" at bounding box center [303, 59] width 607 height 43
